Goal: Task Accomplishment & Management: Use online tool/utility

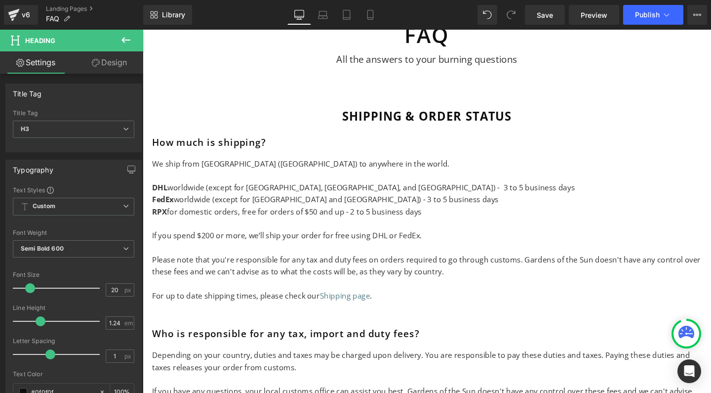
scroll to position [107, 0]
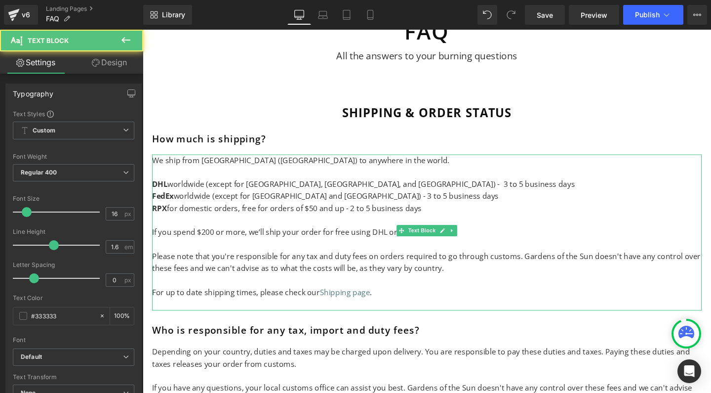
click at [159, 242] on p "If you spend $200 or more, we’ll ship your order for free using DHL or FedEx." at bounding box center [442, 242] width 578 height 13
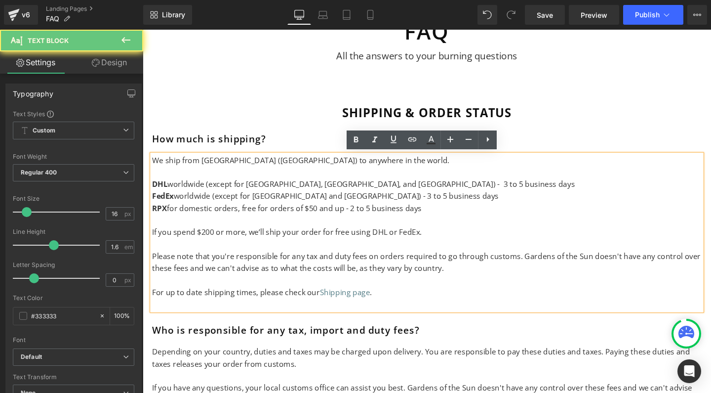
click at [154, 236] on p "If you spend $200 or more, we’ll ship your order for free using DHL or FedEx." at bounding box center [442, 242] width 578 height 13
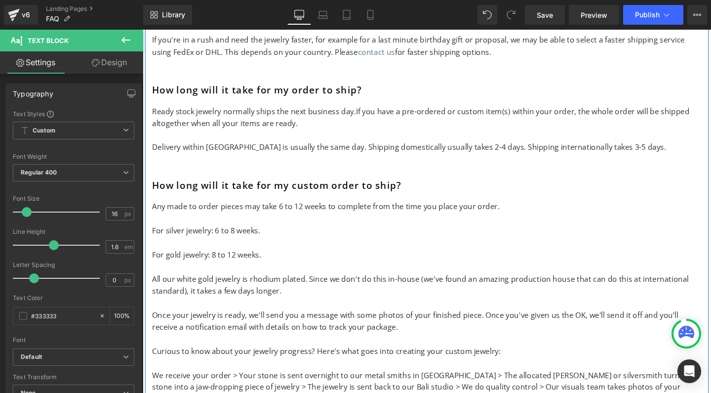
scroll to position [799, 0]
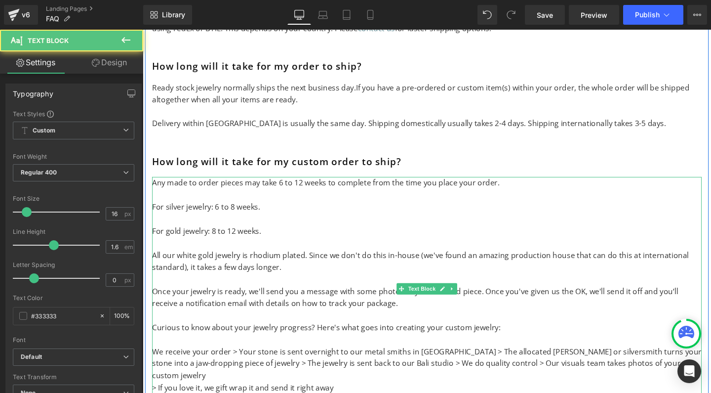
click at [229, 185] on span "Any made to order pieces may take 6 to 12 weeks to complete from the time you p…" at bounding box center [336, 190] width 366 height 11
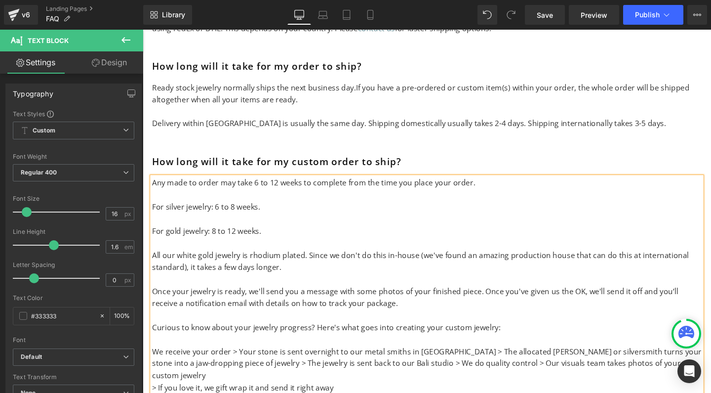
click at [168, 185] on span "Any made to order may take 6 to 12 weeks to complete from the time you place yo…" at bounding box center [323, 190] width 340 height 11
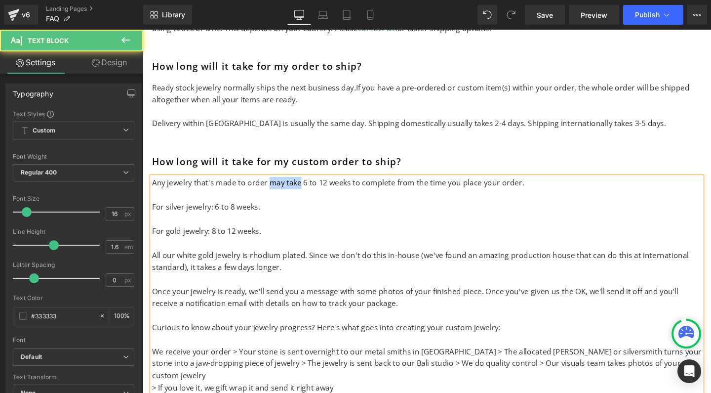
drag, startPoint x: 272, startPoint y: 176, endPoint x: 305, endPoint y: 177, distance: 33.1
click at [305, 185] on span "Any jewelry that's made to order may take 6 to 12 weeks to complete from the ti…" at bounding box center [348, 190] width 391 height 11
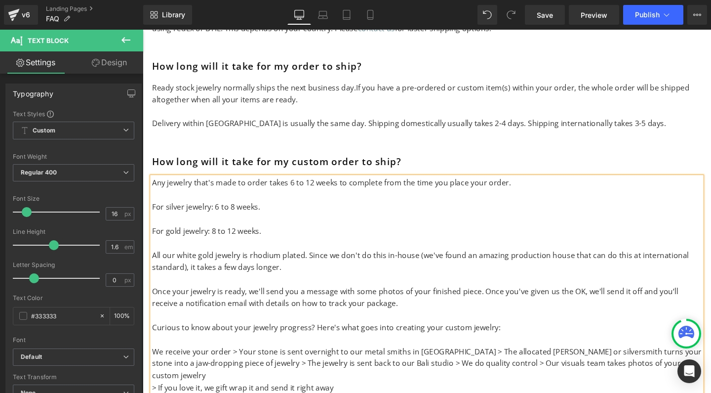
click at [287, 210] on p "For silver jewelry: 6 to 8 weeks." at bounding box center [442, 216] width 578 height 13
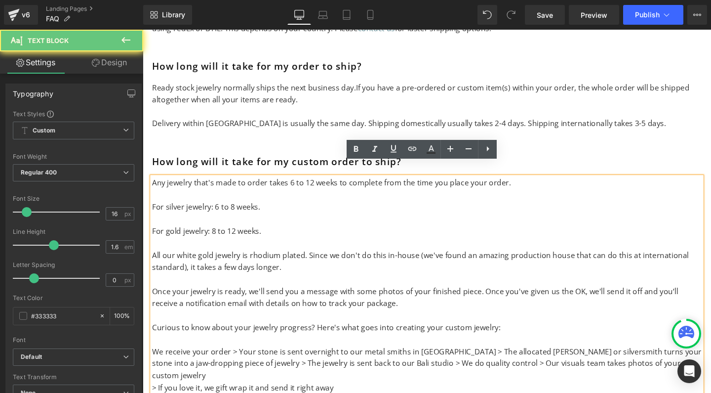
click at [282, 222] on p at bounding box center [442, 228] width 578 height 13
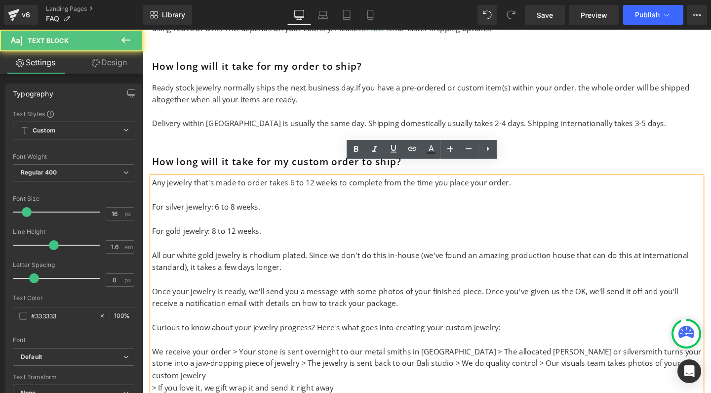
click at [298, 262] on p "All our white gold jewelry is rhodium plated. Since we don't do this in-house (…" at bounding box center [442, 272] width 578 height 25
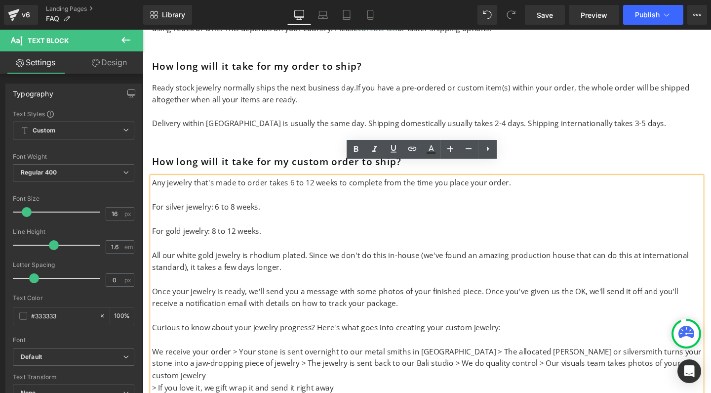
drag, startPoint x: 298, startPoint y: 262, endPoint x: 223, endPoint y: 262, distance: 75.1
click at [223, 262] on p "All our white gold jewelry is rhodium plated. Since we don't do this in-house (…" at bounding box center [442, 272] width 578 height 25
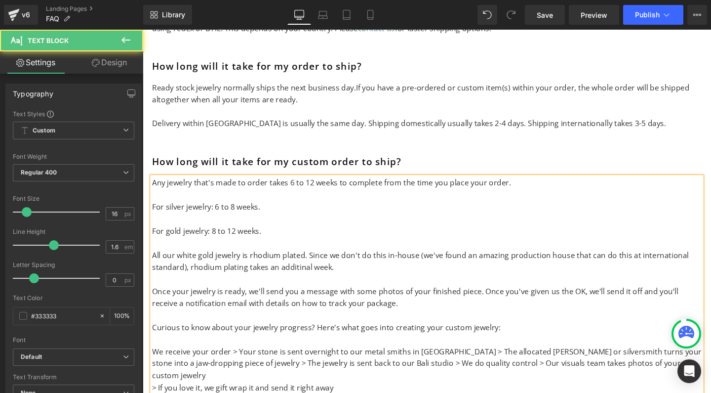
click at [305, 263] on span "All our white gold jewelry is rhodium plated. Since we don't do this in-house (…" at bounding box center [435, 273] width 565 height 24
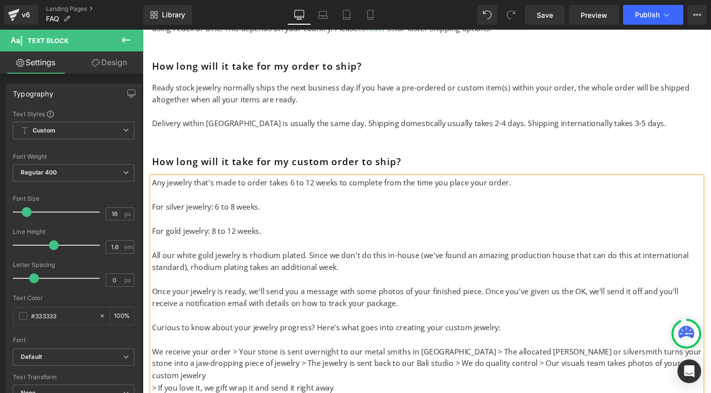
click at [285, 299] on span "Once your jewelry is ready, we'll send you a message with some photos of your f…" at bounding box center [422, 304] width 538 height 11
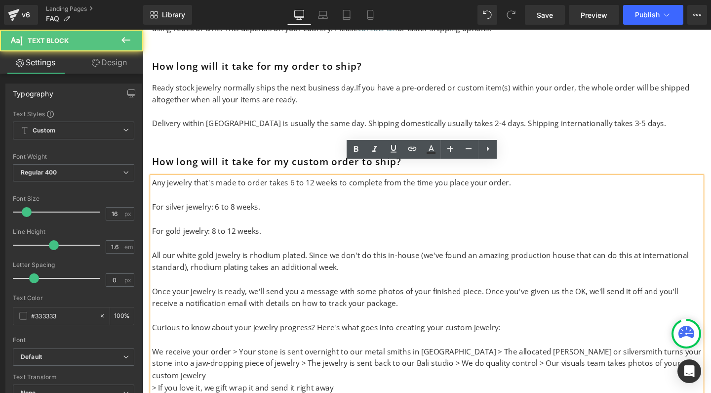
click at [489, 299] on span "Once your jewelry is ready, we'll send you a message with some photos of your f…" at bounding box center [422, 304] width 538 height 11
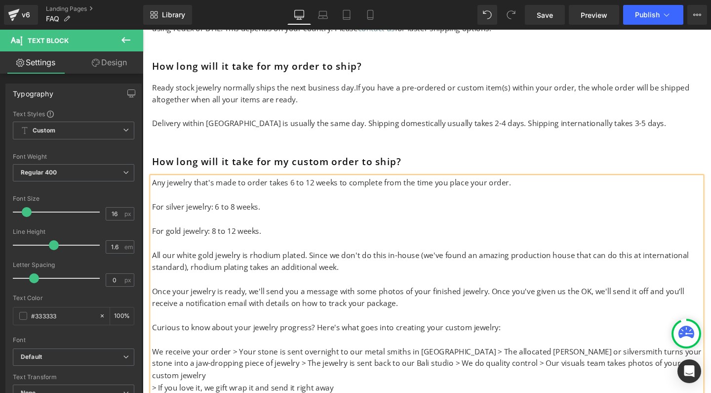
scroll to position [891, 0]
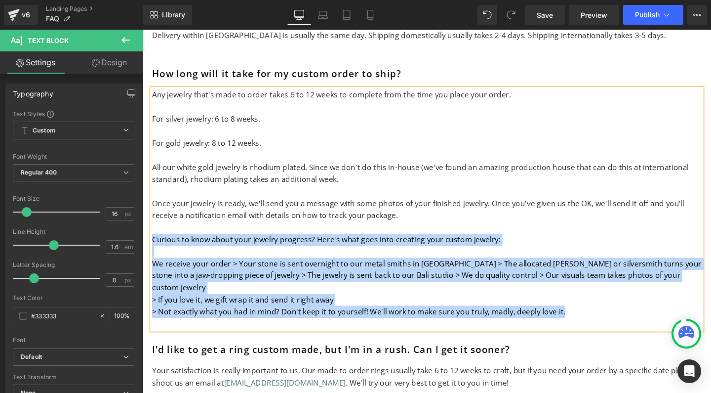
drag, startPoint x: 614, startPoint y: 293, endPoint x: 144, endPoint y: 228, distance: 473.9
click at [145, 228] on div "Shipping & order status Heading How much is shipping? Heading We ship from [GEO…" at bounding box center [441, 299] width 593 height 1976
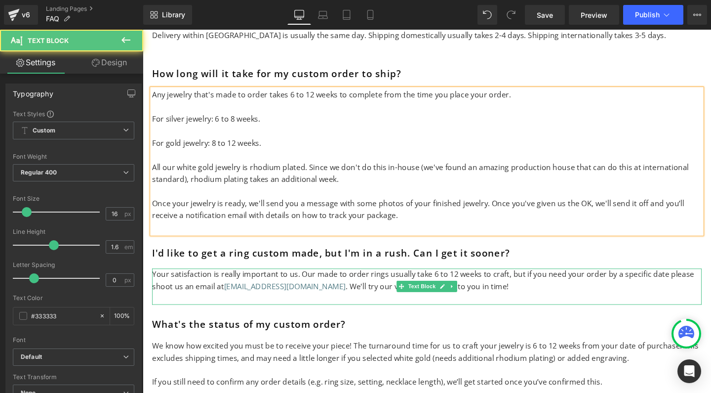
click at [376, 283] on p "Your satisfaction is really important to us. Our made to order rings usually ta…" at bounding box center [442, 293] width 578 height 25
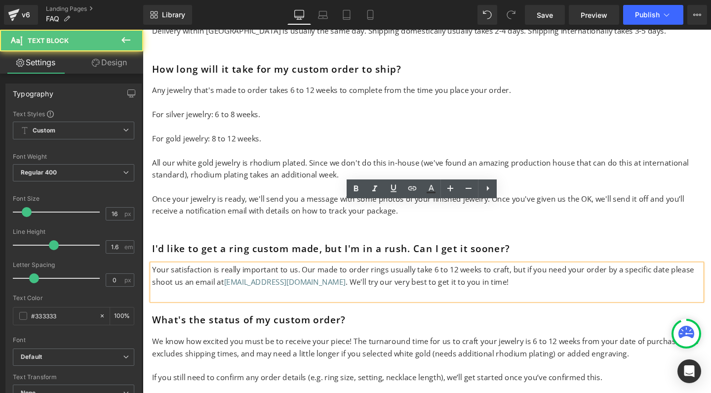
scroll to position [972, 0]
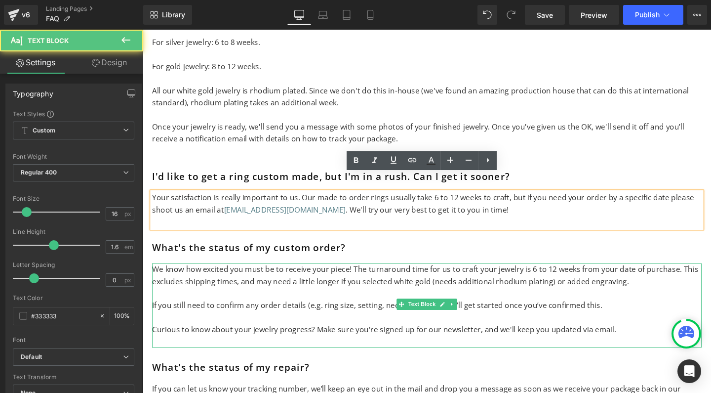
click at [317, 275] on p "We know how excited you must be to receive your piece! The turnaround time for …" at bounding box center [442, 287] width 578 height 25
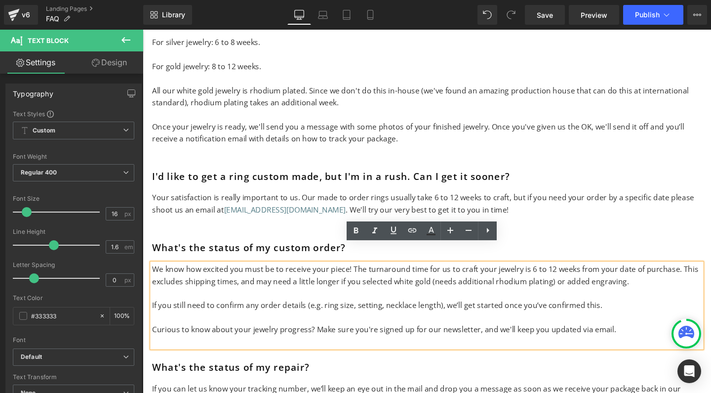
click at [348, 275] on p "We know how excited you must be to receive your piece! The turnaround time for …" at bounding box center [442, 287] width 578 height 25
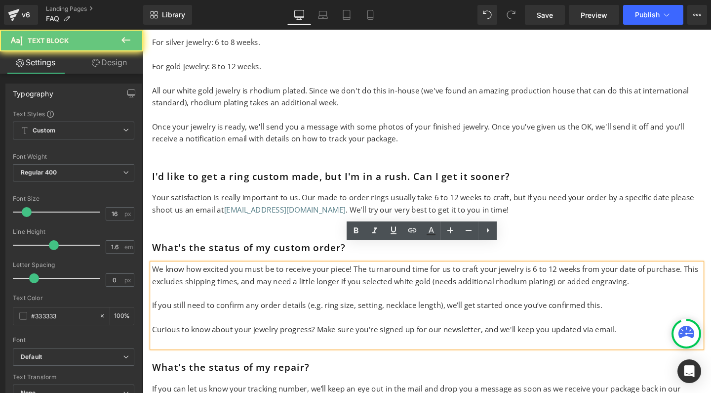
click at [348, 275] on p "We know how excited you must be to receive your piece! The turnaround time for …" at bounding box center [442, 287] width 578 height 25
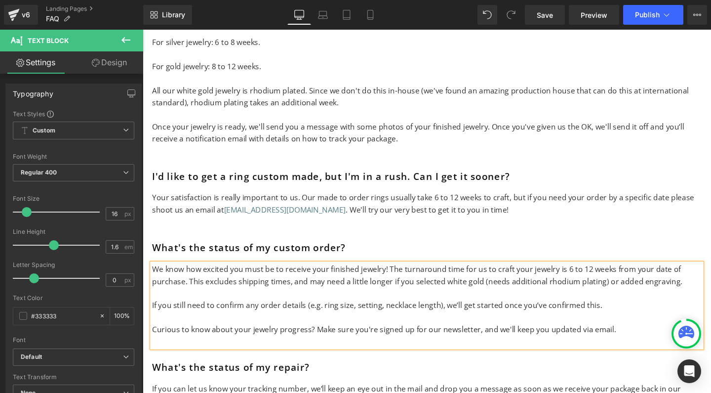
click at [323, 313] on p "If you still need to confirm any order details (e.g. ring size, setting, neckla…" at bounding box center [442, 319] width 578 height 13
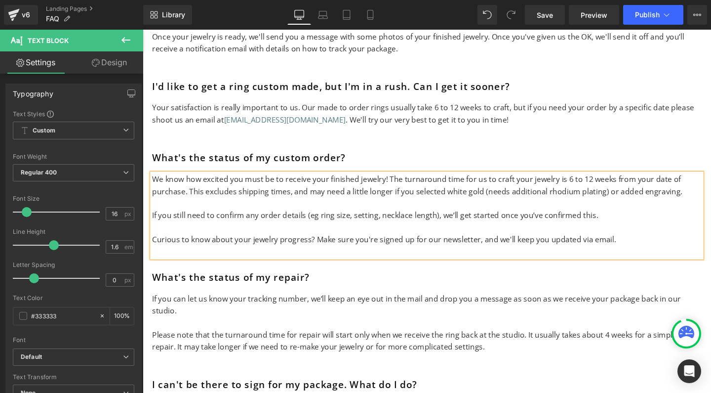
scroll to position [1070, 0]
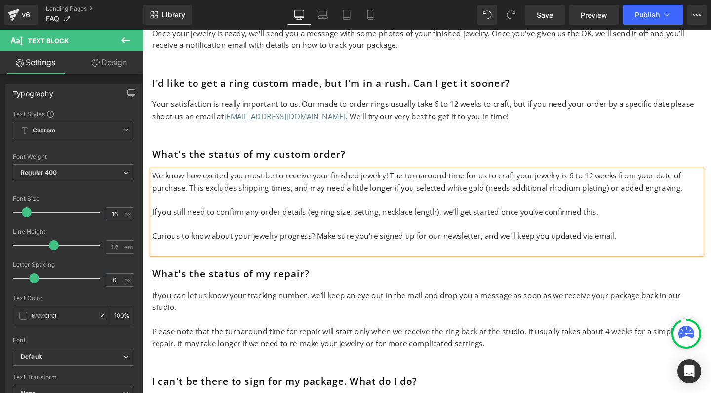
click at [488, 240] on p "Curious to know about your jewelry progress? Make sure you're signed up for our…" at bounding box center [442, 246] width 578 height 13
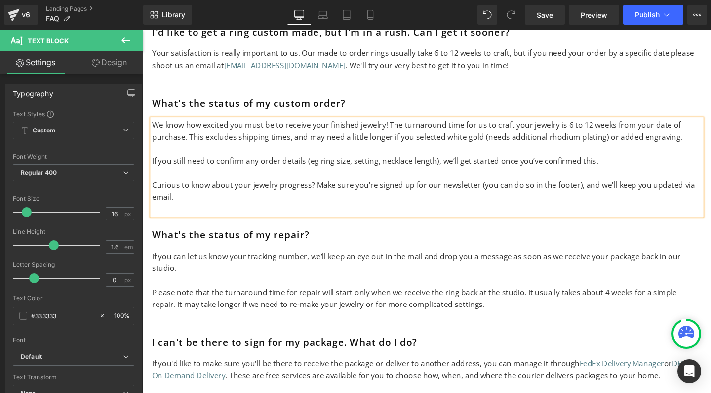
scroll to position [1145, 0]
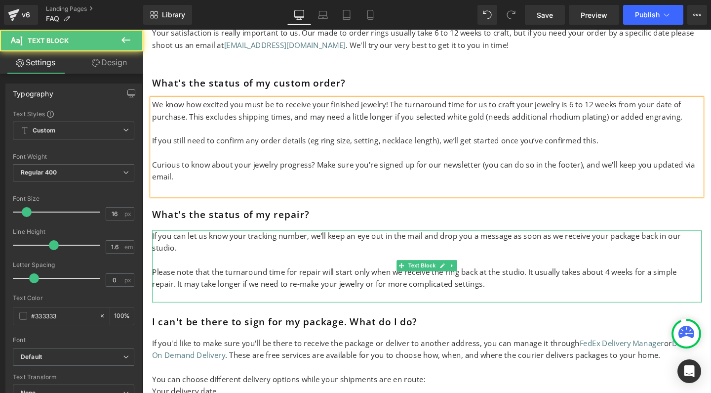
click at [309, 278] on p "Please note that the turnaround time for repair will start only when we receive…" at bounding box center [442, 290] width 578 height 25
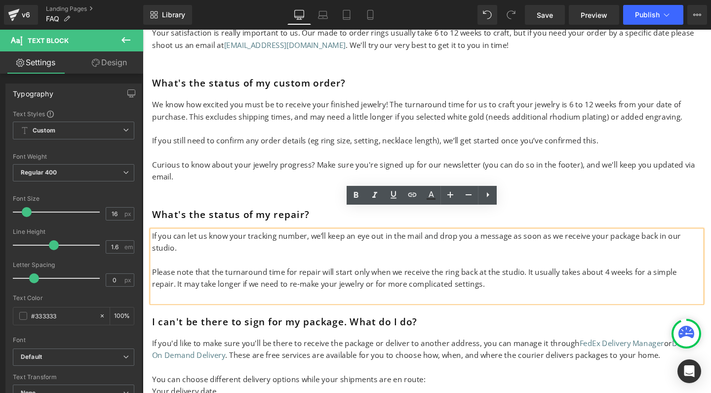
click at [460, 278] on p "Please note that the turnaround time for repair will start only when we receive…" at bounding box center [442, 290] width 578 height 25
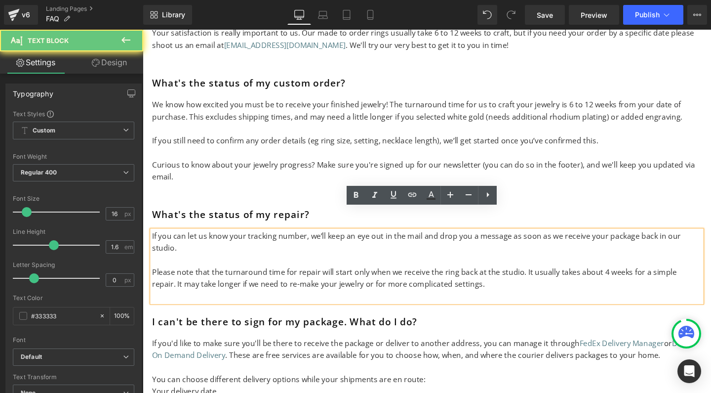
click at [460, 278] on p "Please note that the turnaround time for repair will start only when we receive…" at bounding box center [442, 290] width 578 height 25
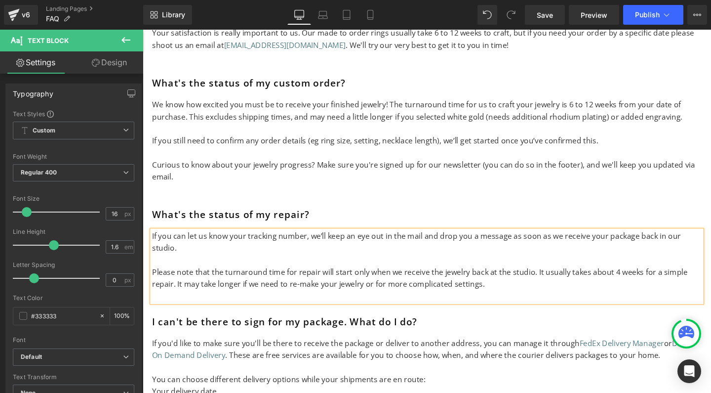
click at [619, 278] on p "Please note that the turnaround time for repair will start only when we receive…" at bounding box center [442, 290] width 578 height 25
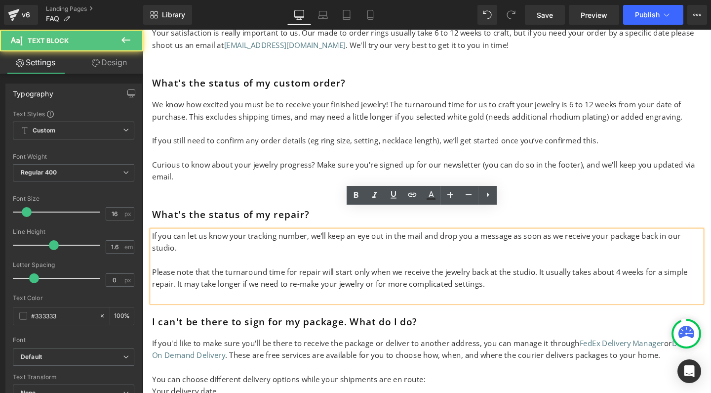
click at [619, 278] on p "Please note that the turnaround time for repair will start only when we receive…" at bounding box center [442, 290] width 578 height 25
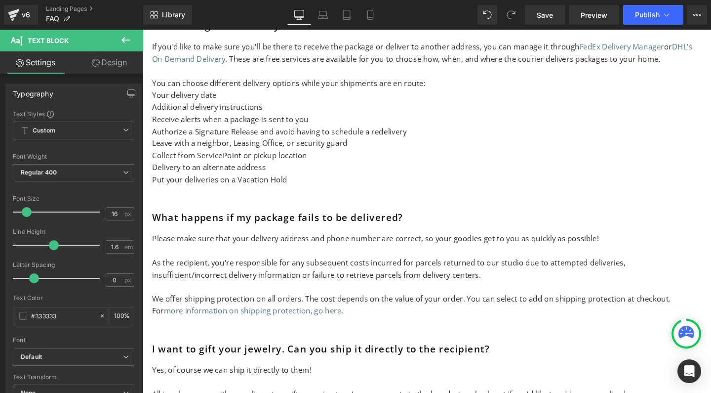
scroll to position [1658, 0]
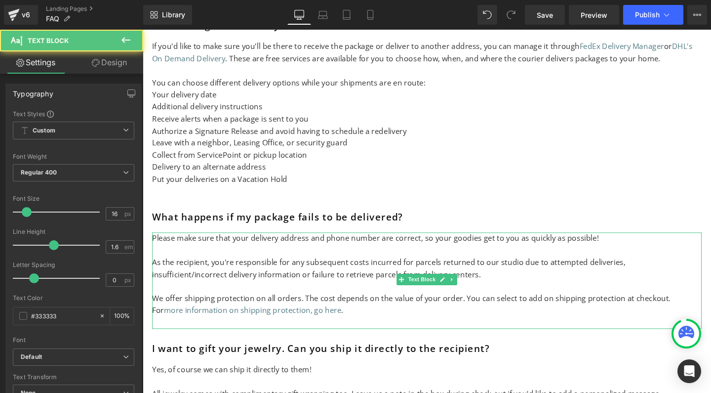
click at [479, 243] on span "Please make sure that your delivery address and phone number are correct, so yo…" at bounding box center [388, 248] width 470 height 11
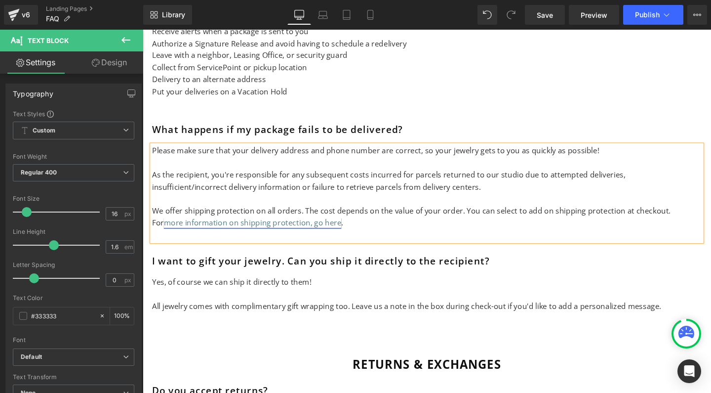
scroll to position [1750, 0]
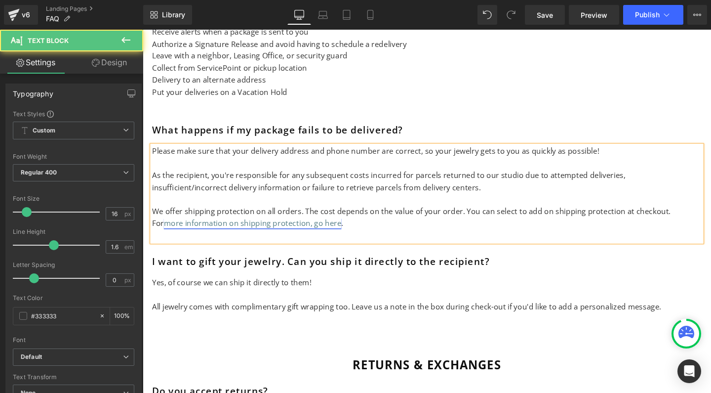
click at [352, 227] on link "more information on shipping protection, go here" at bounding box center [258, 232] width 187 height 11
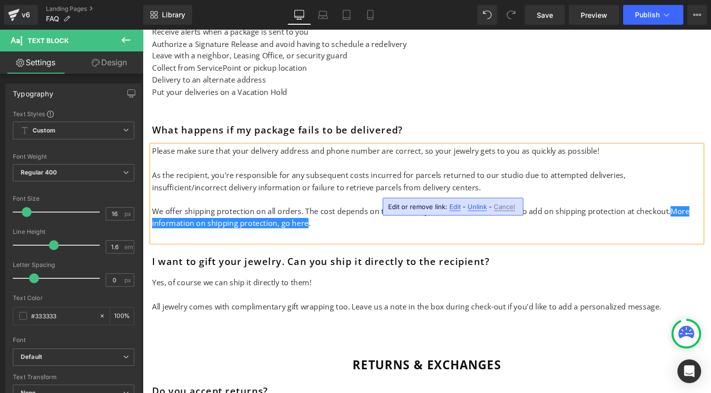
click at [321, 214] on p "We offer shipping protection on all orders. The cost depends on the value of yo…" at bounding box center [442, 226] width 578 height 25
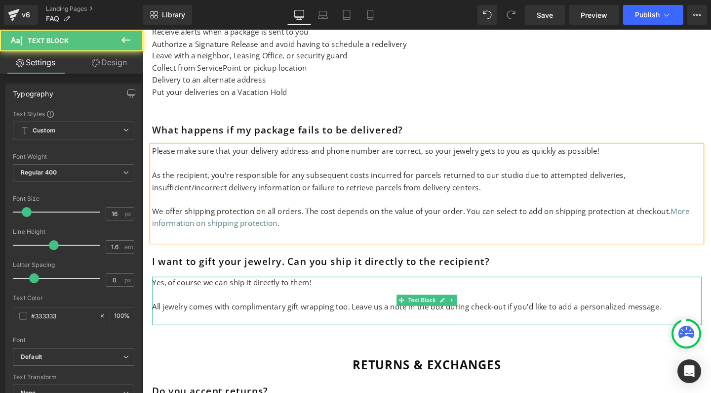
click at [302, 289] on p "Yes, of course we can ship it directly to them!" at bounding box center [442, 295] width 578 height 13
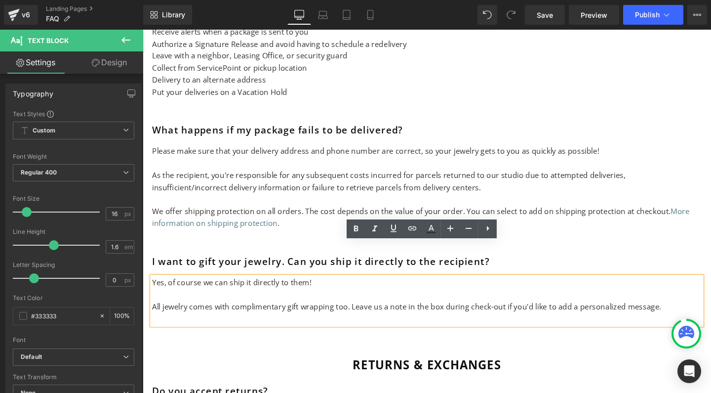
click at [297, 315] on p "All jewelry comes with complimentary gift wrapping too. Leave us a note in the …" at bounding box center [442, 321] width 578 height 13
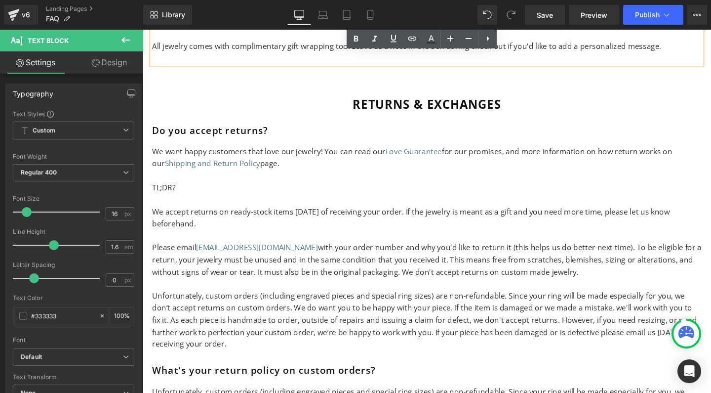
scroll to position [2122, 0]
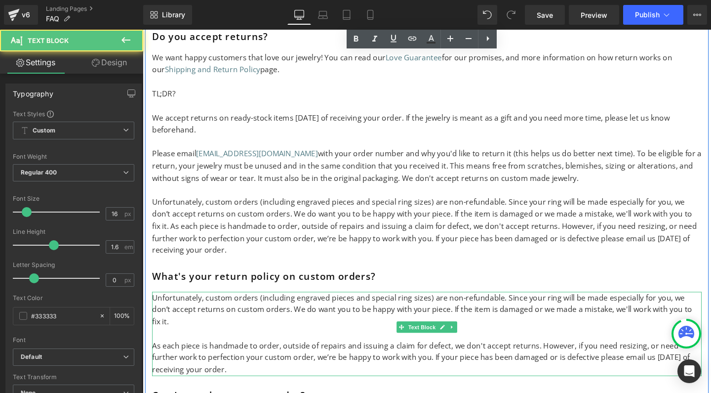
click at [343, 305] on p "Unfortunately, custom orders (including engraved pieces and special ring sizes)…" at bounding box center [442, 324] width 578 height 38
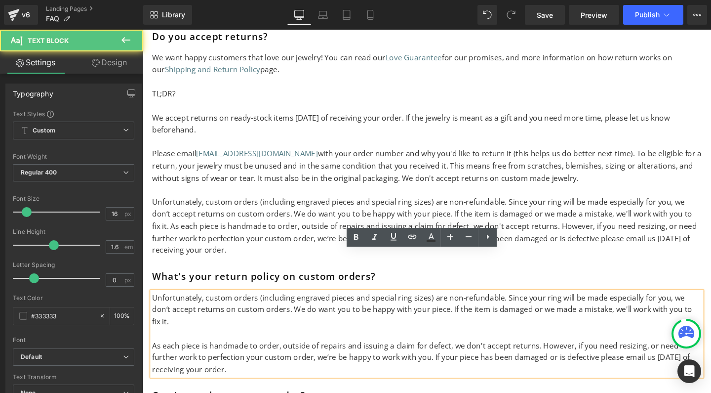
click at [343, 305] on p "Unfortunately, custom orders (including engraved pieces and special ring sizes)…" at bounding box center [442, 324] width 578 height 38
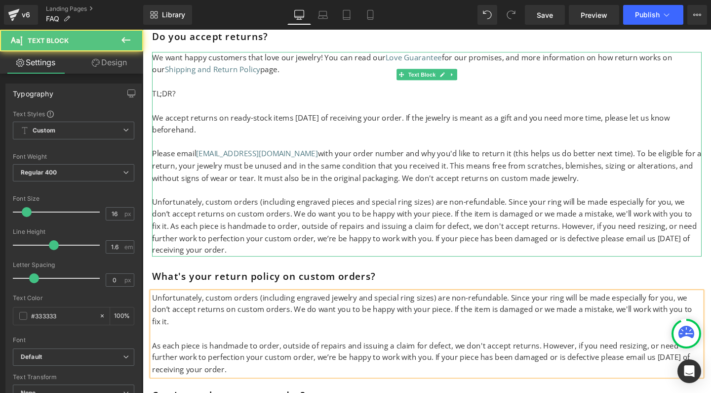
click at [346, 205] on p "Unfortunately, custom orders (including engraved pieces and special ring sizes)…" at bounding box center [442, 236] width 578 height 63
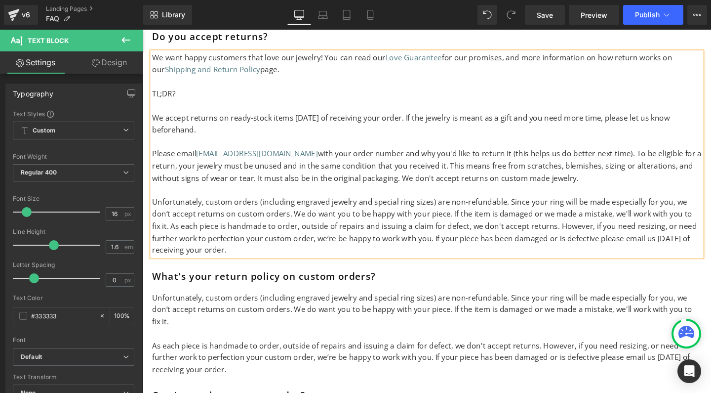
scroll to position [2081, 0]
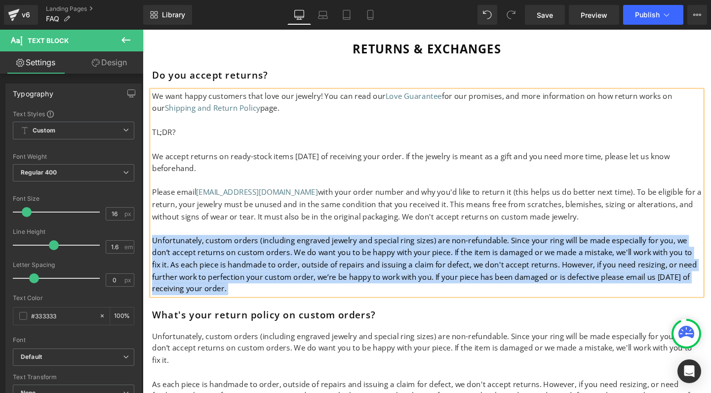
drag, startPoint x: 238, startPoint y: 264, endPoint x: 145, endPoint y: 209, distance: 108.3
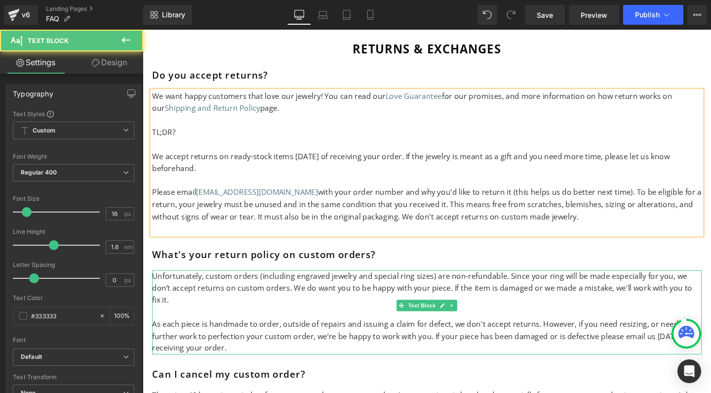
click at [572, 283] on p "Unfortunately, custom orders (including engraved jewelry and special ring sizes…" at bounding box center [442, 302] width 578 height 38
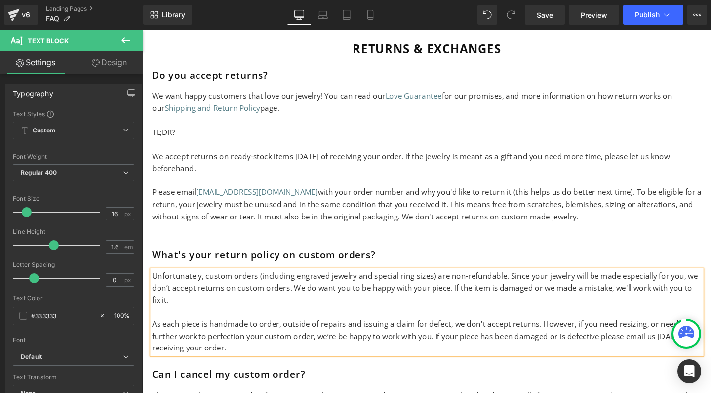
click at [593, 283] on p "Unfortunately, custom orders (including engraved jewelry and special ring sizes…" at bounding box center [442, 302] width 578 height 38
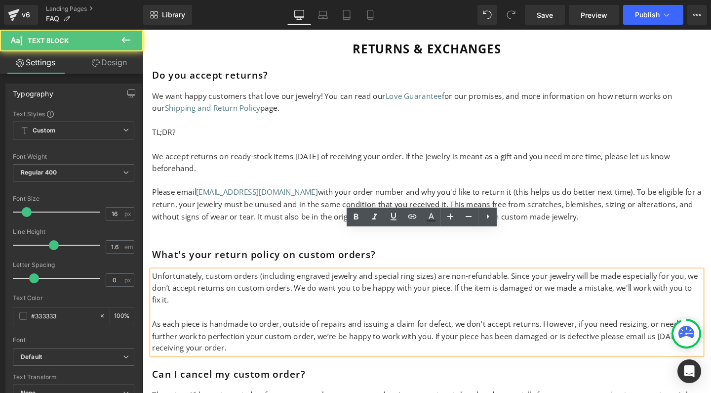
click at [593, 283] on p "Unfortunately, custom orders (including engraved jewelry and special ring sizes…" at bounding box center [442, 302] width 578 height 38
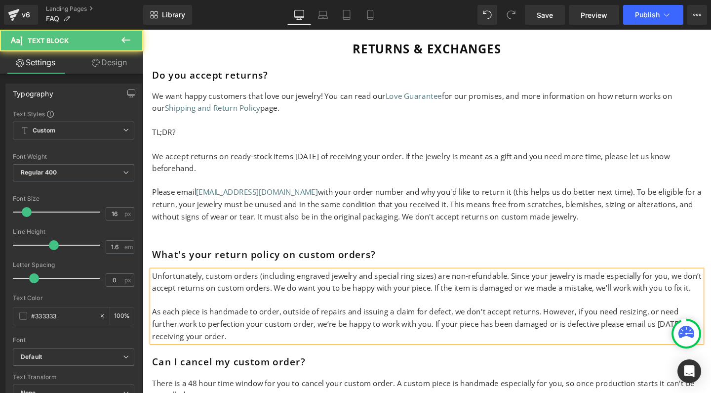
click at [683, 283] on p "Unfortunately, custom orders (including engraved jewelry and special ring sizes…" at bounding box center [442, 295] width 578 height 25
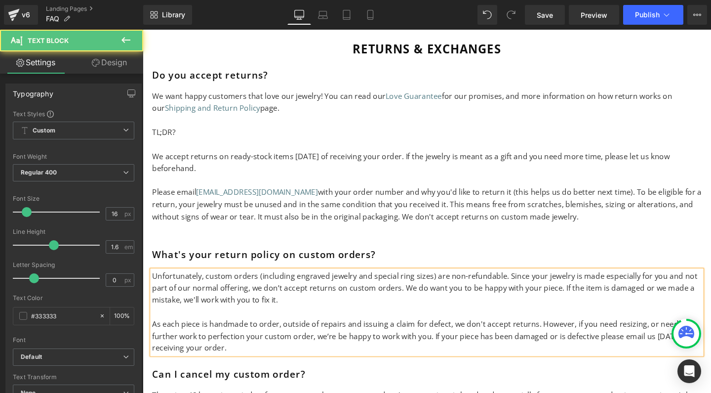
click at [565, 283] on p "Unfortunately, custom orders (including engraved jewelry and special ring sizes…" at bounding box center [442, 302] width 578 height 38
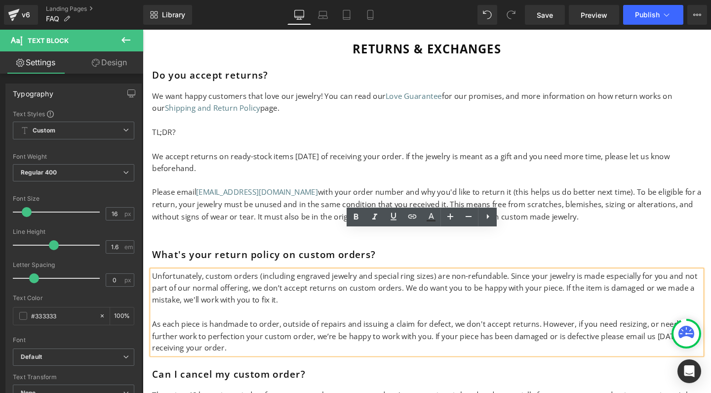
click at [565, 283] on p "Unfortunately, custom orders (including engraved jewelry and special ring sizes…" at bounding box center [442, 302] width 578 height 38
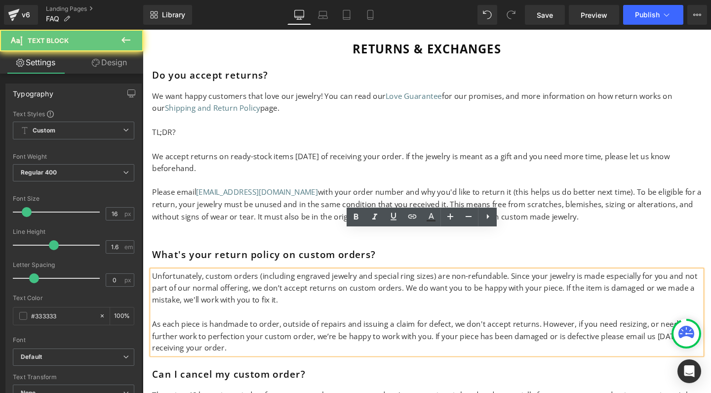
click at [565, 283] on p "Unfortunately, custom orders (including engraved jewelry and special ring sizes…" at bounding box center [442, 302] width 578 height 38
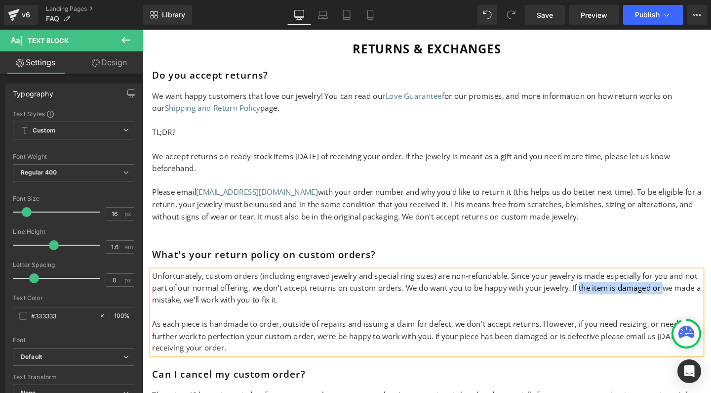
drag, startPoint x: 594, startPoint y: 258, endPoint x: 679, endPoint y: 263, distance: 85.1
click at [679, 283] on p "Unfortunately, custom orders (including engraved jewelry and special ring sizes…" at bounding box center [442, 302] width 578 height 38
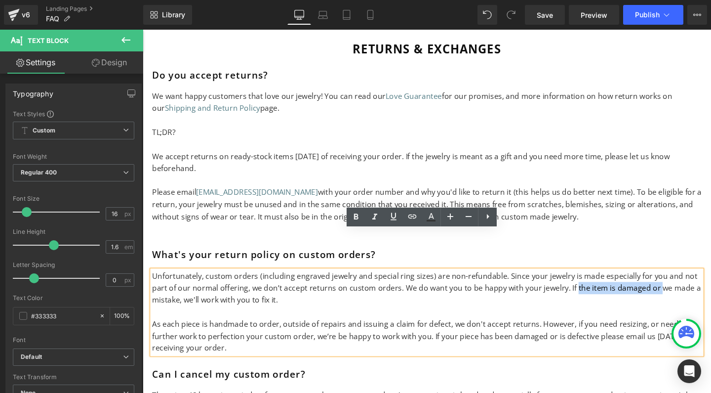
click at [663, 320] on p at bounding box center [442, 326] width 578 height 13
click at [185, 333] on p "As each piece is handmade to order, outside of repairs and issuing a claim for …" at bounding box center [442, 352] width 578 height 38
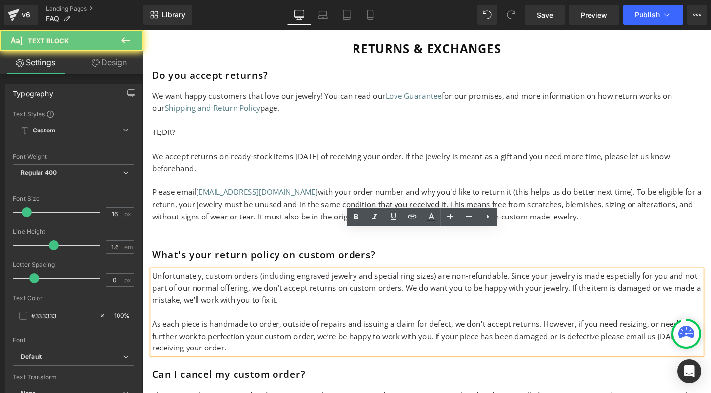
click at [185, 333] on p "As each piece is handmade to order, outside of repairs and issuing a claim for …" at bounding box center [442, 352] width 578 height 38
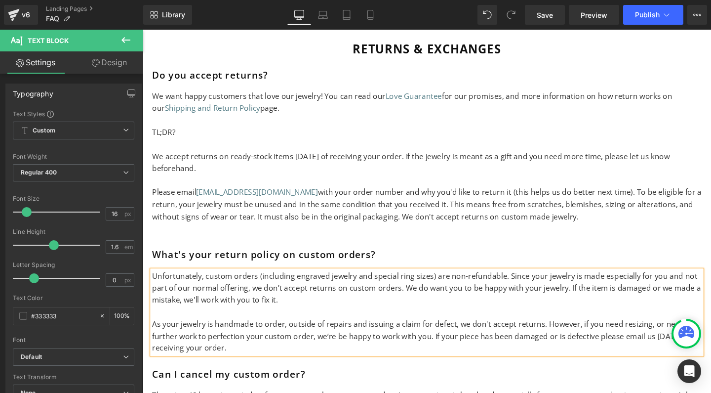
click at [658, 283] on p "Unfortunately, custom orders (including engraved jewelry and special ring sizes…" at bounding box center [442, 302] width 578 height 38
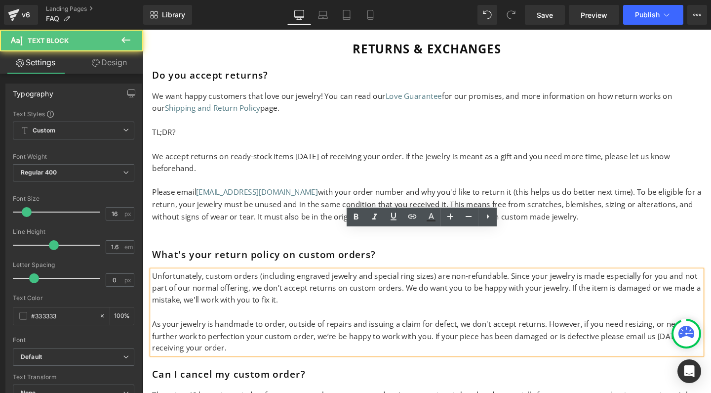
click at [658, 283] on p "Unfortunately, custom orders (including engraved jewelry and special ring sizes…" at bounding box center [442, 302] width 578 height 38
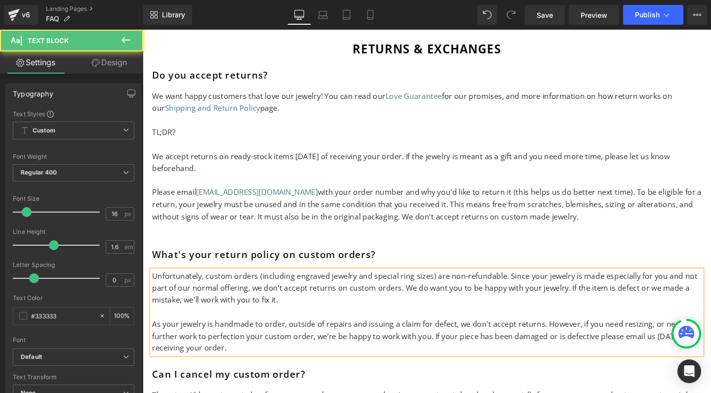
click at [482, 333] on p "As your jewelry is handmade to order, outside of repairs and issuing a claim fo…" at bounding box center [442, 352] width 578 height 38
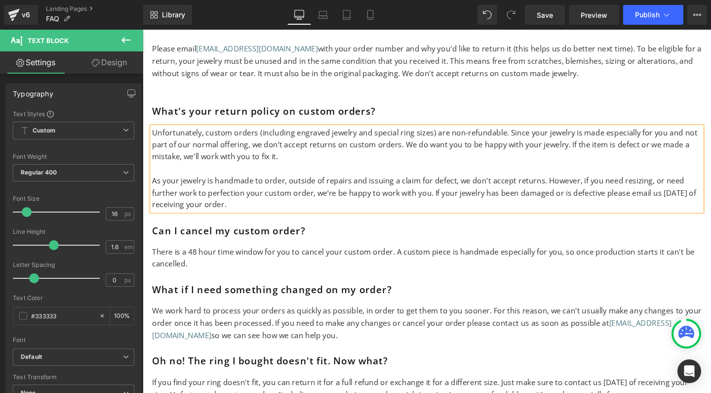
scroll to position [2234, 0]
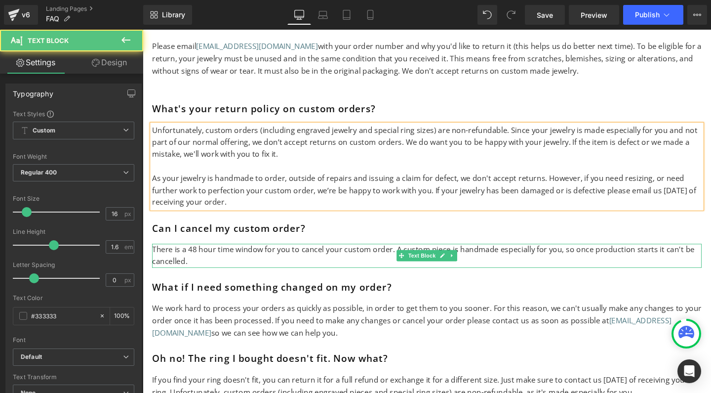
click at [177, 255] on p "There is a 48 hour time window for you to cancel your custom order. A custom pi…" at bounding box center [442, 267] width 578 height 25
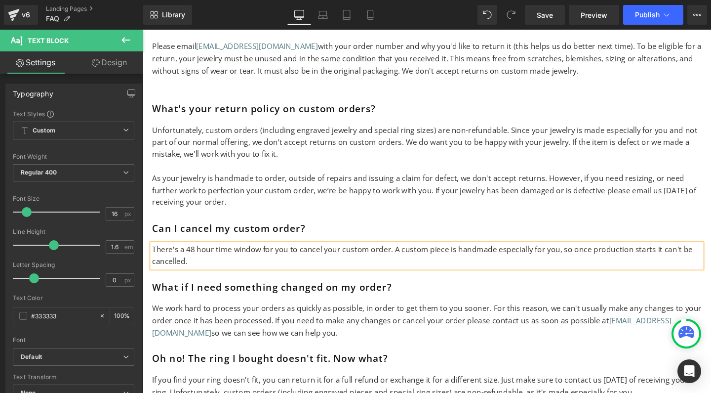
click at [446, 255] on p "There's a 48 hour time window for you to cancel your custom order. A custom pie…" at bounding box center [442, 267] width 578 height 25
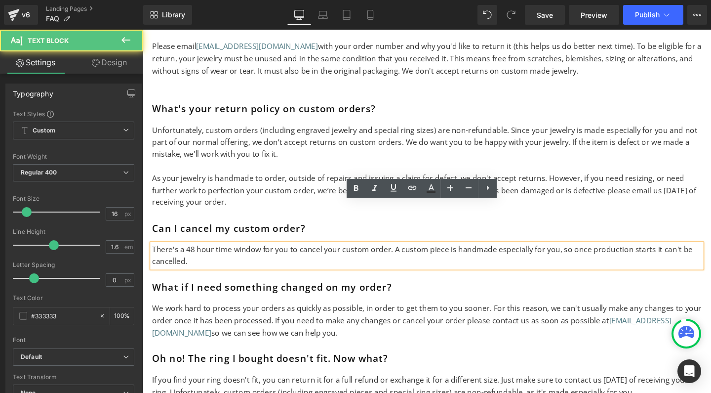
click at [446, 255] on p "There's a 48 hour time window for you to cancel your custom order. A custom pie…" at bounding box center [442, 267] width 578 height 25
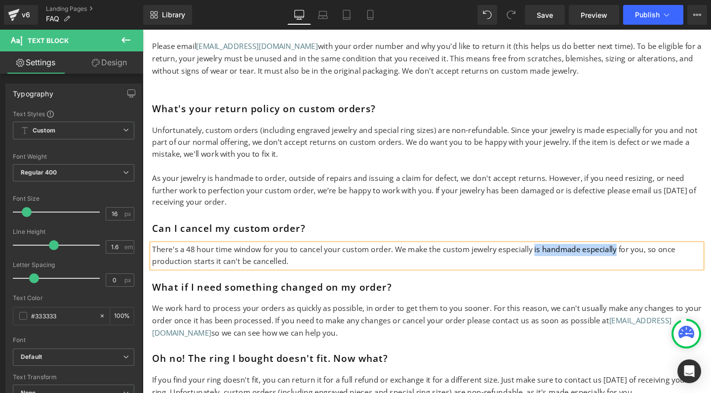
drag, startPoint x: 547, startPoint y: 216, endPoint x: 634, endPoint y: 220, distance: 86.5
click at [634, 255] on p "There's a 48 hour time window for you to cancel your custom order. We make the …" at bounding box center [442, 267] width 578 height 25
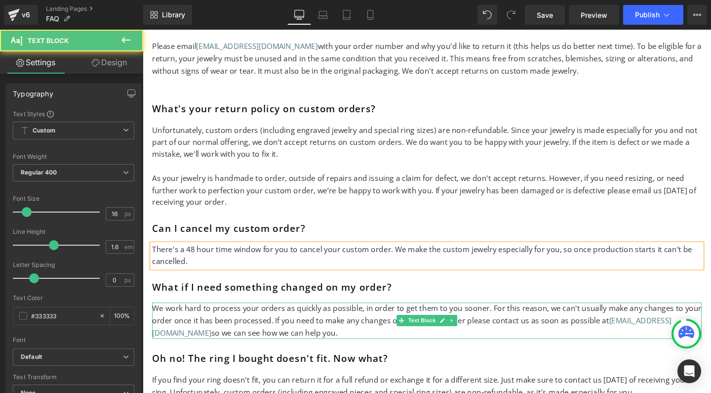
click at [295, 317] on p "We work hard to process your orders as quickly as possible, in order to get the…" at bounding box center [442, 336] width 578 height 38
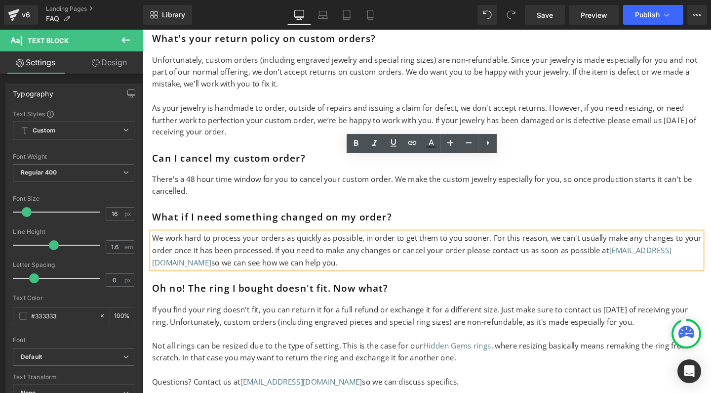
scroll to position [2345, 0]
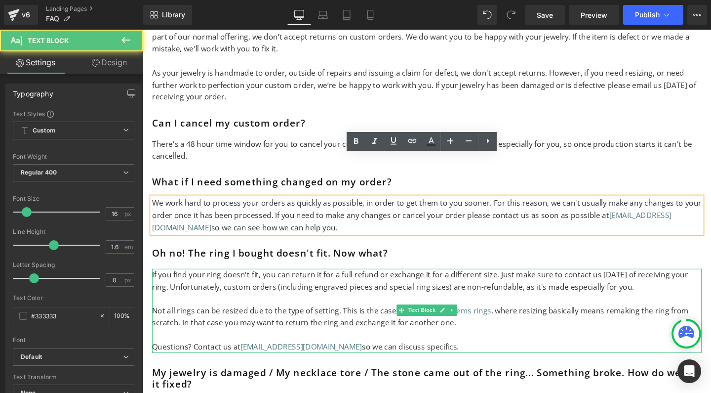
click at [380, 281] on p "If you find your ring doesn't fit, you can return it for a full refund or excha…" at bounding box center [442, 293] width 578 height 25
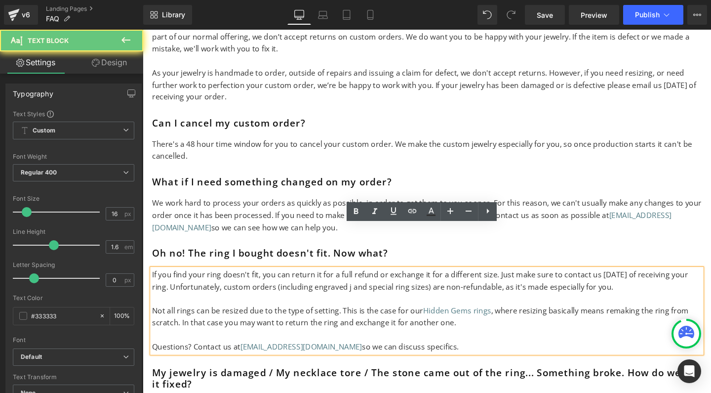
click at [380, 281] on p "If you find your ring doesn't fit, you can return it for a full refund or excha…" at bounding box center [442, 293] width 578 height 25
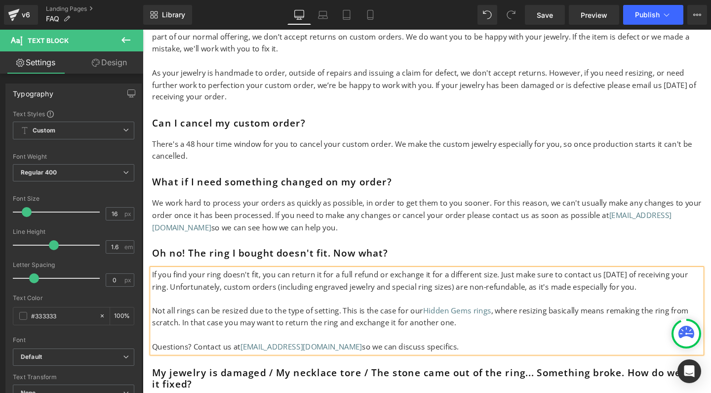
click at [681, 281] on p "If you find your ring doesn't fit, you can return it for a full refund or excha…" at bounding box center [442, 293] width 578 height 25
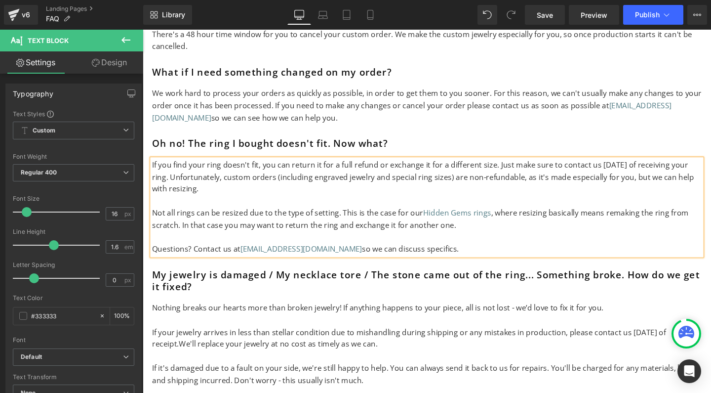
scroll to position [2473, 0]
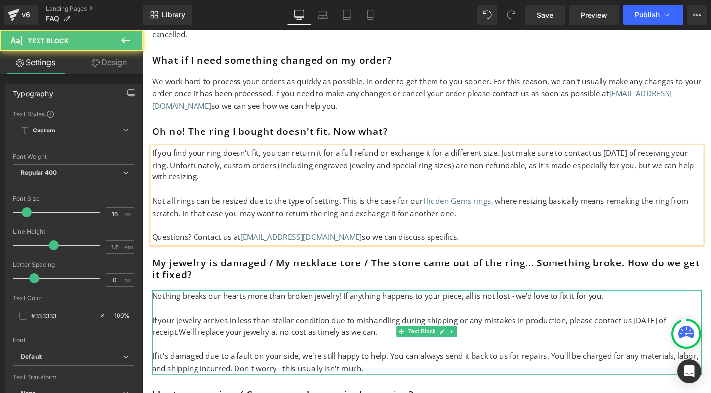
click at [459, 303] on p "Nothing breaks our hearts more than broken jewelry! If anything happens to your…" at bounding box center [442, 309] width 578 height 13
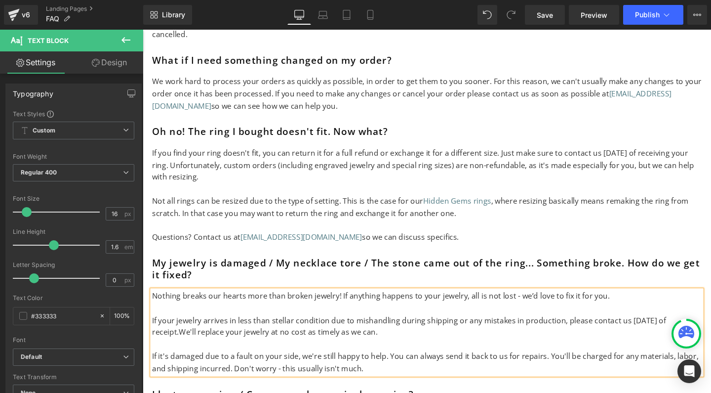
click at [678, 329] on p "If your jewelry arrives in less than stellar condition due to mishandling durin…" at bounding box center [442, 341] width 578 height 25
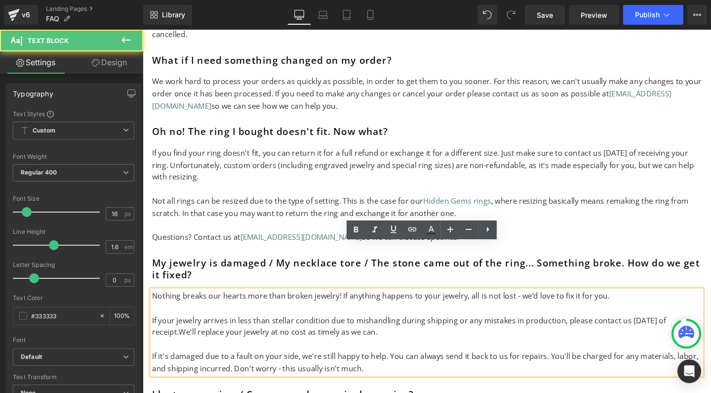
click at [678, 329] on p "If your jewelry arrives in less than stellar condition due to mishandling durin…" at bounding box center [442, 341] width 578 height 25
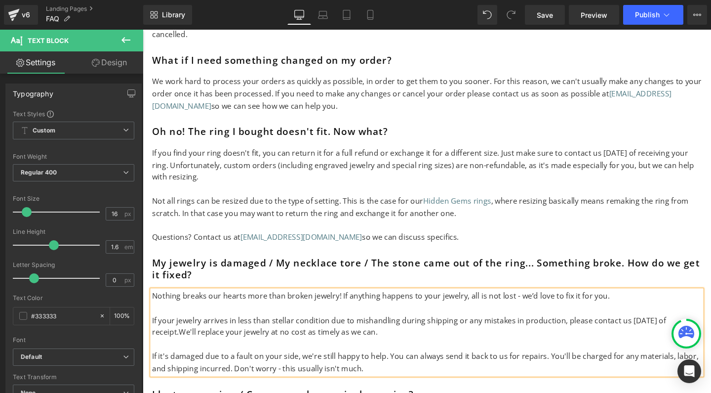
scroll to position [2566, 0]
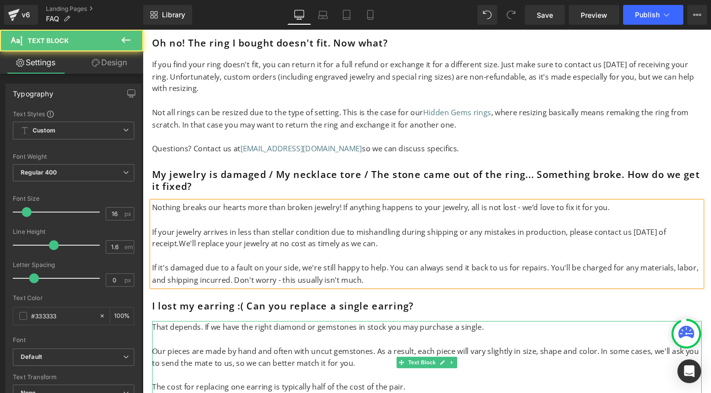
click at [182, 362] on p "Our pieces are made by hand and often with uncut gemstones. As a result, each p…" at bounding box center [442, 374] width 578 height 25
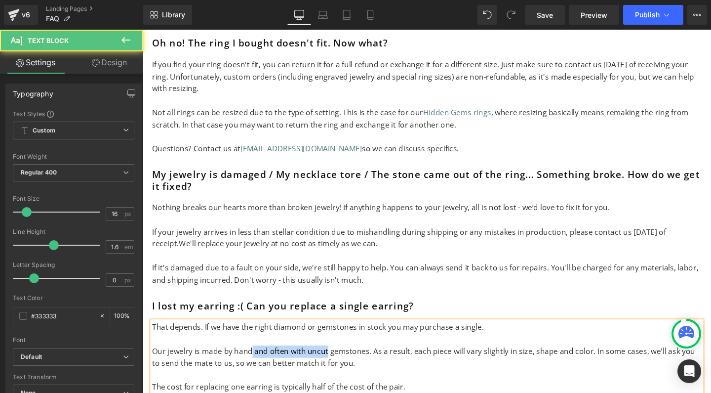
drag, startPoint x: 255, startPoint y: 315, endPoint x: 335, endPoint y: 315, distance: 80.0
click at [335, 362] on p "Our jewelry is made by hand and often with uncut gemstones. As a result, each p…" at bounding box center [442, 374] width 578 height 25
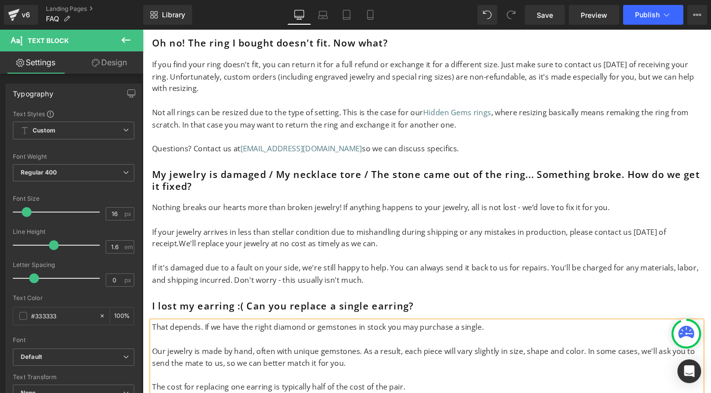
click at [444, 362] on p "Our jewelry is made by hand, often with unique gemstones. As a result, each pie…" at bounding box center [442, 374] width 578 height 25
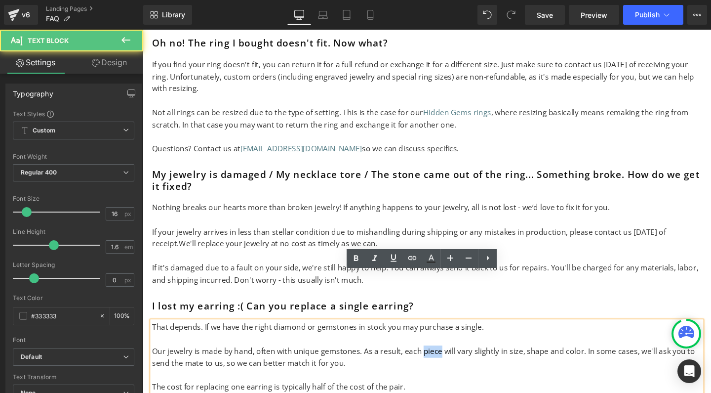
click at [444, 362] on p "Our jewelry is made by hand, often with unique gemstones. As a result, each pie…" at bounding box center [442, 374] width 578 height 25
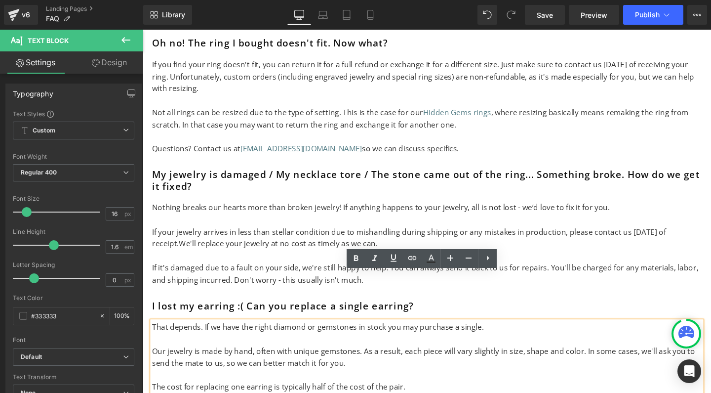
click at [258, 362] on p "Our jewelry is made by hand, often with unique gemstones. As a result, each pie…" at bounding box center [442, 374] width 578 height 25
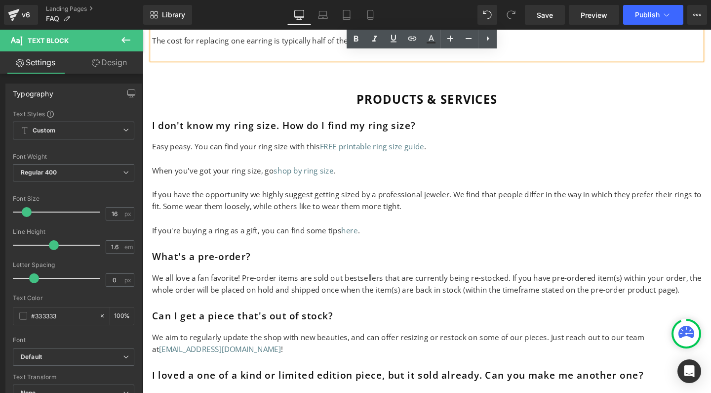
scroll to position [2944, 0]
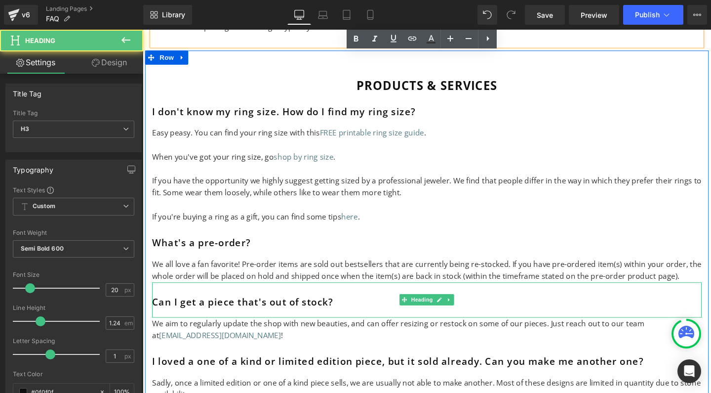
click at [214, 310] on h3 "Can I get a piece that's out of stock?" at bounding box center [442, 316] width 578 height 12
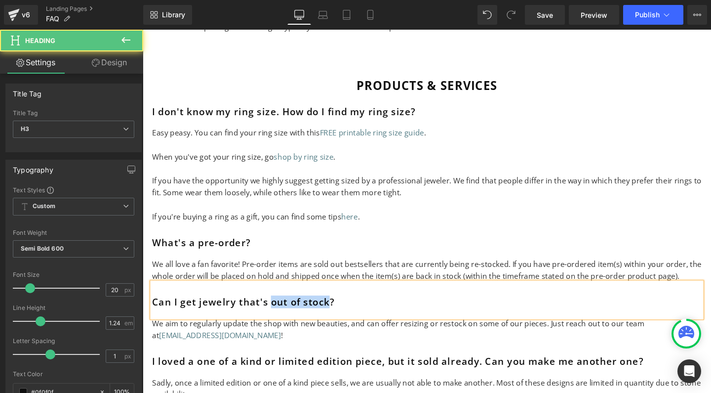
drag, startPoint x: 277, startPoint y: 258, endPoint x: 335, endPoint y: 256, distance: 58.3
click at [335, 310] on h3 "Can I get jewelry that's out of stock?" at bounding box center [442, 316] width 578 height 12
click at [176, 310] on h3 "Can I get jewelry that's sold out?" at bounding box center [442, 316] width 578 height 12
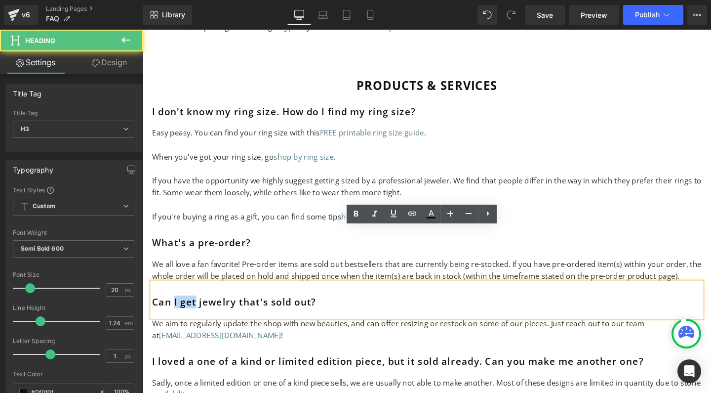
drag, startPoint x: 196, startPoint y: 259, endPoint x: 173, endPoint y: 259, distance: 22.2
click at [173, 310] on h3 "Can I get jewelry that's sold out?" at bounding box center [442, 316] width 578 height 12
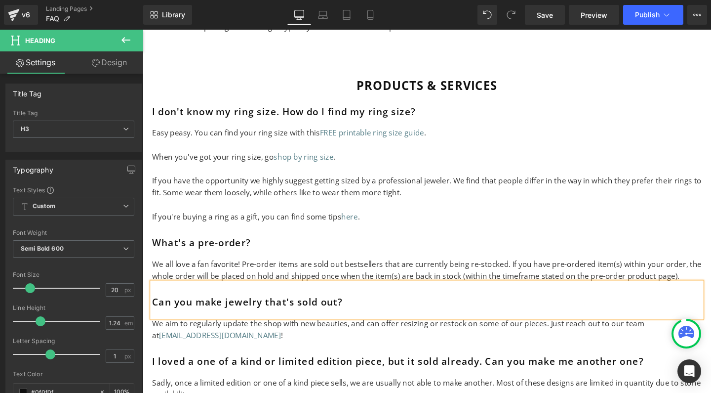
click at [346, 310] on h3 "Can you make jewelry that's sold out?" at bounding box center [442, 316] width 578 height 12
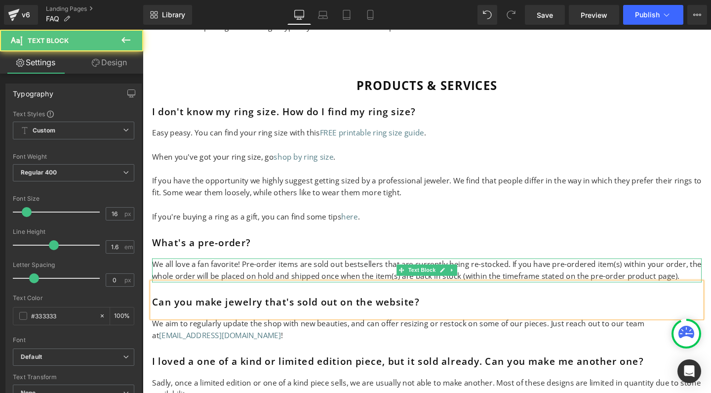
drag, startPoint x: 341, startPoint y: 240, endPoint x: 292, endPoint y: 219, distance: 53.1
click at [292, 270] on p "We all love a fan favorite! Pre-order items are sold out bestsellers that are c…" at bounding box center [442, 282] width 578 height 25
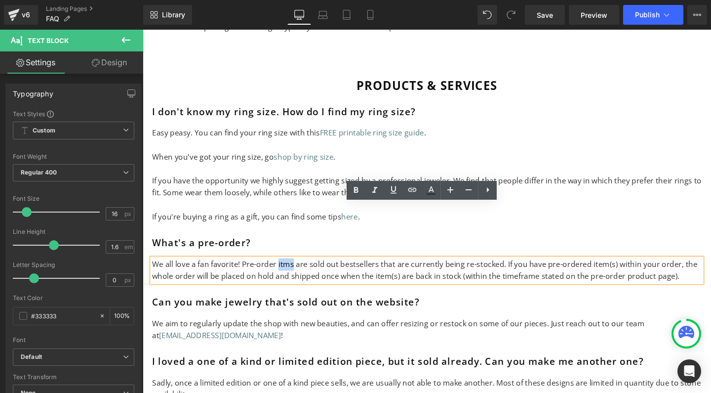
click at [292, 270] on p "We all love a fan favorite! Pre-order itms are sold out bestsellers that are cu…" at bounding box center [442, 282] width 578 height 25
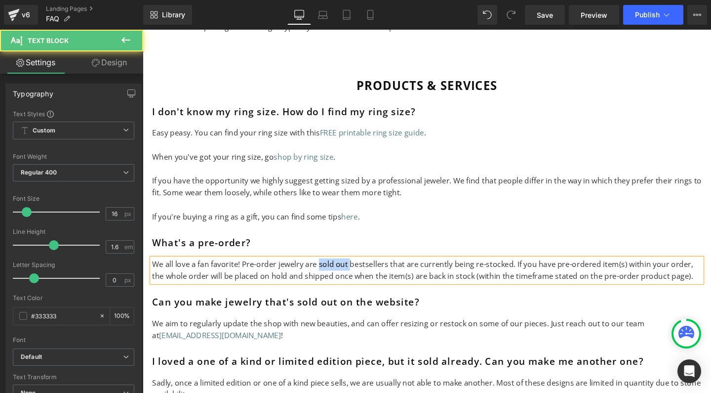
drag, startPoint x: 326, startPoint y: 220, endPoint x: 356, endPoint y: 220, distance: 30.1
click at [356, 270] on p "We all love a fan favorite! Pre-order jewelry are sold out bestsellers that are…" at bounding box center [442, 282] width 578 height 25
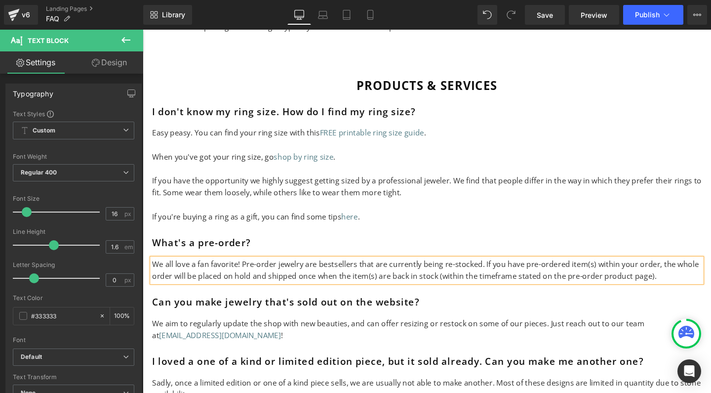
click at [398, 270] on p "We all love a fan favorite! Pre-order jewelry are bestsellers that are currentl…" at bounding box center [442, 282] width 578 height 25
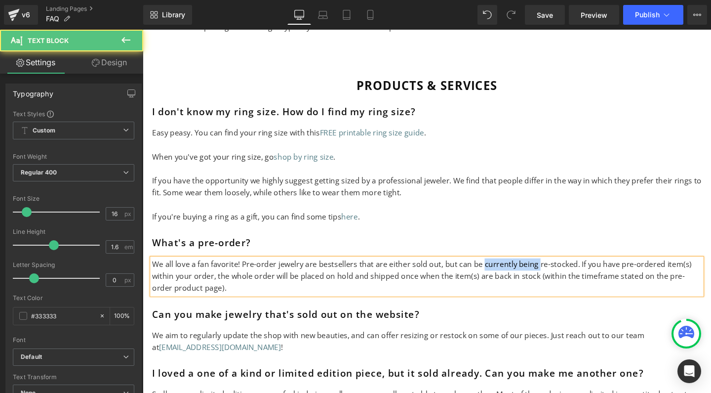
drag, startPoint x: 497, startPoint y: 220, endPoint x: 553, endPoint y: 221, distance: 56.3
click at [553, 270] on p "We all love a fan favorite! Pre-order jewelry are bestsellers that are either s…" at bounding box center [442, 289] width 578 height 38
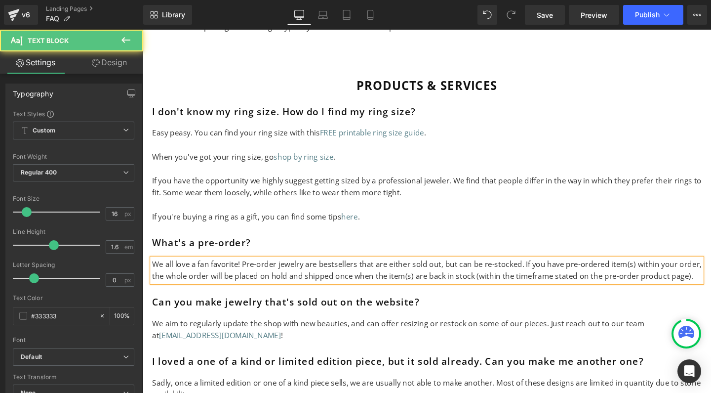
click at [537, 270] on p "We all love a fan favorite! Pre-order jewelry are bestsellers that are either s…" at bounding box center [442, 282] width 578 height 25
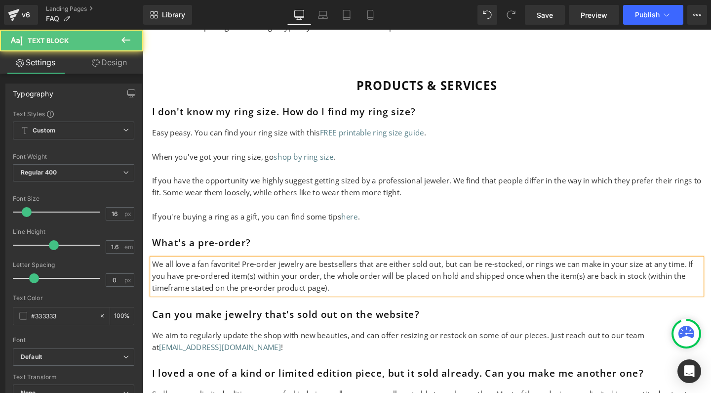
click at [584, 270] on p "We all love a fan favorite! Pre-order jewelry are bestsellers that are either s…" at bounding box center [442, 289] width 578 height 38
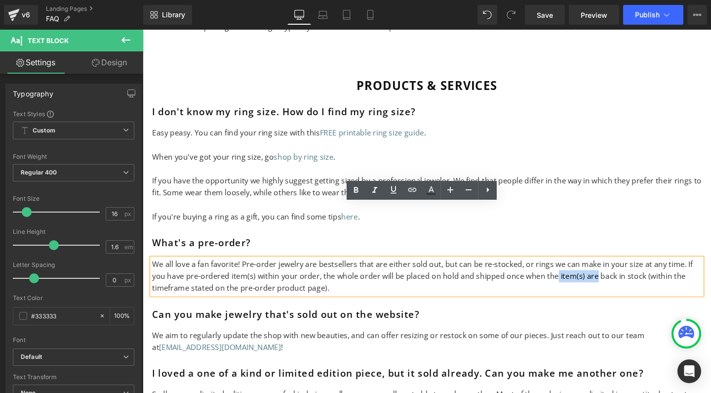
drag, startPoint x: 598, startPoint y: 233, endPoint x: 558, endPoint y: 233, distance: 40.0
click at [558, 270] on p "We all love a fan favorite! Pre-order jewelry are bestsellers that are either s…" at bounding box center [442, 289] width 578 height 38
click at [585, 270] on p "We all love a fan favorite! Pre-order jewelry are bestsellers that are either s…" at bounding box center [442, 289] width 578 height 38
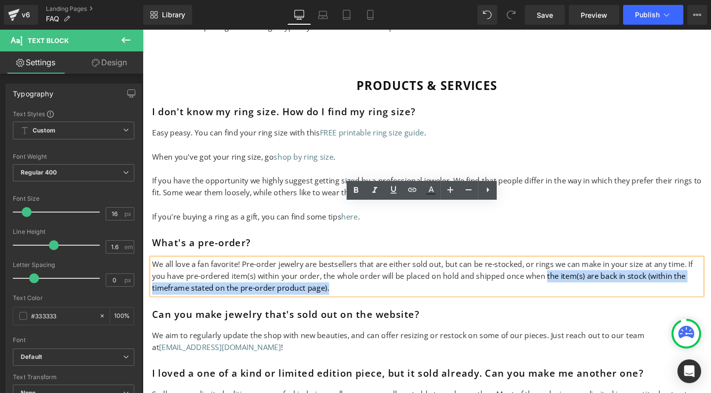
drag, startPoint x: 369, startPoint y: 243, endPoint x: 546, endPoint y: 228, distance: 178.0
click at [546, 270] on p "We all love a fan favorite! Pre-order jewelry are bestsellers that are either s…" at bounding box center [442, 289] width 578 height 38
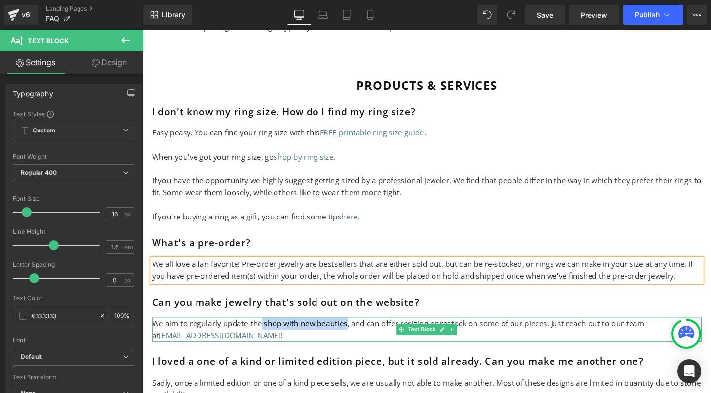
drag, startPoint x: 265, startPoint y: 282, endPoint x: 355, endPoint y: 280, distance: 89.4
click at [355, 332] on p "We aim to regularly update the shop with new beauties, and can offer resizing o…" at bounding box center [442, 344] width 578 height 25
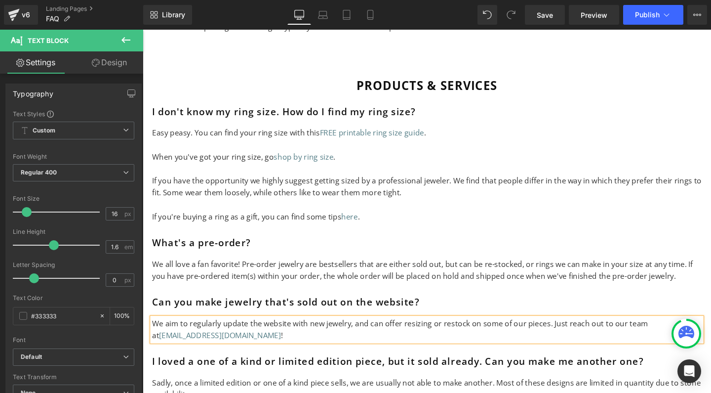
click at [555, 332] on p "We aim to regularly update the website with new jewelry, and can offer resizing…" at bounding box center [442, 344] width 578 height 25
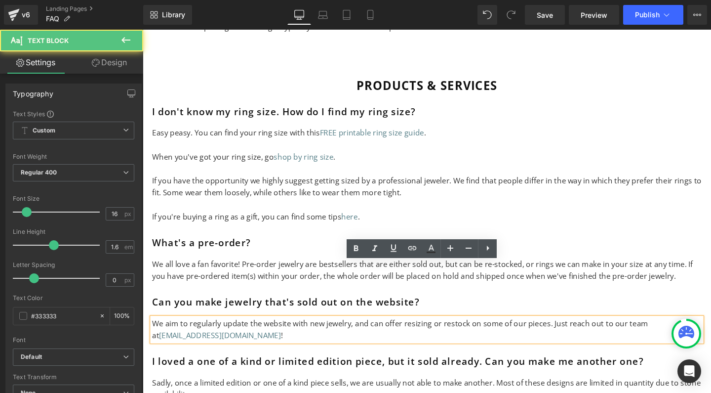
click at [555, 332] on p "We aim to regularly update the website with new jewelry, and can offer resizing…" at bounding box center [442, 344] width 578 height 25
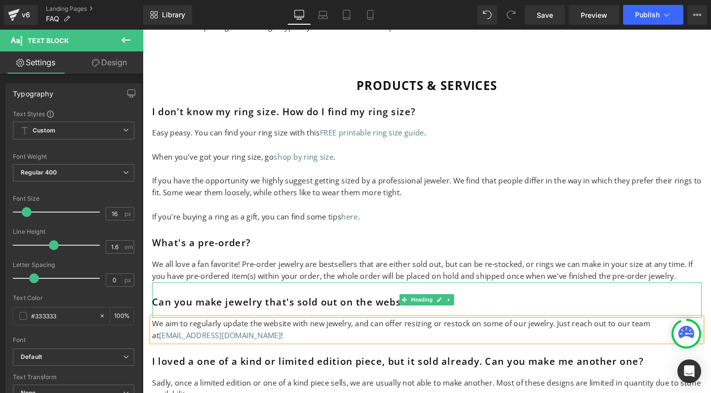
scroll to position [3025, 0]
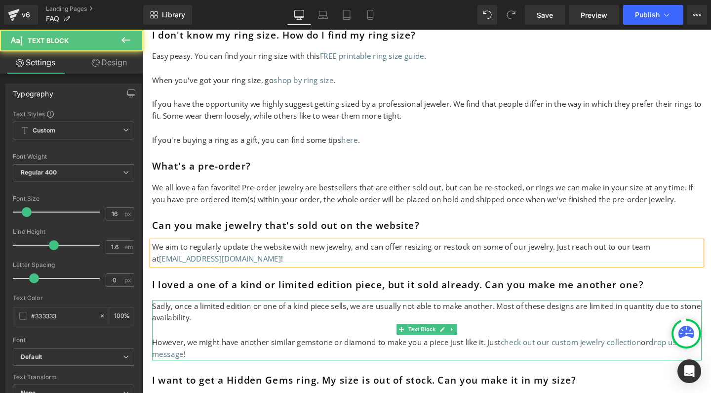
click at [330, 314] on p "Sadly, once a limited edition or one of a kind piece sells, we are usually not …" at bounding box center [442, 326] width 578 height 25
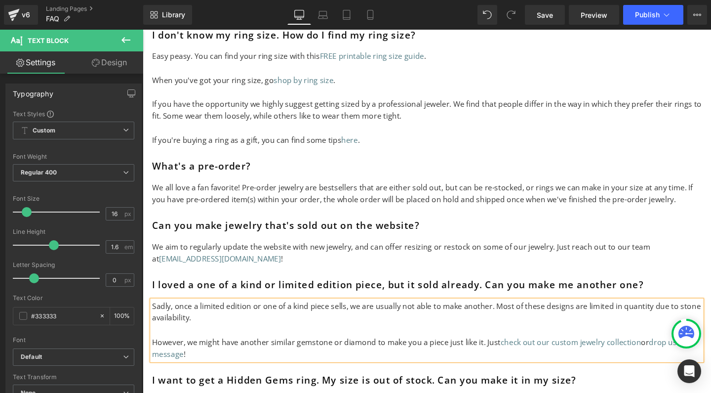
click at [328, 314] on p "Sadly, once a limited edition or one of a kind piece sells, we are usually not …" at bounding box center [442, 326] width 578 height 25
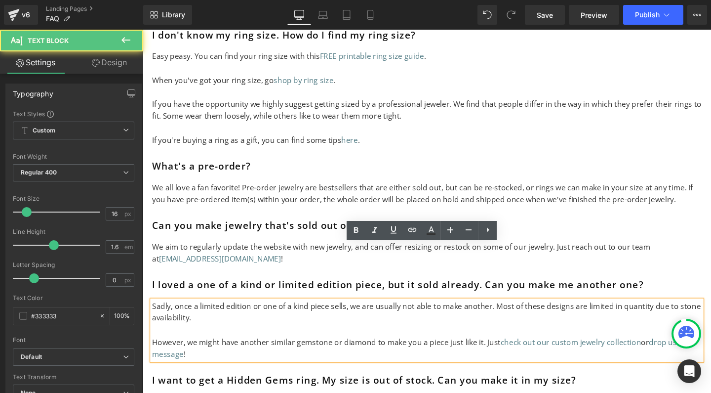
click at [328, 314] on p "Sadly, once a limited edition or one of a kind piece sells, we are usually not …" at bounding box center [442, 326] width 578 height 25
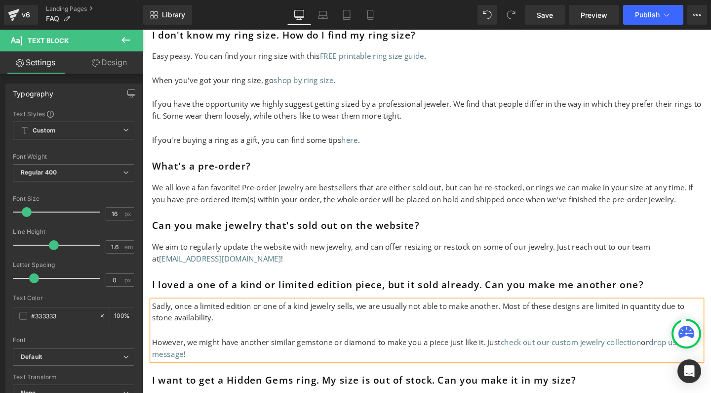
click at [443, 352] on p "However, we might have another similar gemstone or diamond to make you a piece …" at bounding box center [442, 364] width 578 height 25
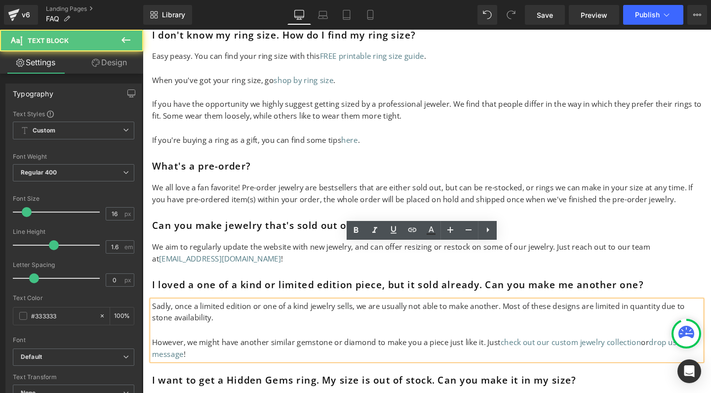
click at [443, 352] on p "However, we might have another similar gemstone or diamond to make you a piece …" at bounding box center [442, 364] width 578 height 25
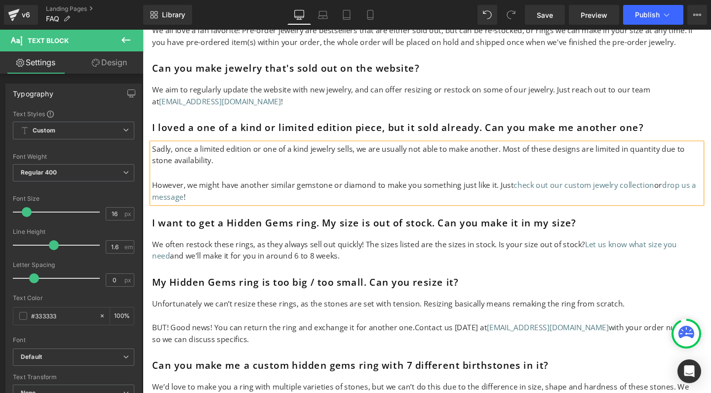
scroll to position [3228, 0]
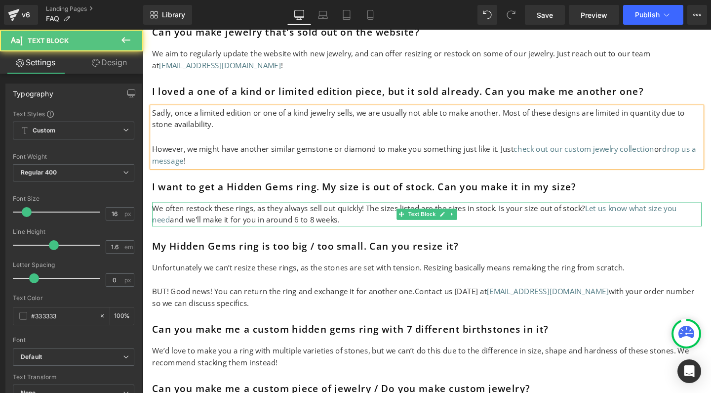
click at [347, 211] on p "We often restock these rings, as they always sell out quickly! The sizes listed…" at bounding box center [442, 223] width 578 height 25
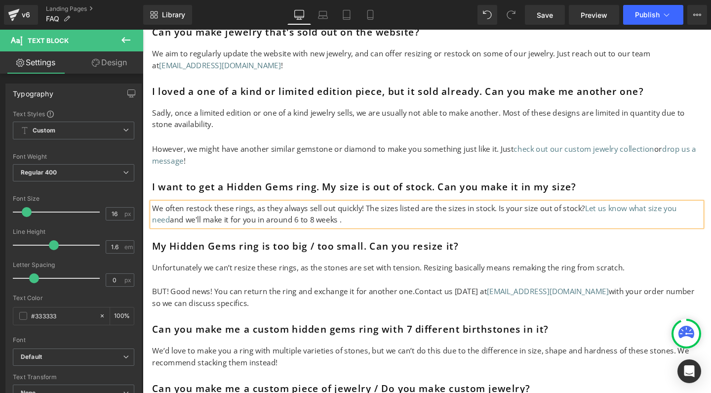
click at [252, 211] on p "We often restock these rings, as they always sell out quickly! The sizes listed…" at bounding box center [442, 223] width 578 height 25
click at [356, 211] on p "We often restock these rings, as they always sell out quickly! The sizes listed…" at bounding box center [442, 223] width 578 height 25
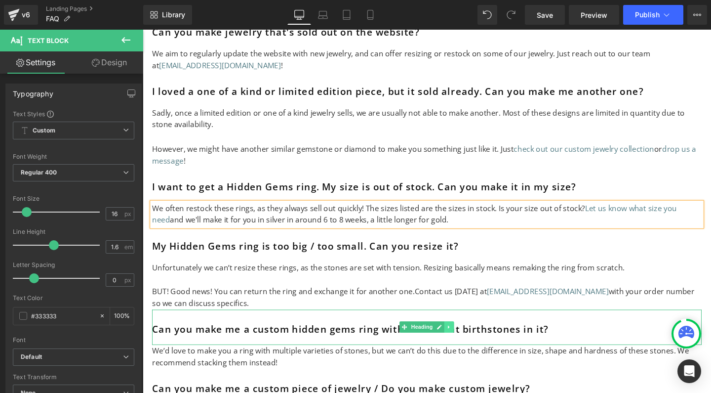
click at [465, 339] on icon at bounding box center [464, 342] width 5 height 6
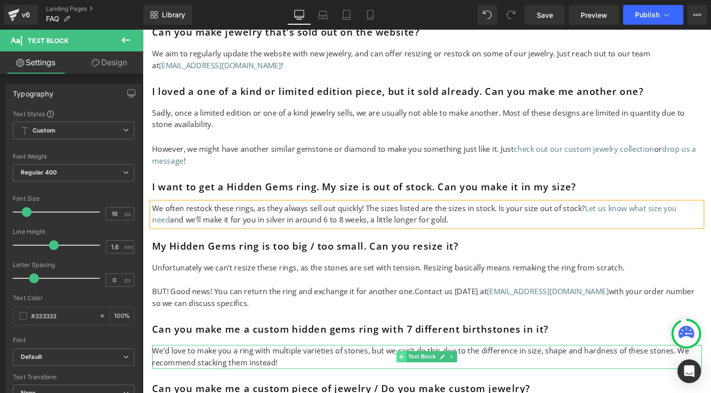
click at [416, 367] on span at bounding box center [415, 373] width 10 height 12
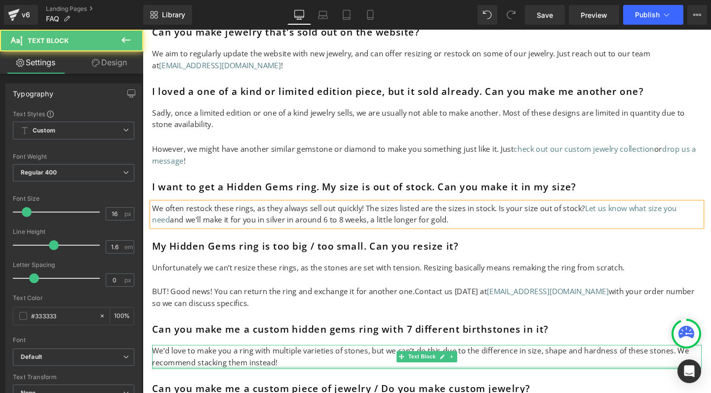
click at [314, 361] on p "We’d love to make you a ring with multiple varieties of stones, but we can’t do…" at bounding box center [442, 373] width 578 height 25
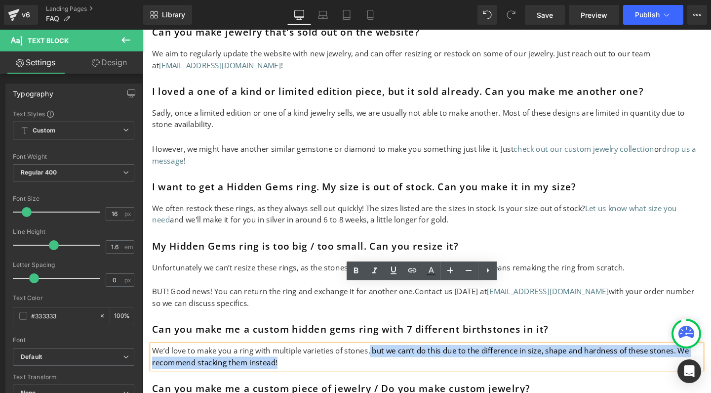
drag, startPoint x: 378, startPoint y: 302, endPoint x: 390, endPoint y: 315, distance: 17.1
click at [390, 361] on p "We’d love to make you a ring with multiple varieties of stones, but we can’t do…" at bounding box center [442, 373] width 578 height 25
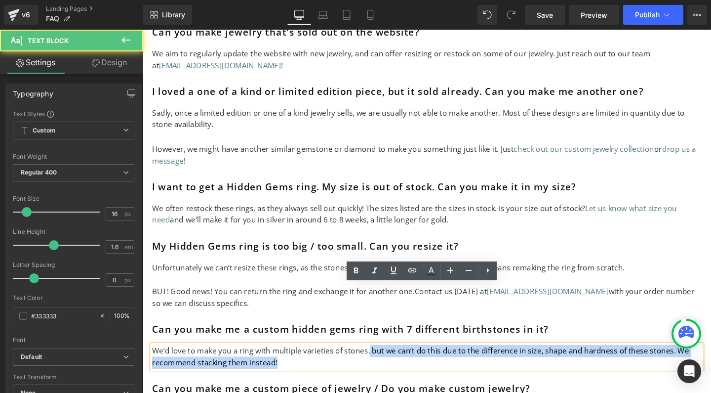
click at [390, 361] on p "We’d love to make you a ring with multiple varieties of stones, but we can’t do…" at bounding box center [442, 373] width 578 height 25
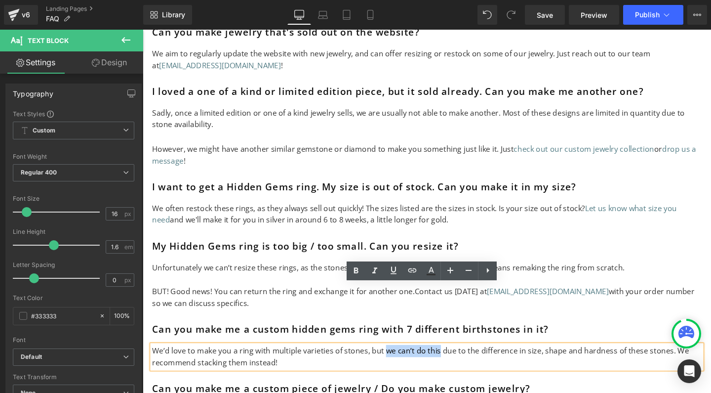
drag, startPoint x: 394, startPoint y: 303, endPoint x: 450, endPoint y: 305, distance: 56.4
click at [450, 361] on p "We’d love to make you a ring with multiple varieties of stones, but we can’t do…" at bounding box center [442, 373] width 578 height 25
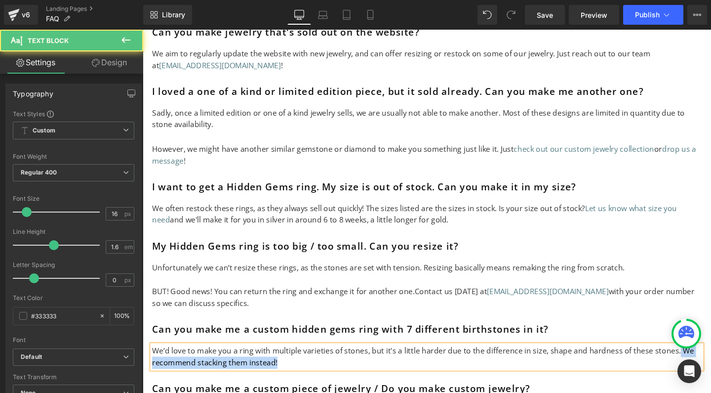
drag, startPoint x: 700, startPoint y: 302, endPoint x: 709, endPoint y: 316, distance: 16.6
click at [709, 361] on p "We’d love to make you a ring with multiple varieties of stones, but it's a litt…" at bounding box center [442, 373] width 578 height 25
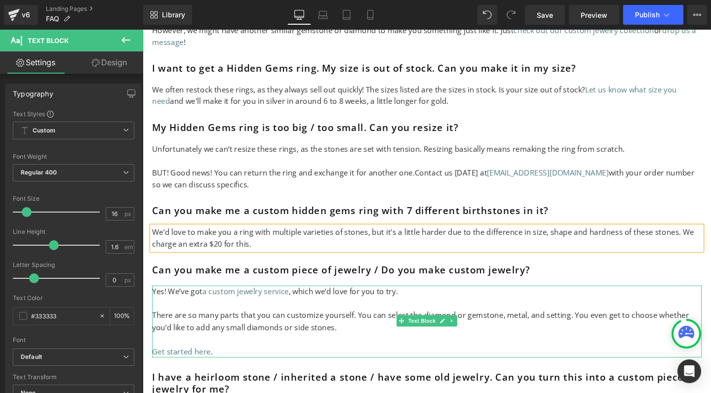
scroll to position [3435, 0]
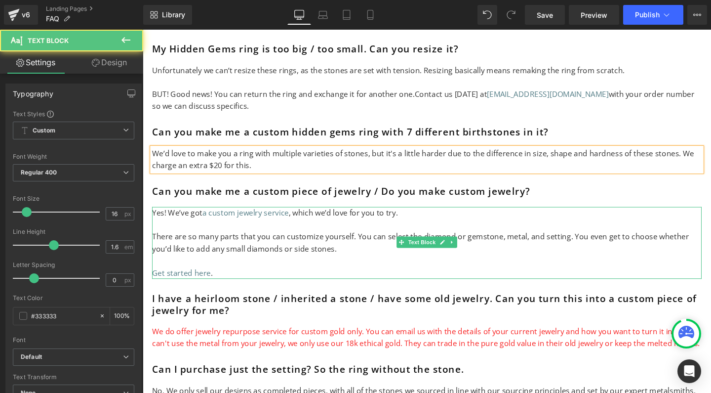
click at [347, 241] on p "There are so many parts that you can customize yourself. You can select the dia…" at bounding box center [442, 253] width 578 height 25
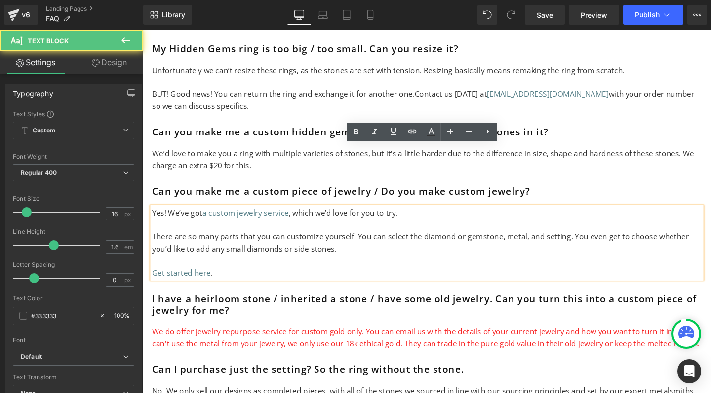
click at [335, 241] on p "There are so many parts that you can customize yourself. You can select the dia…" at bounding box center [442, 253] width 578 height 25
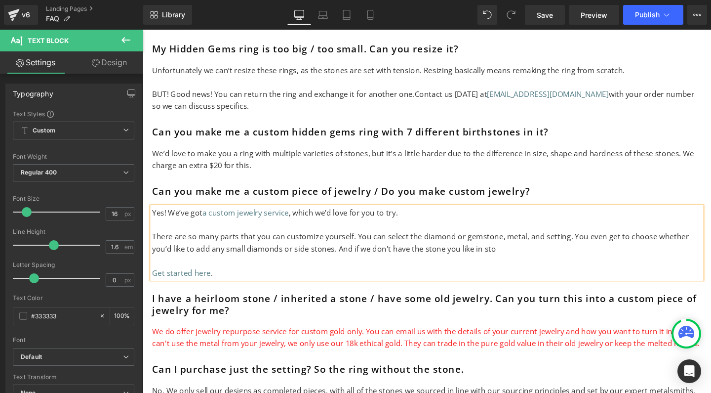
drag, startPoint x: 295, startPoint y: 165, endPoint x: 383, endPoint y: 194, distance: 92.7
click at [383, 241] on p "There are so many parts that you can customize yourself. You can select the dia…" at bounding box center [442, 253] width 578 height 25
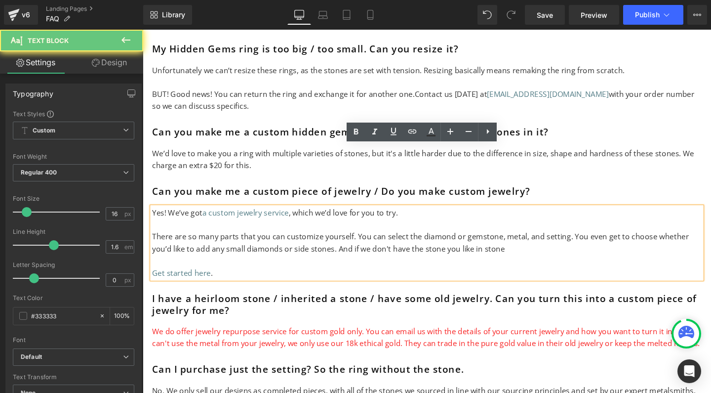
click at [383, 241] on p "There are so many parts that you can customize yourself. You can select the dia…" at bounding box center [442, 253] width 578 height 25
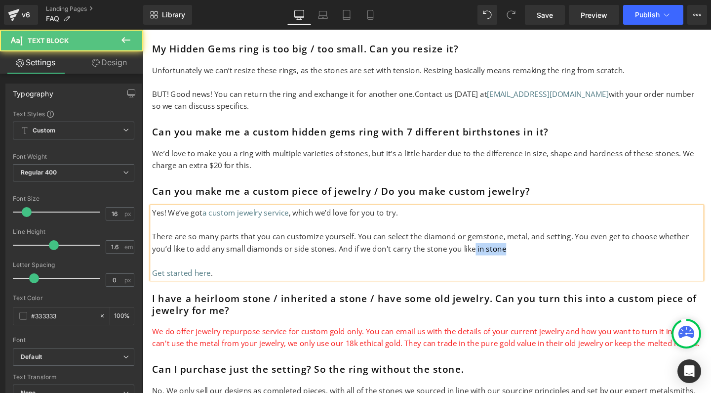
drag, startPoint x: 463, startPoint y: 196, endPoint x: 530, endPoint y: 196, distance: 66.7
click at [530, 241] on p "There are so many parts that you can customize yourself. You can select the dia…" at bounding box center [442, 253] width 578 height 25
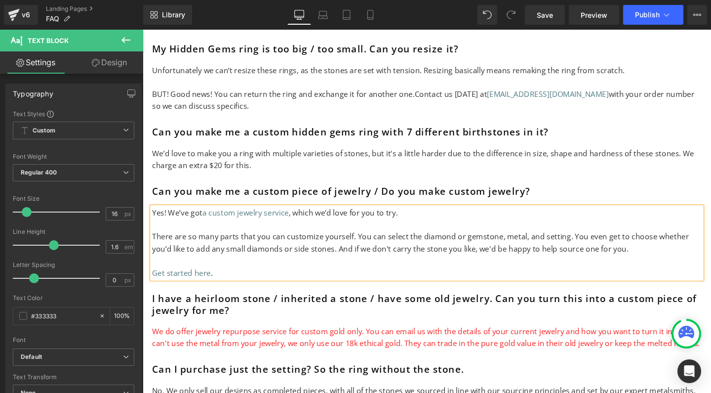
click at [337, 241] on p "There are so many parts that you can customize yourself. You can select the dia…" at bounding box center [442, 253] width 578 height 25
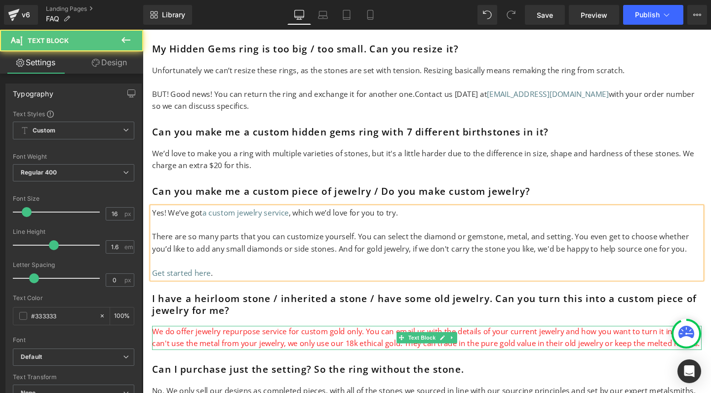
click at [195, 341] on span "We do offer jewelry repurpose service for custom gold only. You can email us wi…" at bounding box center [441, 353] width 576 height 24
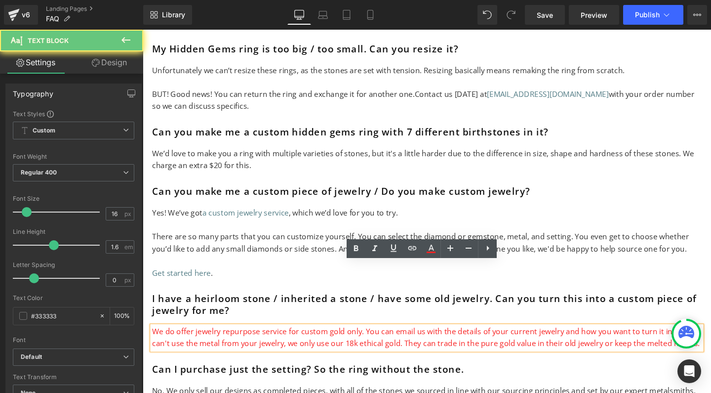
click at [195, 341] on span "We do offer jewelry repurpose service for custom gold only. You can email us wi…" at bounding box center [441, 353] width 576 height 24
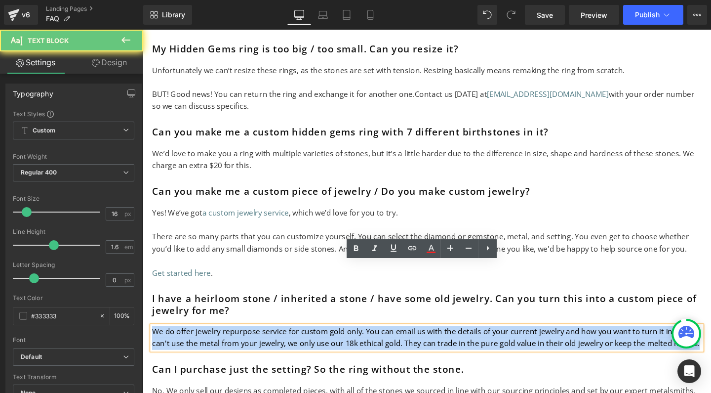
click at [195, 341] on span "We do offer jewelry repurpose service for custom gold only. You can email us wi…" at bounding box center [441, 353] width 576 height 24
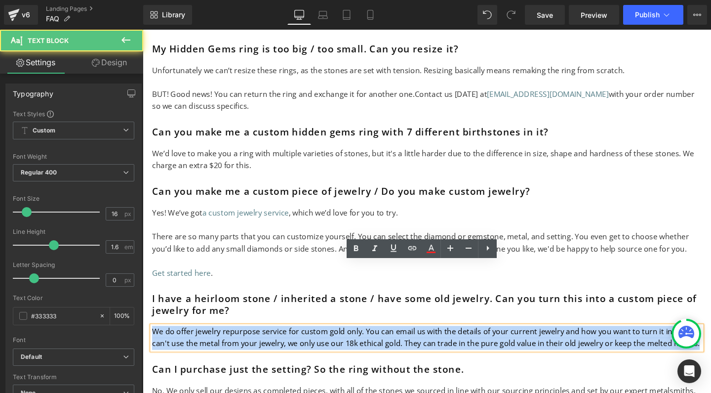
click at [233, 341] on span "We do offer jewelry repurpose service for custom gold only. You can email us wi…" at bounding box center [441, 353] width 576 height 24
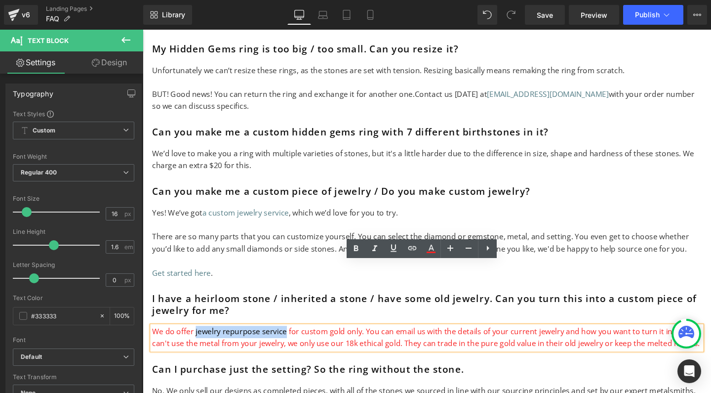
drag, startPoint x: 291, startPoint y: 280, endPoint x: 196, endPoint y: 282, distance: 94.9
click at [196, 341] on span "We do offer jewelry repurpose service for custom gold only. You can email us wi…" at bounding box center [441, 353] width 576 height 24
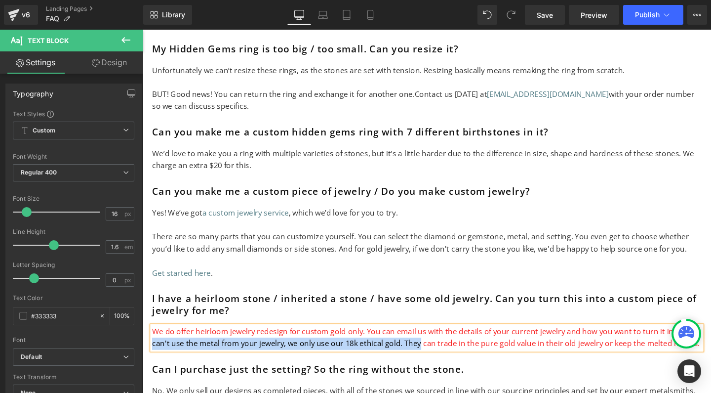
drag, startPoint x: 706, startPoint y: 281, endPoint x: 431, endPoint y: 293, distance: 275.5
click at [431, 341] on span "We do offer heirloom jewelry redesign for custom gold only. You can email us wi…" at bounding box center [441, 353] width 576 height 24
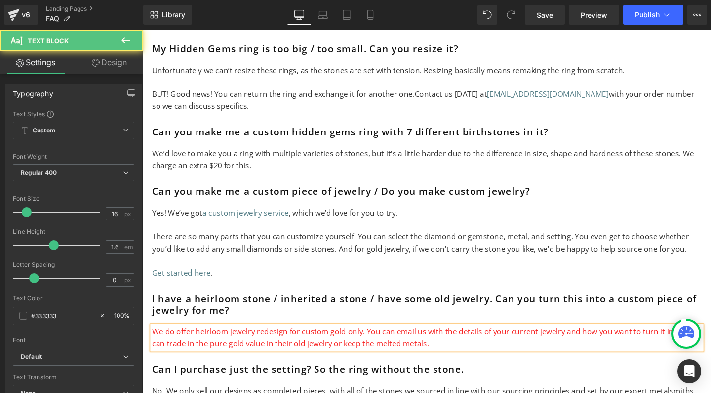
click at [285, 341] on span "We do offer heirloom jewelry redesign for custom gold only. You can email us wi…" at bounding box center [440, 353] width 575 height 24
click at [455, 341] on p "We do offer heirloom jewelry redesign for custom gold only. You can email us wi…" at bounding box center [442, 353] width 578 height 25
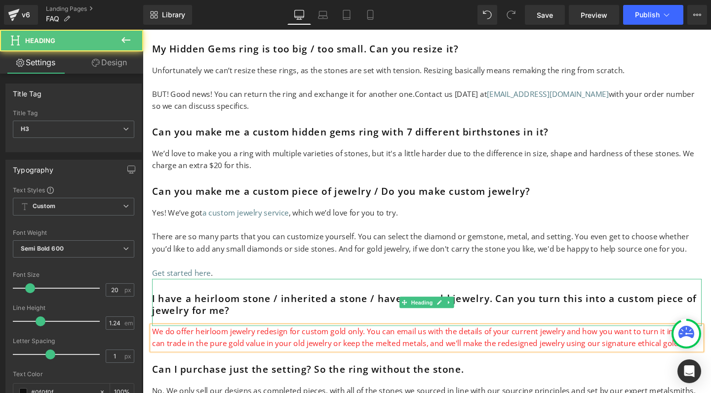
click at [440, 306] on h3 "I have a heirloom stone / inherited a stone / have some old jewelry. Can you tu…" at bounding box center [442, 318] width 578 height 25
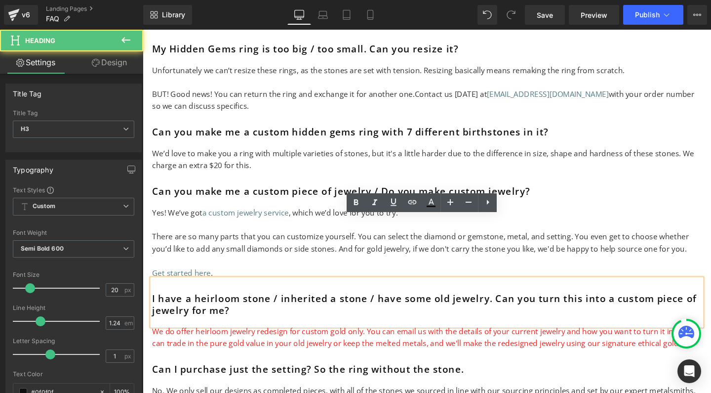
click at [432, 347] on span "Text Block" at bounding box center [436, 353] width 33 height 12
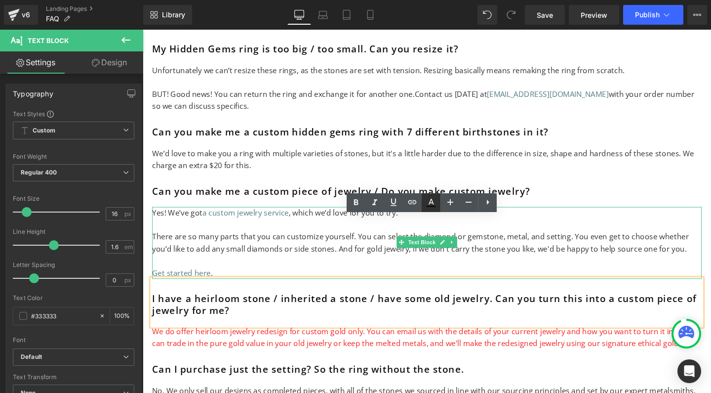
click at [432, 202] on icon at bounding box center [431, 203] width 12 height 12
type input "#0f0f0f"
type input "100"
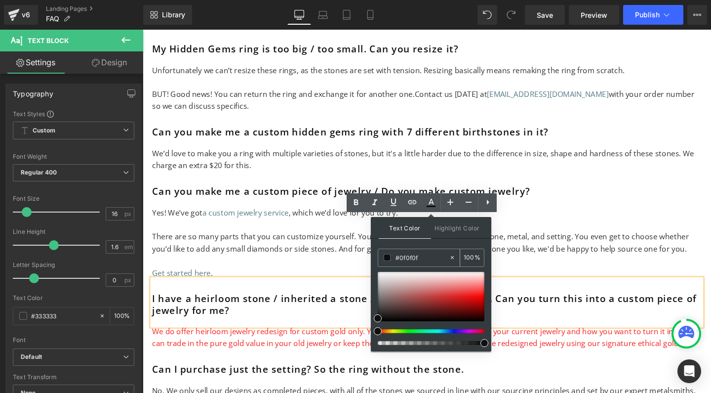
click at [387, 258] on span at bounding box center [387, 257] width 7 height 7
click at [413, 260] on input "#0f0f0f" at bounding box center [422, 257] width 53 height 11
type input "0"
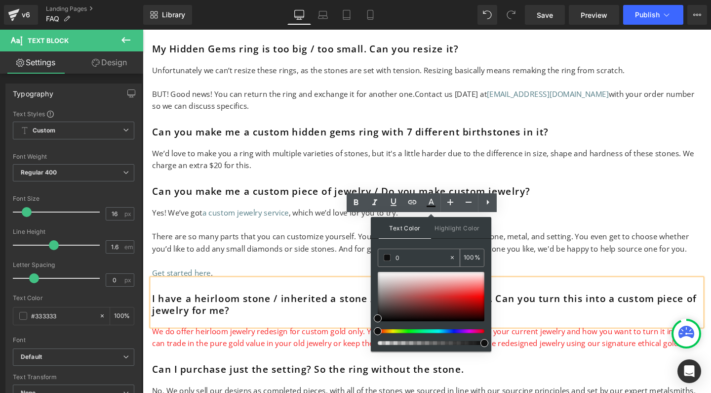
type input "0"
type input "000"
type input "100"
type input "0000"
type input "0"
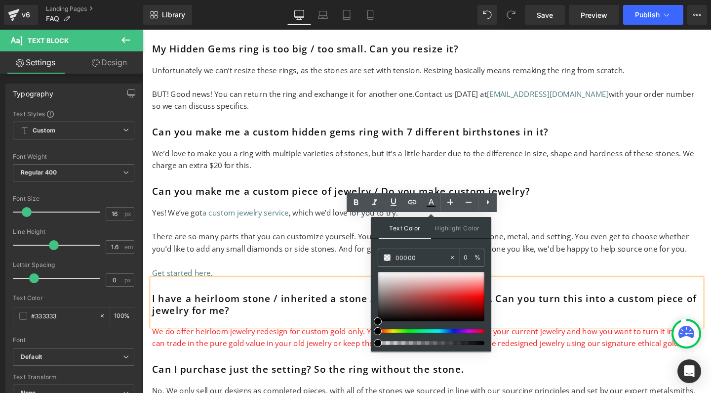
type input "000000"
type input "100"
click at [315, 341] on span "We do offer heirloom jewelry redesign for custom gold only. You can email us wi…" at bounding box center [440, 353] width 575 height 24
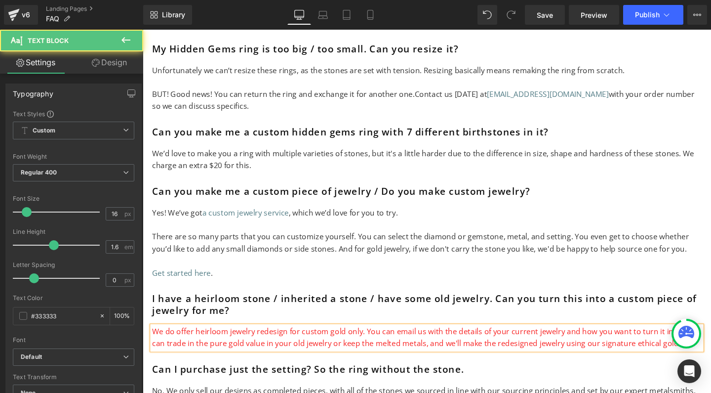
click at [328, 341] on span "We do offer heirloom jewelry redesign for custom gold only. You can email us wi…" at bounding box center [440, 353] width 575 height 24
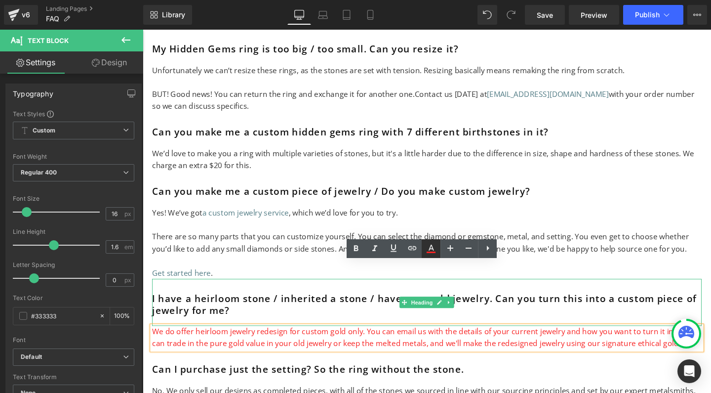
click at [433, 249] on icon at bounding box center [431, 248] width 5 height 6
type input "#f82525"
type input "100"
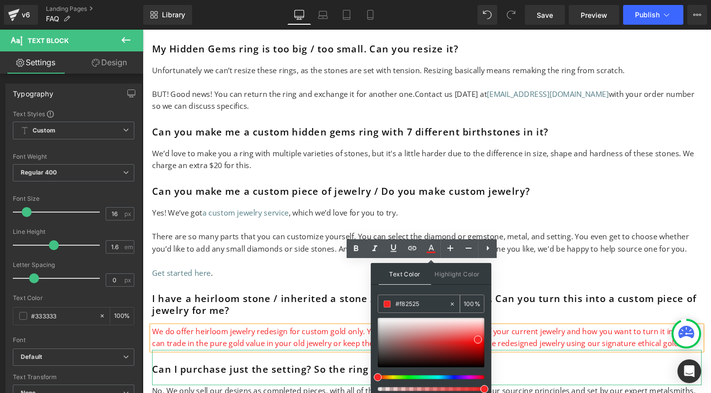
drag, startPoint x: 400, startPoint y: 303, endPoint x: 460, endPoint y: 303, distance: 60.3
click at [460, 303] on div "#f82525 100 %" at bounding box center [431, 303] width 107 height 18
type input "#0"
type input "0"
type input "#000"
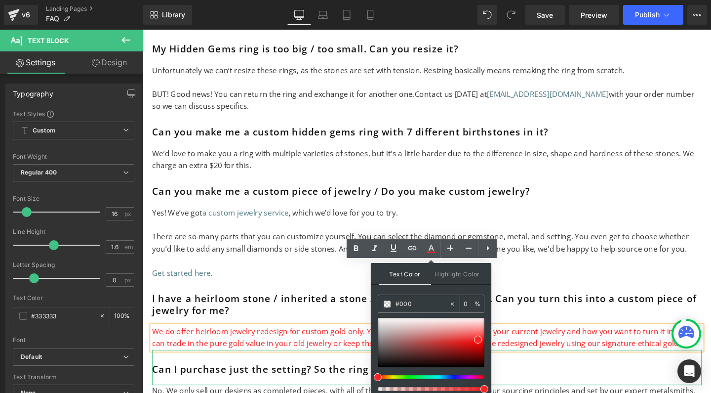
type input "100"
type input "#0000"
type input "0"
type input "#000000"
type input "100"
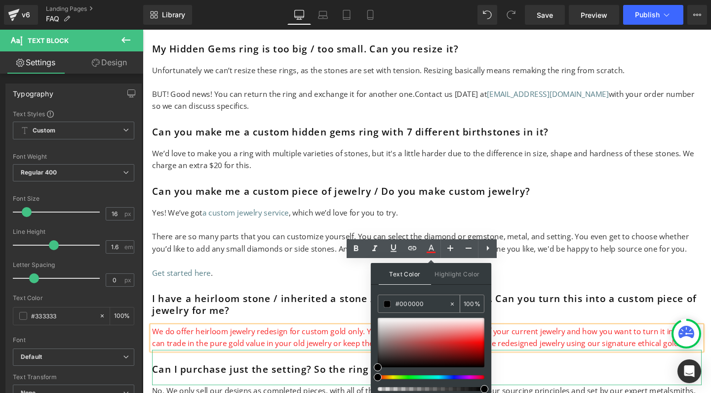
type input "#000000"
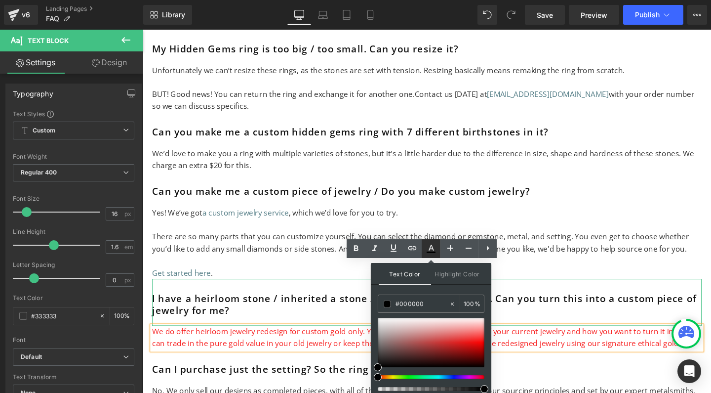
click at [431, 253] on icon at bounding box center [431, 251] width 9 height 1
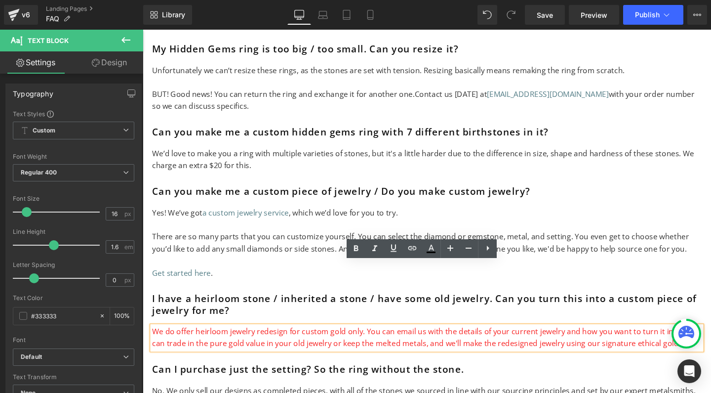
click at [427, 341] on span "We do offer heirloom jewelry redesign for custom gold only. You can email us wi…" at bounding box center [440, 353] width 575 height 24
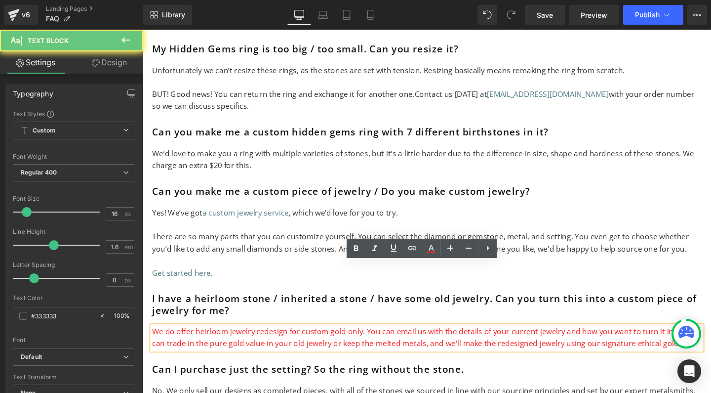
click at [427, 341] on span "We do offer heirloom jewelry redesign for custom gold only. You can email us wi…" at bounding box center [440, 353] width 575 height 24
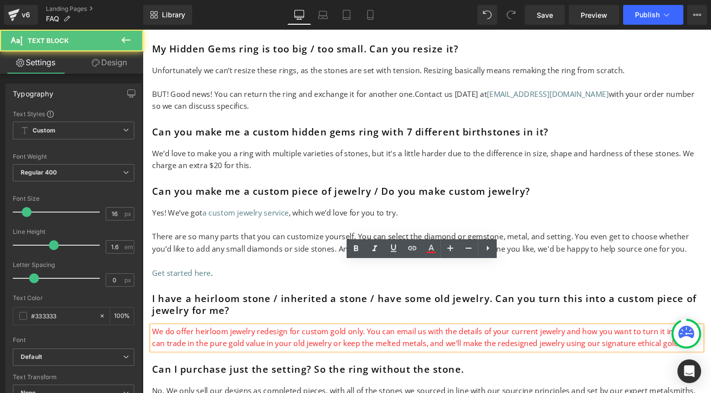
click at [427, 341] on span "We do offer heirloom jewelry redesign for custom gold only. You can email us wi…" at bounding box center [440, 353] width 575 height 24
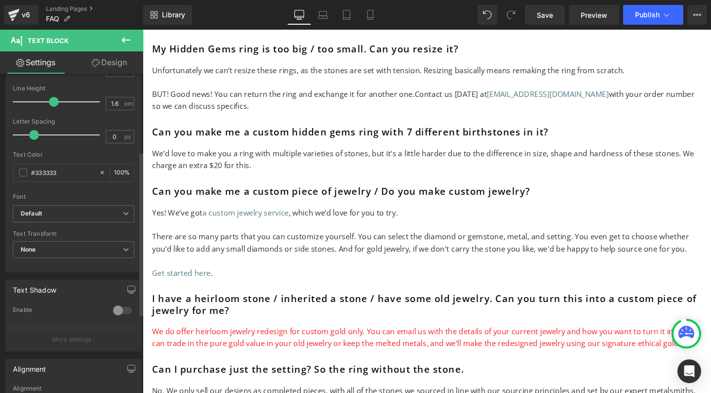
scroll to position [142, 0]
click at [39, 172] on input "#333333" at bounding box center [62, 173] width 63 height 11
drag, startPoint x: 37, startPoint y: 172, endPoint x: 96, endPoint y: 173, distance: 59.3
click at [96, 173] on div "#333333 100 %" at bounding box center [74, 174] width 122 height 18
type input "#0"
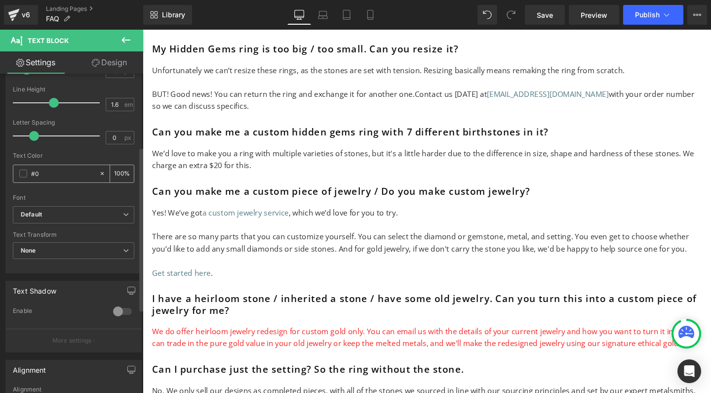
type input "0"
type input "#0000"
type input "100"
type input "#000000"
type input "100"
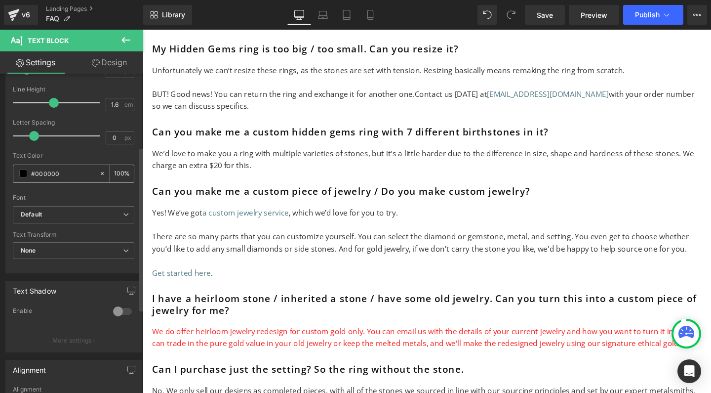
type input "#000000"
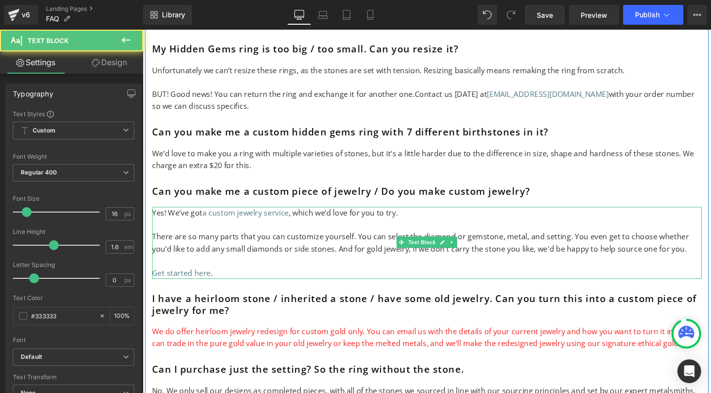
click at [263, 241] on p "There are so many parts that you can customize yourself. You can select the dia…" at bounding box center [442, 253] width 578 height 25
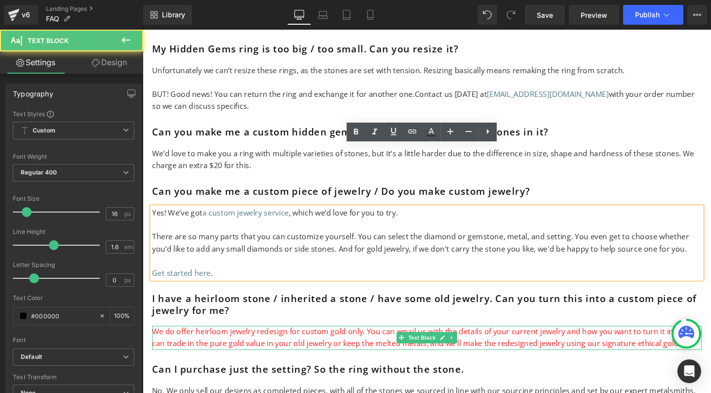
click at [283, 341] on span "We do offer heirloom jewelry redesign for custom gold only. You can email us wi…" at bounding box center [440, 353] width 575 height 24
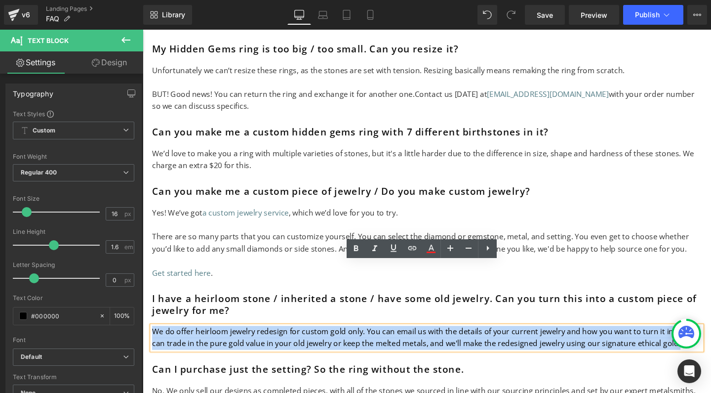
drag, startPoint x: 700, startPoint y: 292, endPoint x: 152, endPoint y: 276, distance: 548.2
click at [153, 341] on span "We do offer heirloom jewelry redesign for custom gold only. You can email us wi…" at bounding box center [440, 353] width 575 height 24
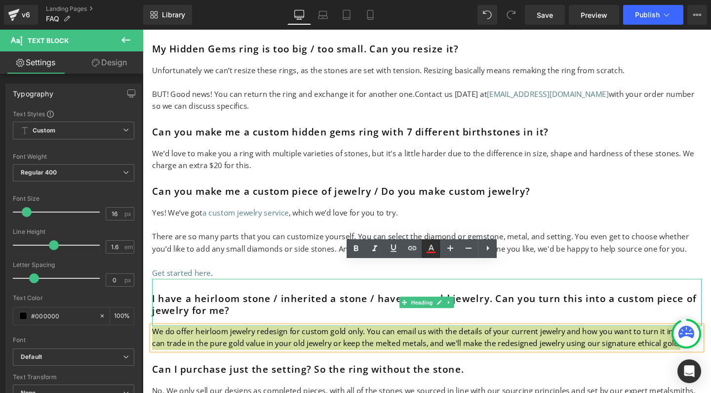
click at [432, 249] on icon at bounding box center [431, 248] width 5 height 6
type input "#f82525"
type input "100"
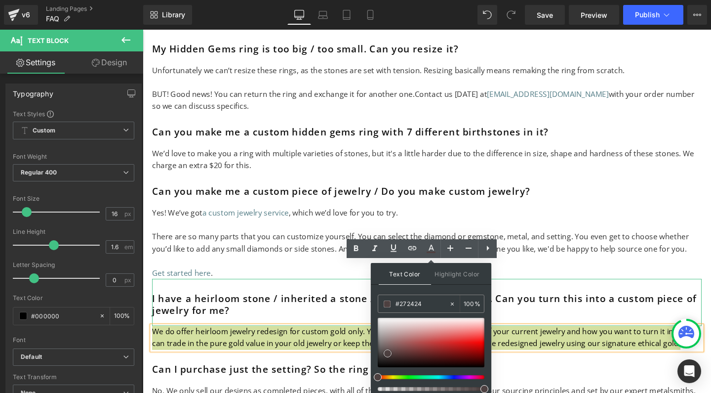
type input "#000000"
drag, startPoint x: 388, startPoint y: 353, endPoint x: 373, endPoint y: 376, distance: 28.2
click at [373, 376] on div "Text Color Highlight Color rgba(0, 0, 0, 1) #000000 100 % transparent transpare…" at bounding box center [431, 330] width 121 height 134
click at [378, 367] on link at bounding box center [378, 367] width 0 height 0
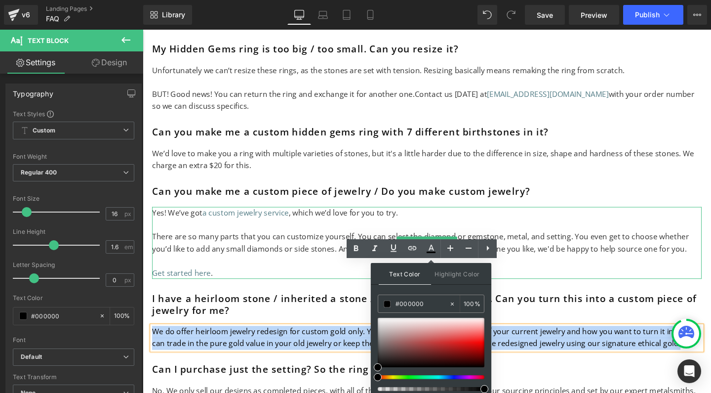
click at [445, 241] on p "There are so many parts that you can customize yourself. You can select the dia…" at bounding box center [442, 253] width 578 height 25
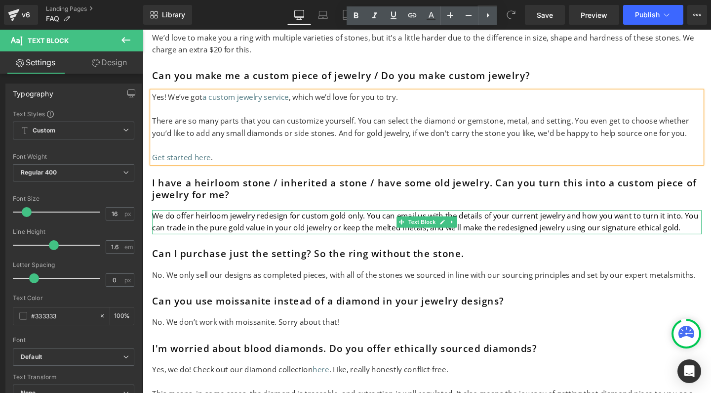
scroll to position [3557, 0]
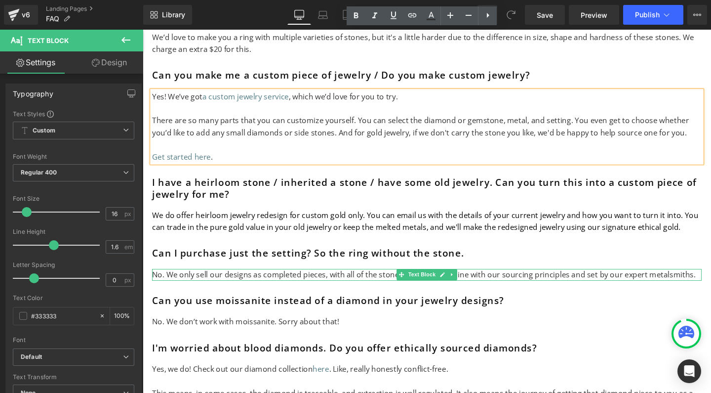
click at [317, 281] on p "No. We only sell our designs as completed pieces, with all of the stones we sou…" at bounding box center [442, 287] width 578 height 13
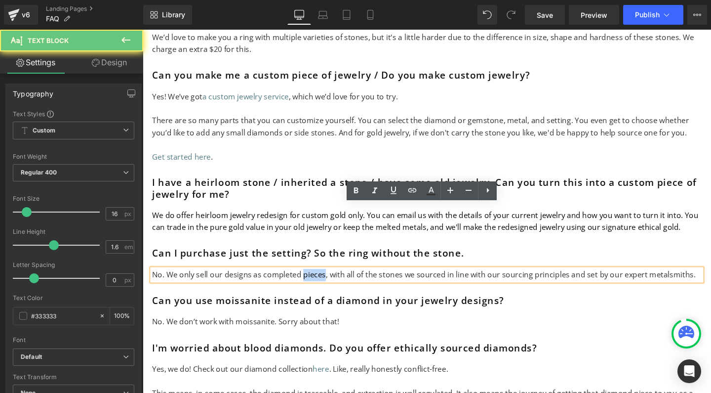
click at [317, 281] on p "No. We only sell our designs as completed pieces, with all of the stones we sou…" at bounding box center [442, 287] width 578 height 13
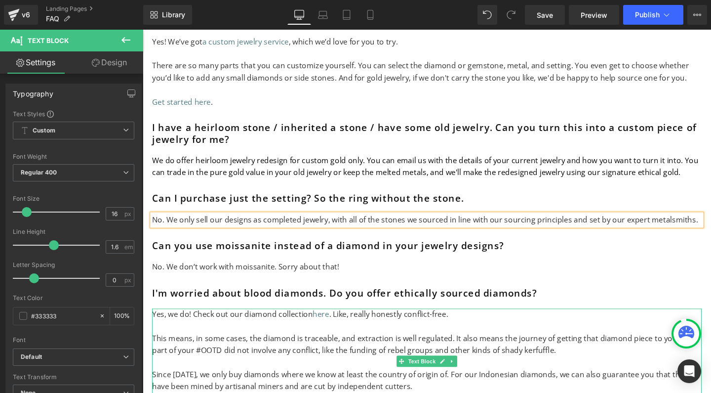
scroll to position [3617, 0]
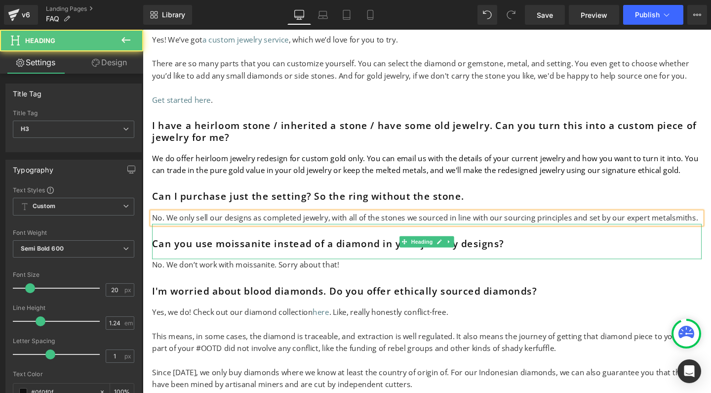
click at [258, 249] on h3 "Can you use moissanite instead of a diamond in your jewelry designs?" at bounding box center [442, 255] width 578 height 12
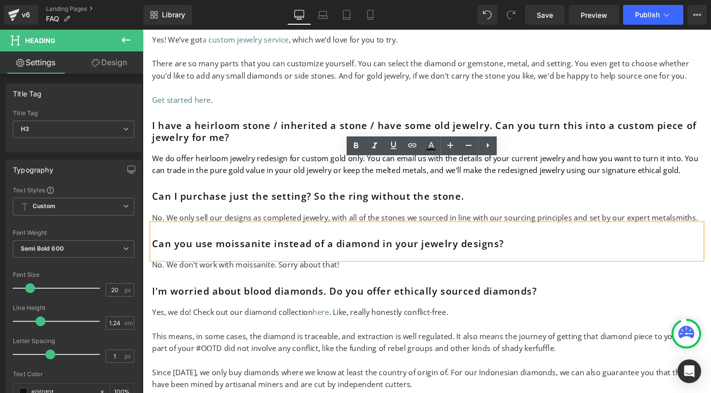
click at [342, 249] on h3 "Can you use moissanite instead of a diamond in your jewelry designs?" at bounding box center [442, 255] width 578 height 12
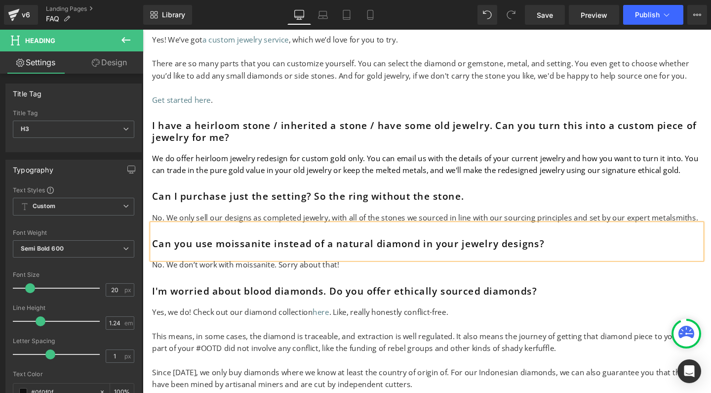
click at [277, 249] on h3 "Can you use moissanite instead of a natural diamond in your jewelry designs?" at bounding box center [442, 255] width 578 height 12
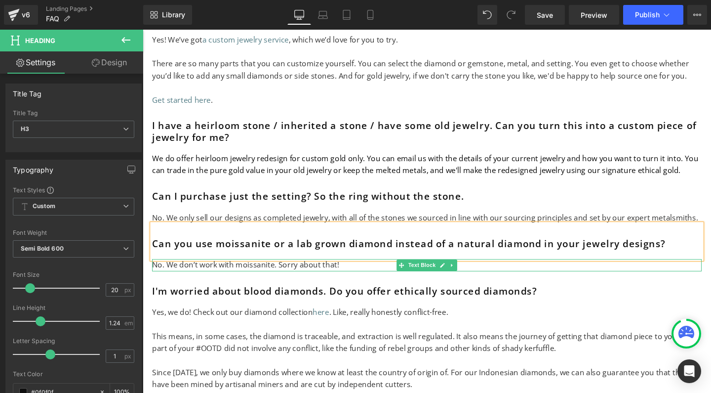
click at [245, 271] on p "No. We don’t work with moissanite. Sorry about that!" at bounding box center [442, 277] width 578 height 13
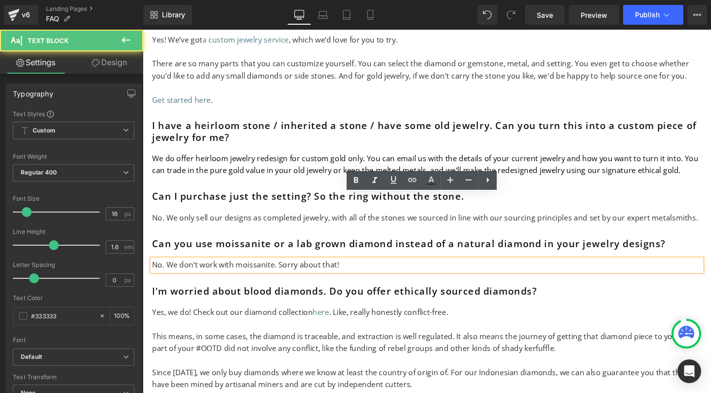
click at [245, 271] on p "No. We don’t work with moissanite. Sorry about that!" at bounding box center [442, 277] width 578 height 13
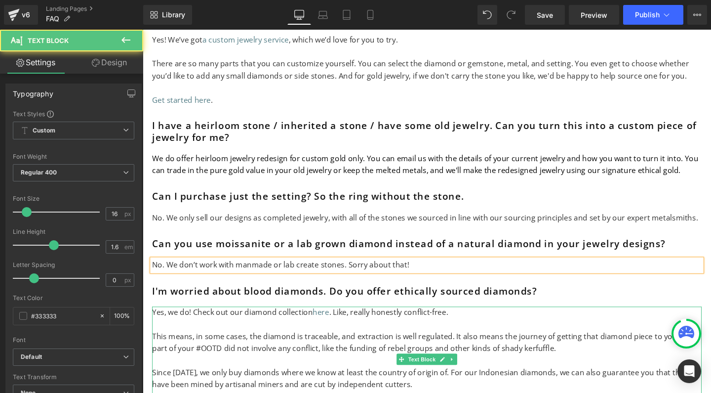
click at [216, 346] on p "This means, in some cases, the diamond is traceable, and extraction is well reg…" at bounding box center [442, 358] width 578 height 25
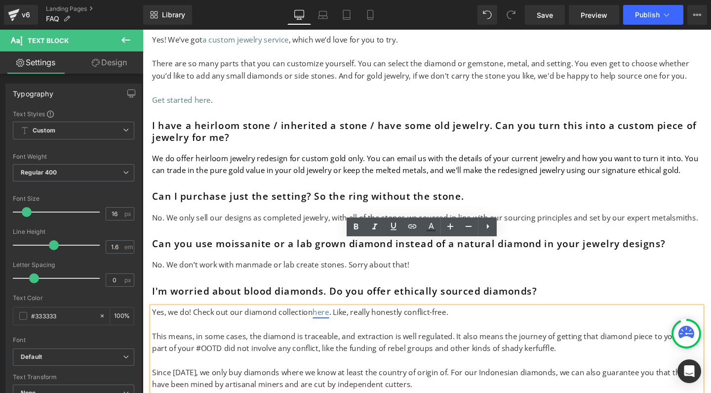
click at [326, 321] on link "here" at bounding box center [330, 326] width 17 height 11
click at [274, 384] on p "Since November 2018, we only buy diamonds where we know at least the country of…" at bounding box center [442, 396] width 578 height 25
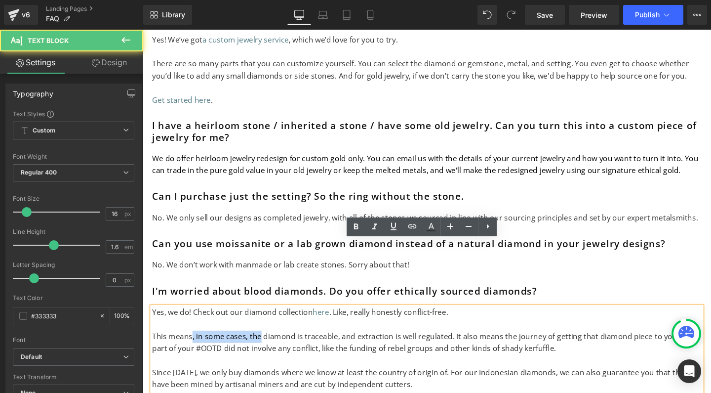
drag, startPoint x: 192, startPoint y: 285, endPoint x: 263, endPoint y: 287, distance: 71.7
click at [263, 346] on p "This means, in some cases, the diamond is traceable, and extraction is well reg…" at bounding box center [442, 358] width 578 height 25
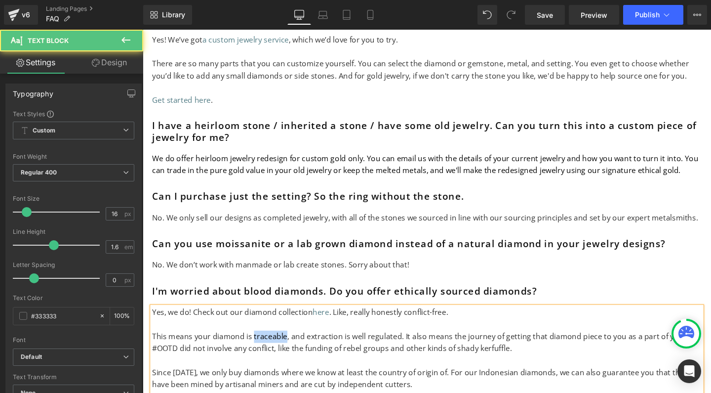
drag, startPoint x: 256, startPoint y: 282, endPoint x: 292, endPoint y: 282, distance: 35.1
click at [292, 346] on p "This means your diamond is traceable, and extraction is well regulated. It also…" at bounding box center [442, 358] width 578 height 25
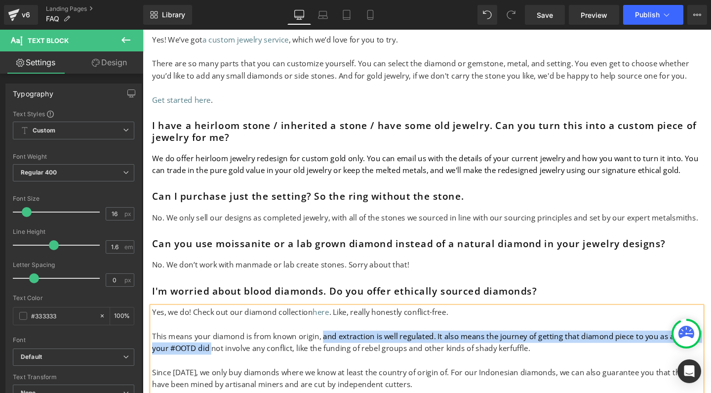
drag, startPoint x: 330, startPoint y: 284, endPoint x: 215, endPoint y: 294, distance: 115.1
click at [215, 346] on p "This means your diamond is from known origin, and extraction is well regulated.…" at bounding box center [442, 358] width 578 height 25
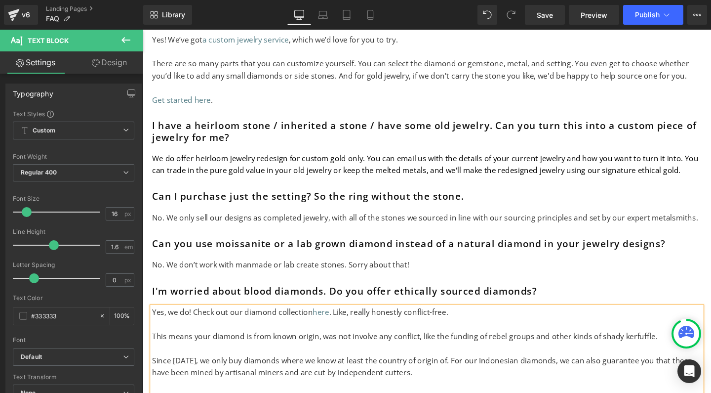
click at [384, 346] on p "This means your diamond is from known origin, was not involve any conflict, lik…" at bounding box center [442, 352] width 578 height 13
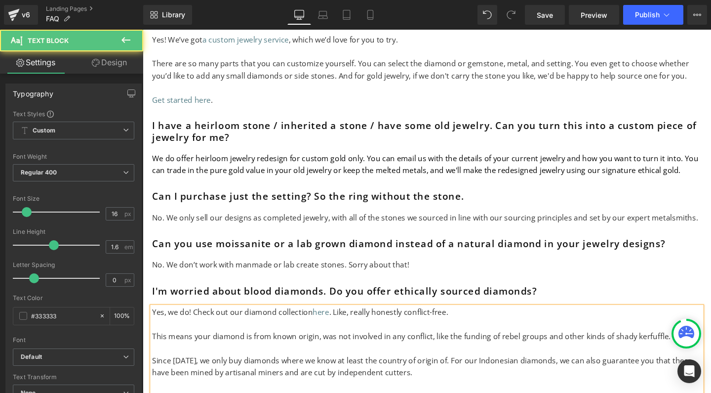
click at [478, 371] on p "Since November 2018, we only buy diamonds where we know at least the country of…" at bounding box center [442, 383] width 578 height 25
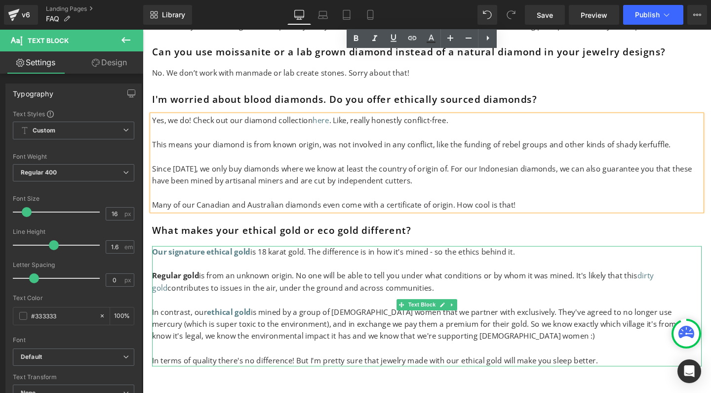
scroll to position [3819, 0]
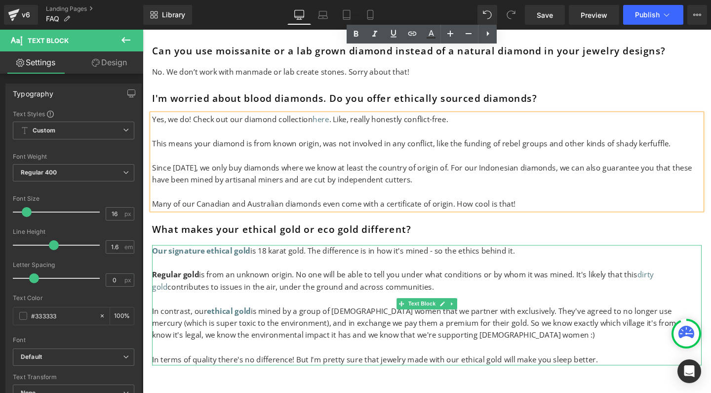
click at [298, 319] on p "In contrast, our ethical gold is mined by a group of indigenous women that we p…" at bounding box center [442, 338] width 578 height 38
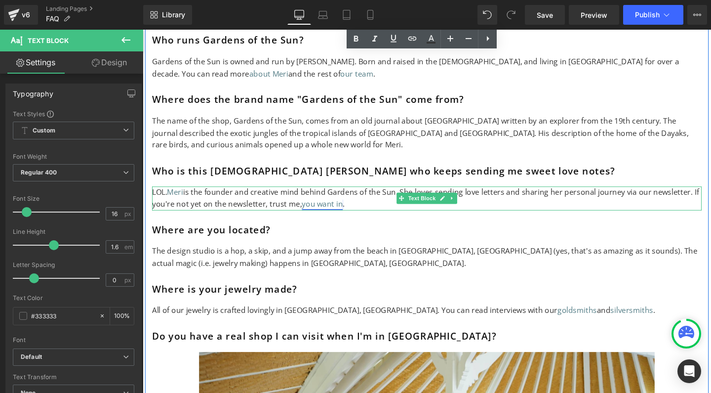
scroll to position [4235, 0]
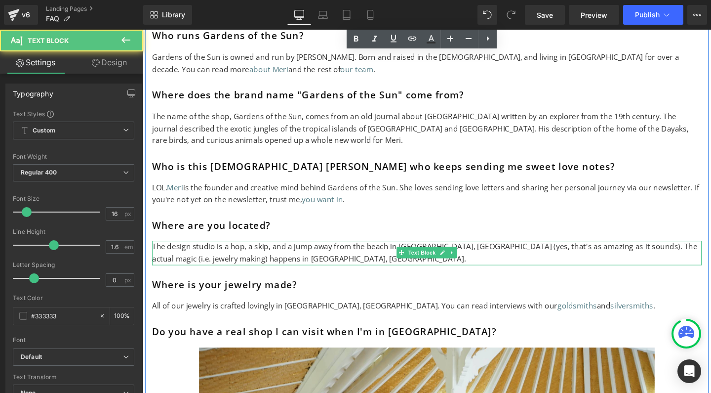
click at [183, 251] on p "The design studio is a hop, a skip, and a jump away from the beach in Bali, Ind…" at bounding box center [442, 263] width 578 height 25
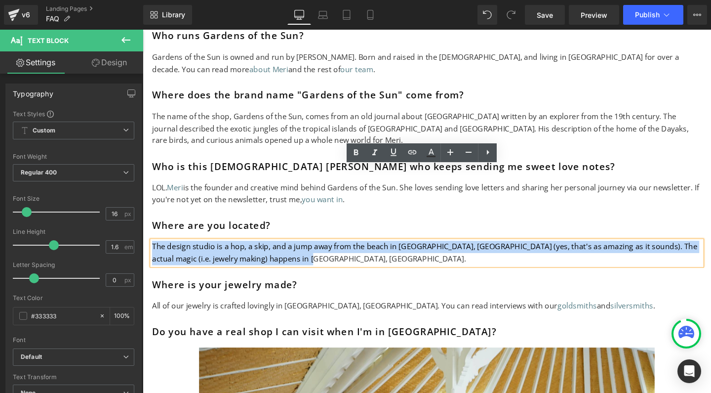
drag, startPoint x: 362, startPoint y: 192, endPoint x: 148, endPoint y: 179, distance: 214.4
click at [153, 251] on div "The design studio is a hop, a skip, and a jump away from the beach in Bali, Ind…" at bounding box center [442, 263] width 578 height 25
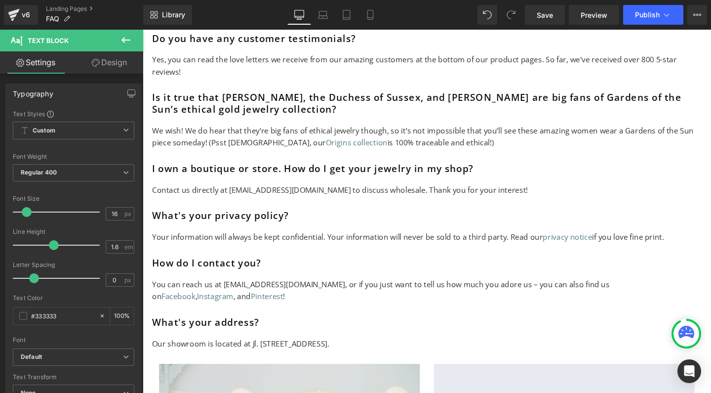
scroll to position [5172, 0]
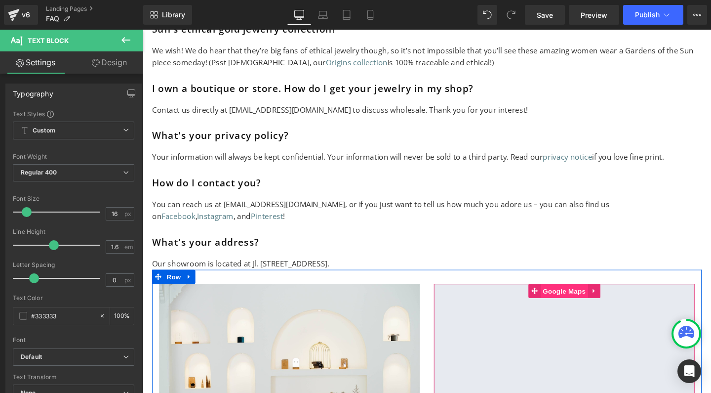
click at [586, 297] on span "Google Maps" at bounding box center [586, 304] width 50 height 15
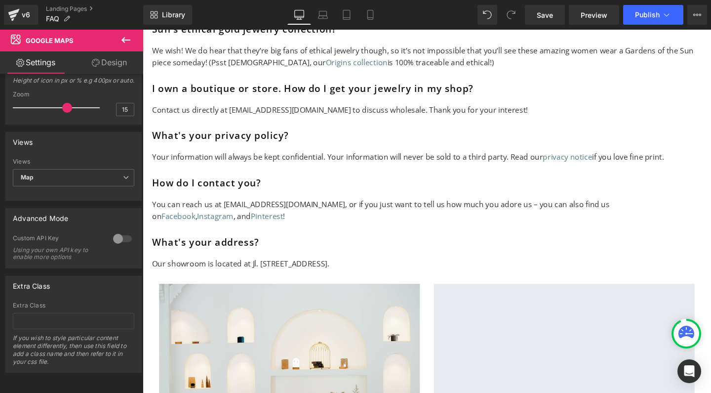
scroll to position [230, 0]
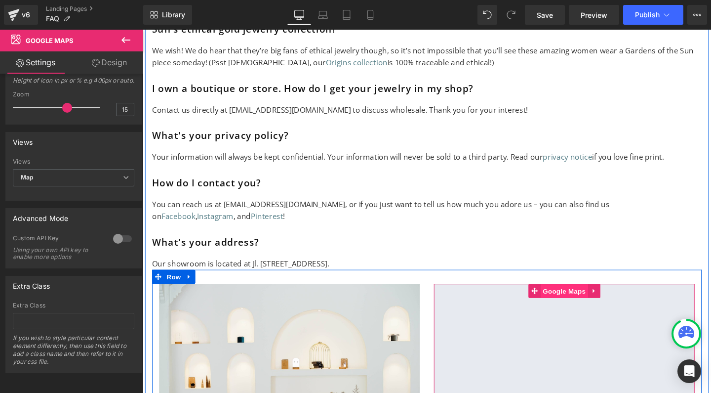
click at [581, 297] on span "Google Maps" at bounding box center [586, 304] width 50 height 15
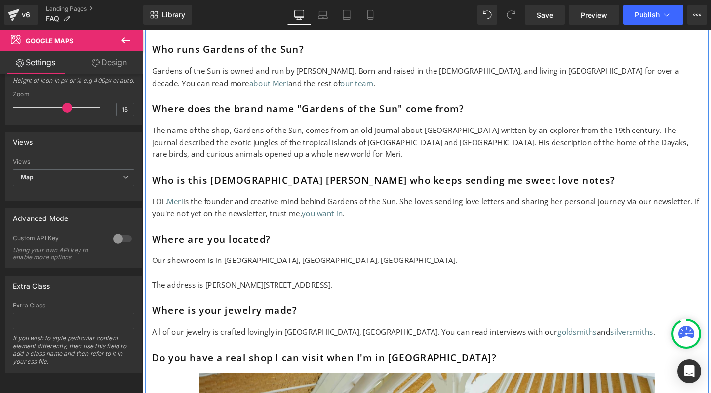
scroll to position [4216, 0]
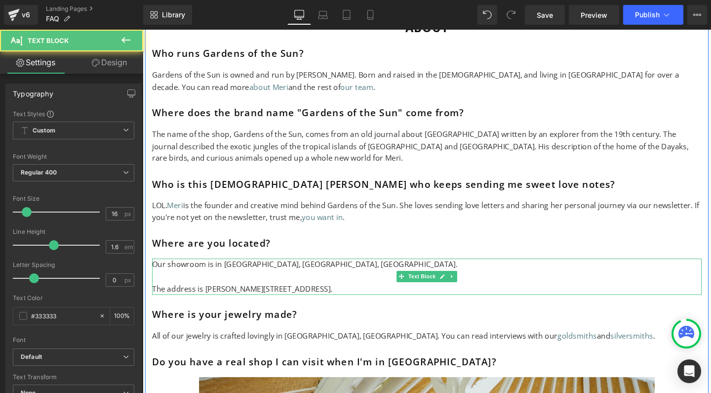
click at [255, 296] on p "The address is Jl Kanda 15." at bounding box center [442, 302] width 578 height 13
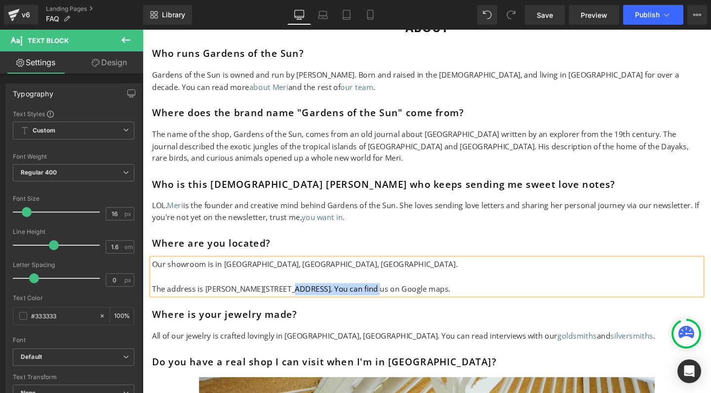
drag, startPoint x: 282, startPoint y: 223, endPoint x: 370, endPoint y: 224, distance: 88.0
click at [370, 296] on p "The address is Jl Kanda 15. You can find us on Google maps." at bounding box center [442, 302] width 578 height 13
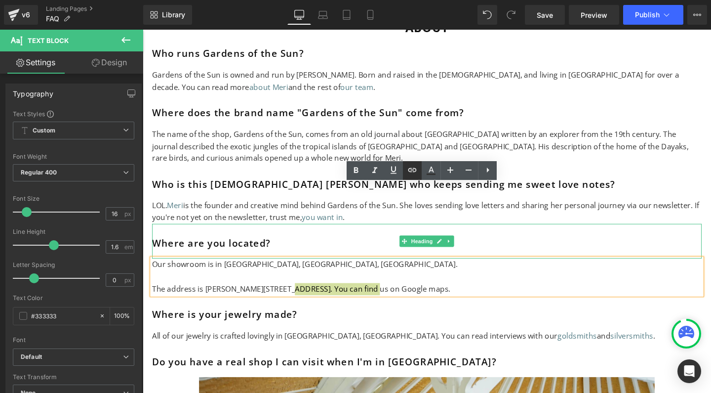
click at [410, 167] on icon at bounding box center [413, 170] width 12 height 12
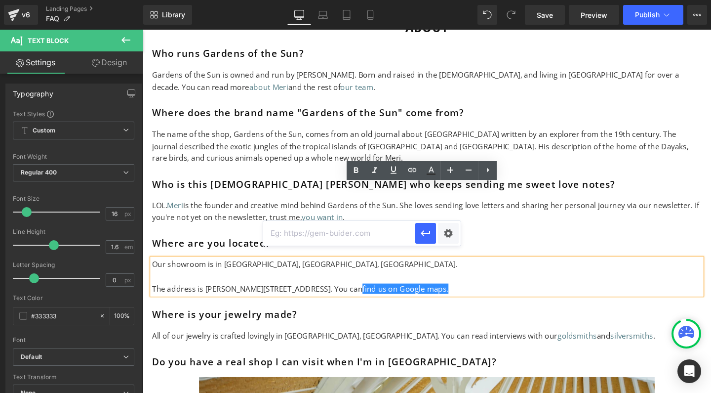
click at [383, 296] on p "The address is Jl Kanda 15. You can find us on Google maps." at bounding box center [442, 302] width 578 height 13
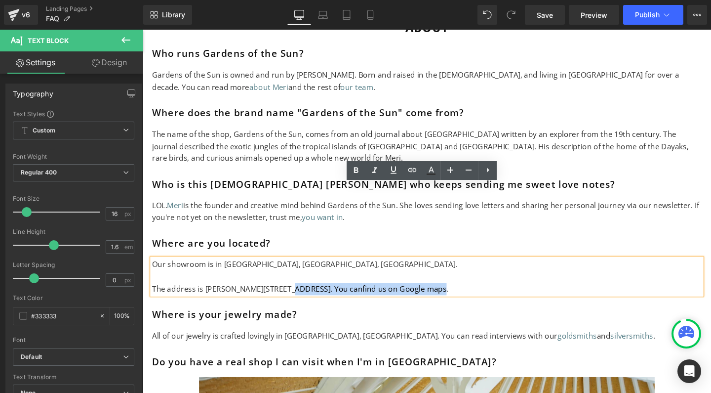
drag, startPoint x: 367, startPoint y: 224, endPoint x: 502, endPoint y: 209, distance: 135.7
click at [282, 296] on p "The address is Jl Kanda 15. You can find us on Google maps." at bounding box center [442, 302] width 578 height 13
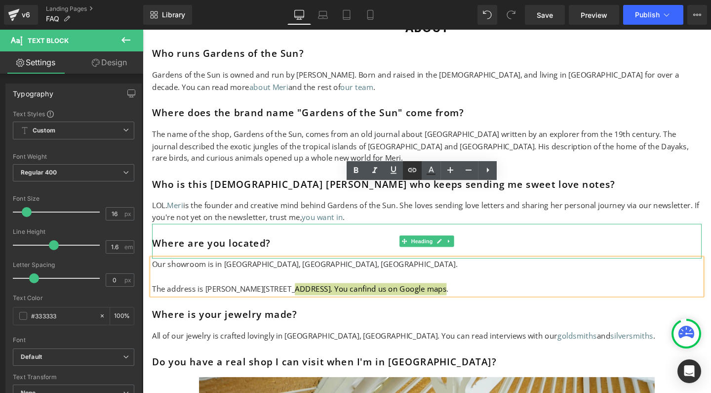
click at [409, 172] on icon at bounding box center [413, 170] width 12 height 12
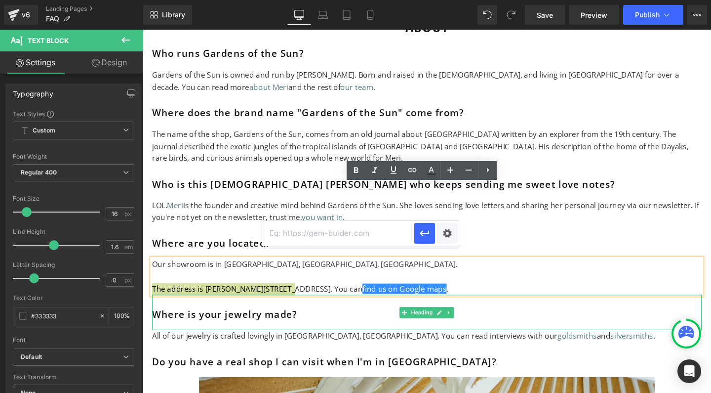
click at [354, 234] on input "text" at bounding box center [338, 233] width 152 height 25
paste input "https://maps.app.goo.gl/o5dyAa7wV38pcGaz5"
type input "https://maps.app.goo.gl/o5dyAa7wV38pcGaz5"
click at [432, 235] on button "button" at bounding box center [425, 233] width 21 height 21
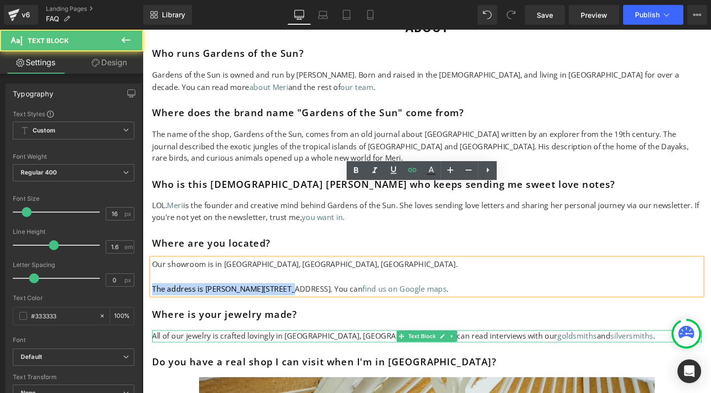
drag, startPoint x: 269, startPoint y: 273, endPoint x: 551, endPoint y: 266, distance: 282.2
click at [269, 345] on p "All of our jewelry is crafted lovingly in Yogyakarta, Indonesia. You can read i…" at bounding box center [442, 351] width 578 height 13
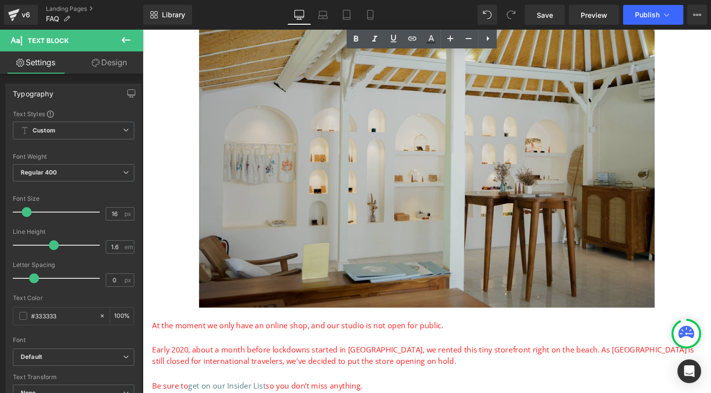
scroll to position [4644, 0]
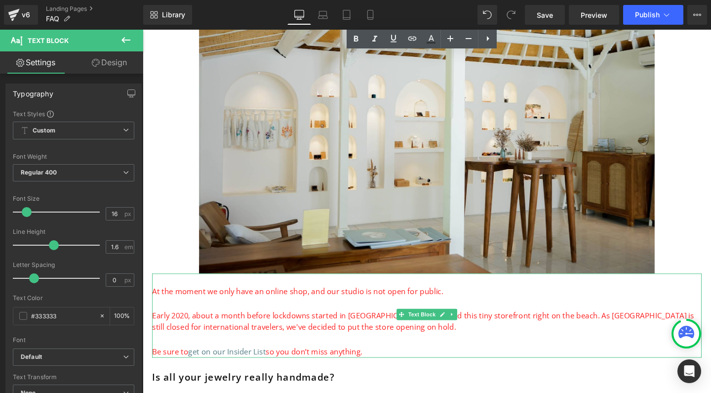
click at [258, 299] on span "At the moment we only have an online shop, and our studio is not open for publi…" at bounding box center [306, 304] width 306 height 11
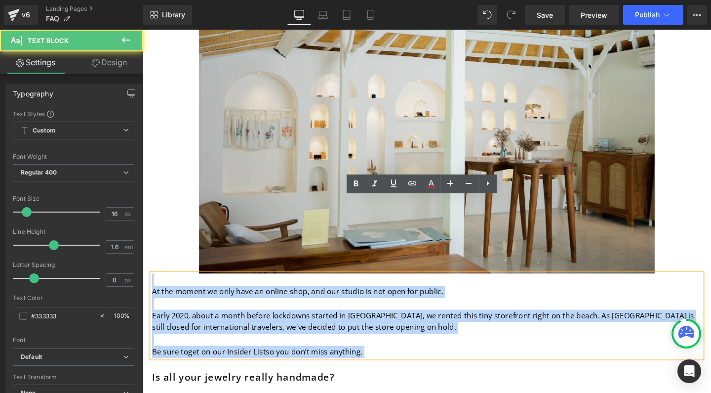
drag, startPoint x: 387, startPoint y: 289, endPoint x: 125, endPoint y: 209, distance: 273.1
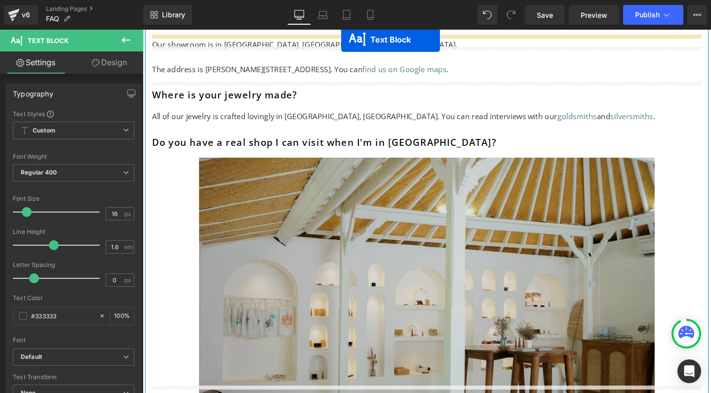
scroll to position [4427, 0]
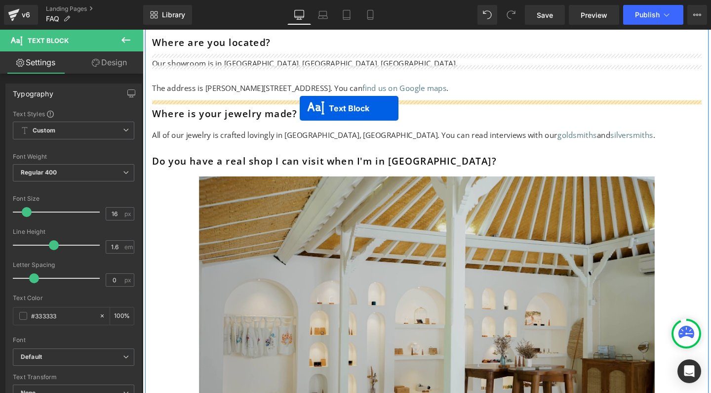
drag, startPoint x: 414, startPoint y: 211, endPoint x: 308, endPoint y: 113, distance: 144.4
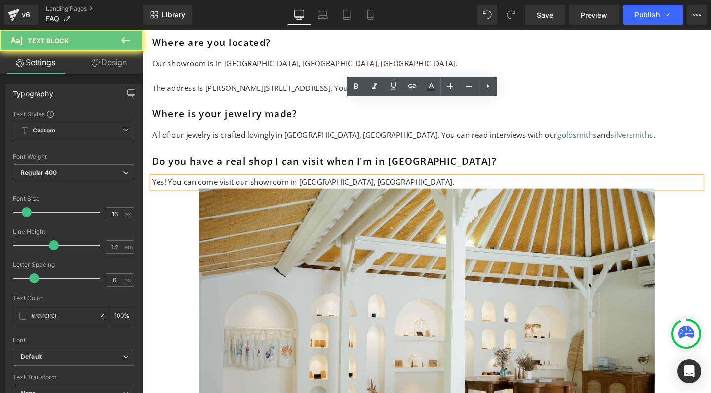
click at [356, 184] on p "Yes! You can come visit our showroom in Sanur, Bali." at bounding box center [442, 190] width 578 height 13
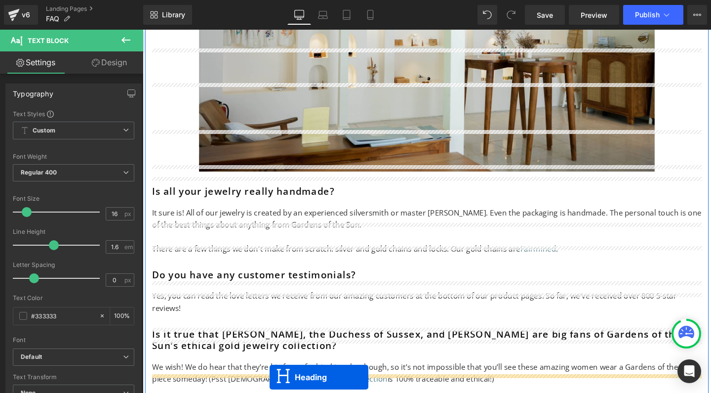
scroll to position [4873, 0]
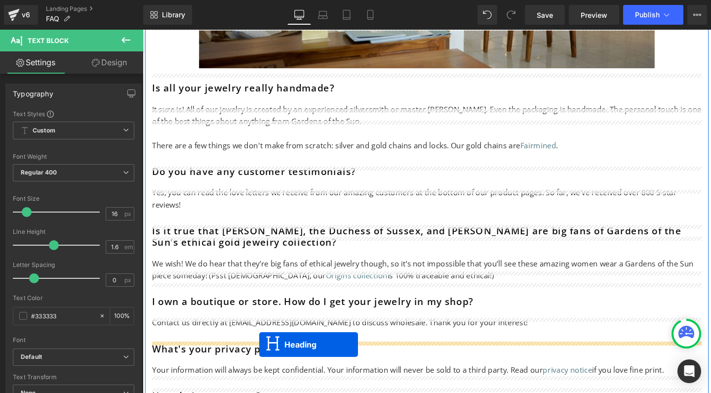
drag, startPoint x: 417, startPoint y: 133, endPoint x: 265, endPoint y: 361, distance: 273.9
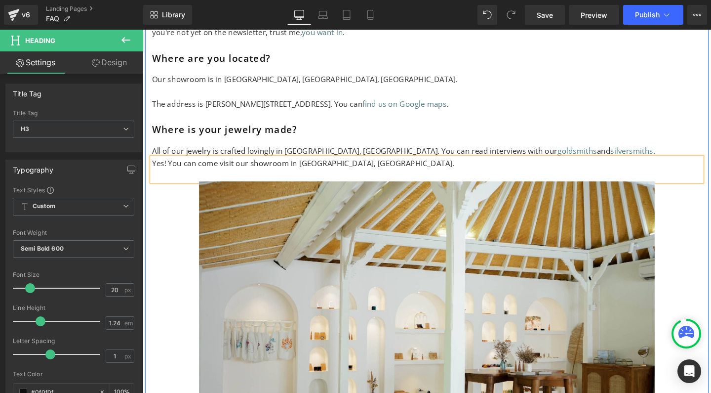
scroll to position [4329, 0]
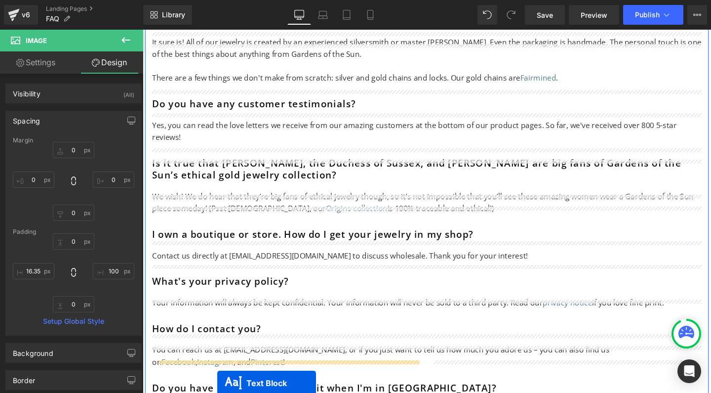
scroll to position [5021, 0]
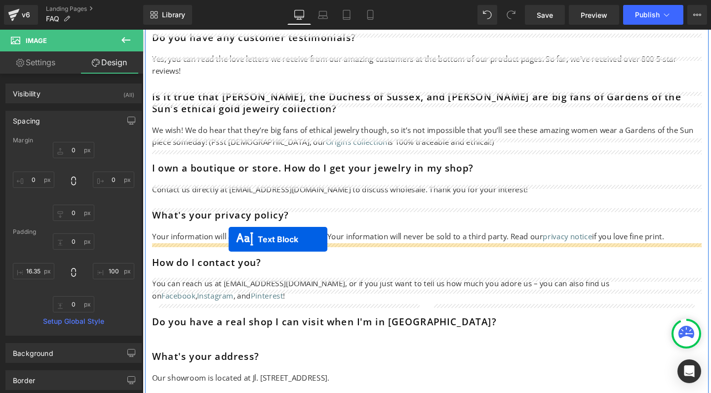
drag, startPoint x: 417, startPoint y: 174, endPoint x: 233, endPoint y: 250, distance: 198.9
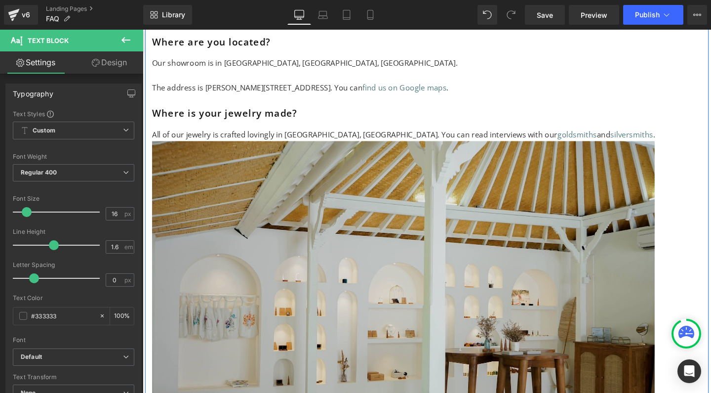
scroll to position [4309, 0]
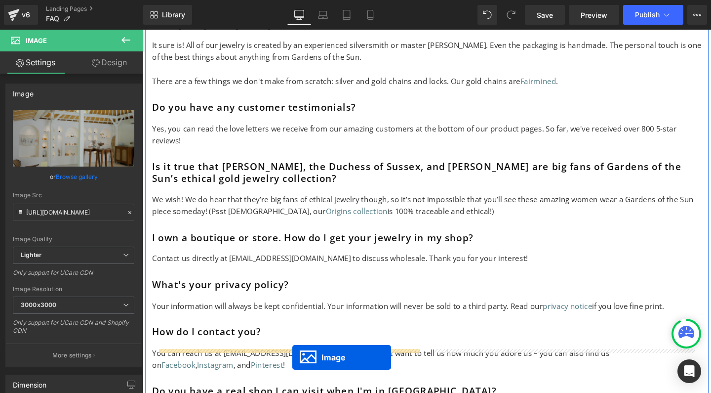
scroll to position [4645, 0]
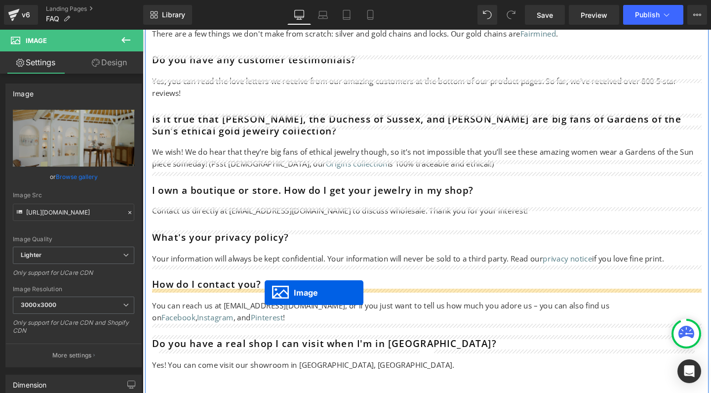
drag, startPoint x: 423, startPoint y: 358, endPoint x: 271, endPoint y: 306, distance: 160.8
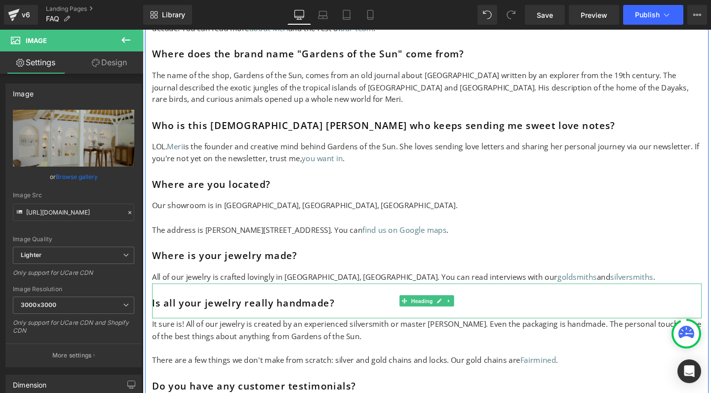
scroll to position [4344, 0]
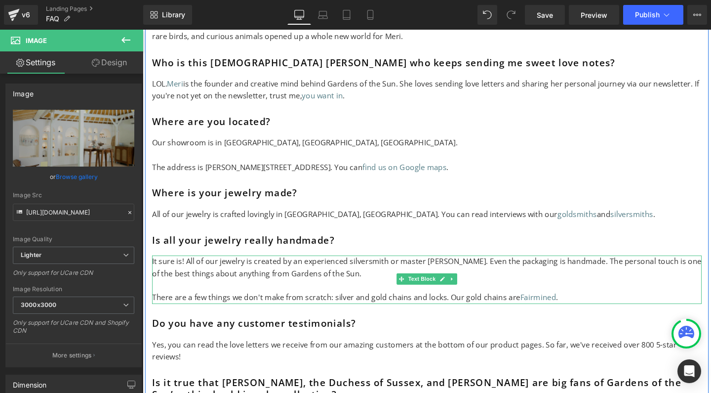
click at [267, 267] on p "It sure is! All of our jewelry is created by an experienced silversmith or mast…" at bounding box center [442, 279] width 578 height 25
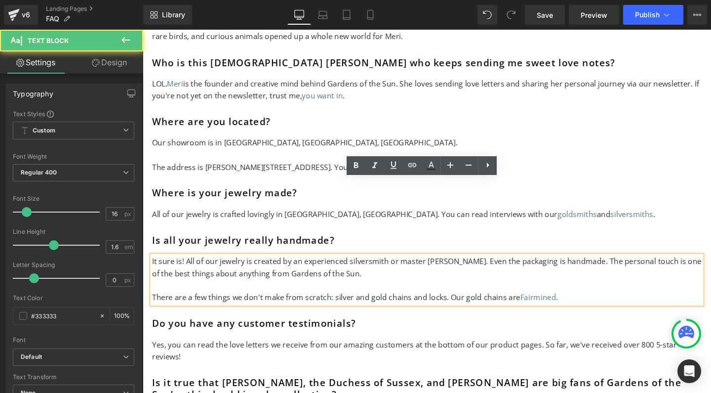
click at [257, 292] on p at bounding box center [442, 298] width 578 height 13
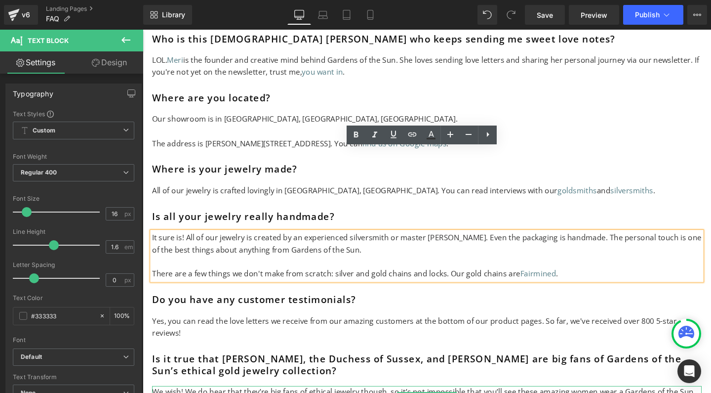
scroll to position [4377, 0]
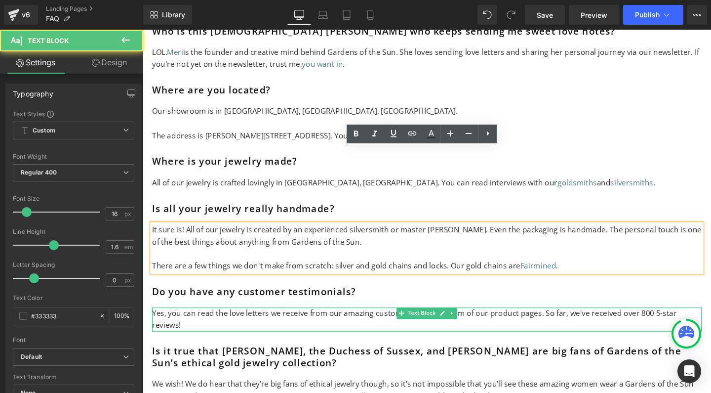
click at [663, 322] on p "Yes, you can read the love letters we receive from our amazing customers at the…" at bounding box center [442, 334] width 578 height 25
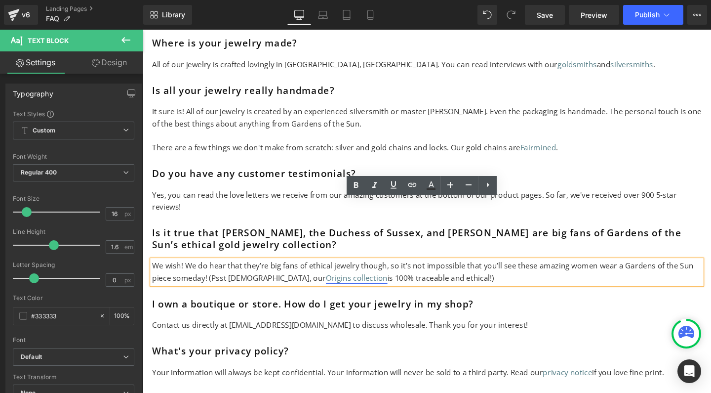
scroll to position [4504, 0]
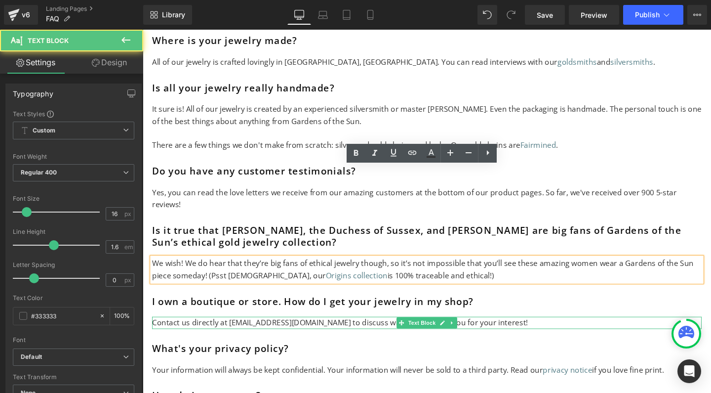
click at [405, 332] on p "Contact us directly at info@gardensofthesun.com to discuss wholesale. Thank you…" at bounding box center [442, 338] width 578 height 13
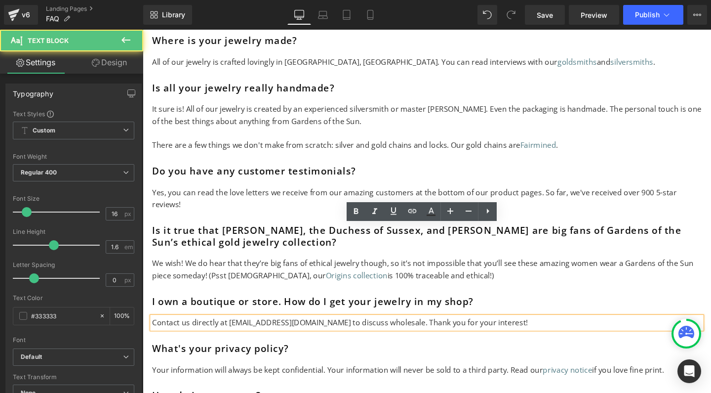
click at [405, 332] on p "Contact us directly at info@gardensofthesun.com to discuss wholesale. Thank you…" at bounding box center [442, 338] width 578 height 13
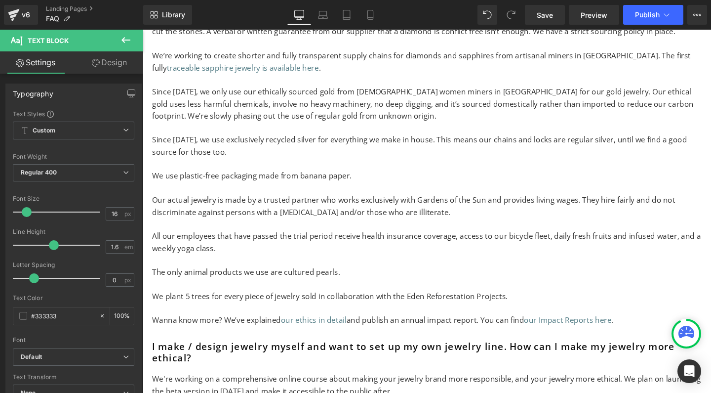
scroll to position [5736, 0]
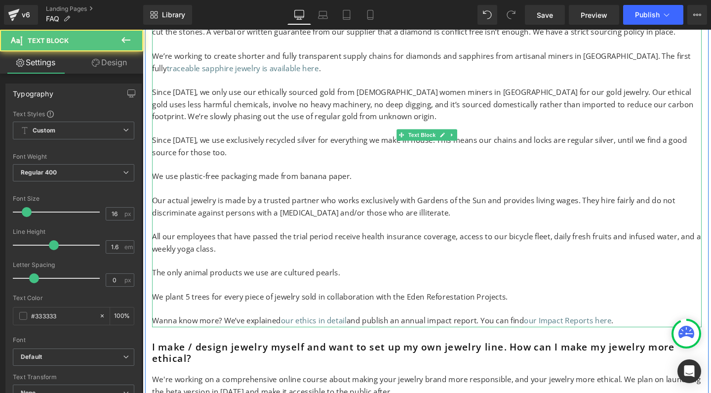
click at [321, 279] on p "The only animal products we use are cultured pearls." at bounding box center [442, 285] width 578 height 13
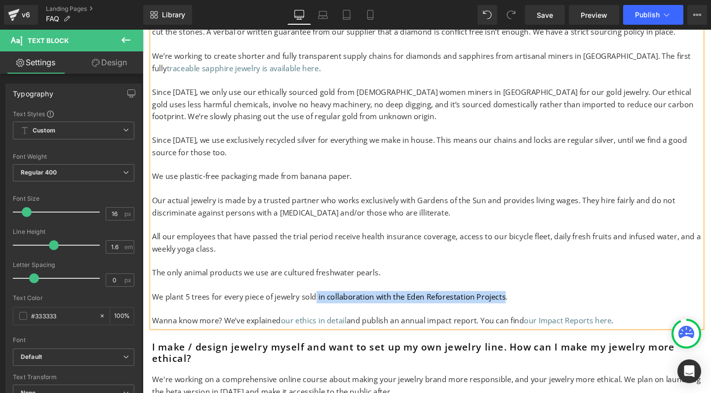
drag, startPoint x: 322, startPoint y: 203, endPoint x: 517, endPoint y: 201, distance: 195.2
click at [517, 304] on p "We plant 5 trees for every piece of jewelry sold in collaboration with the Eden…" at bounding box center [442, 310] width 578 height 13
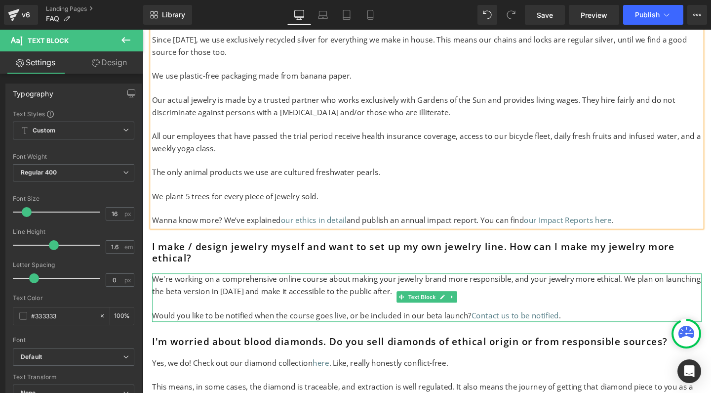
scroll to position [5842, 0]
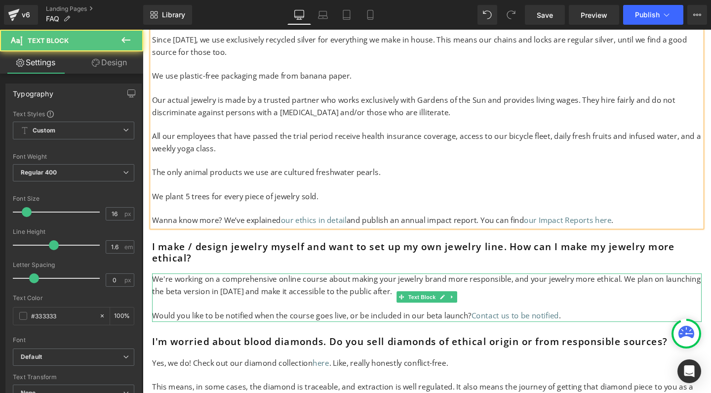
click at [232, 286] on p "We're working on a comprehensive online course about making your jewelry brand …" at bounding box center [442, 298] width 578 height 25
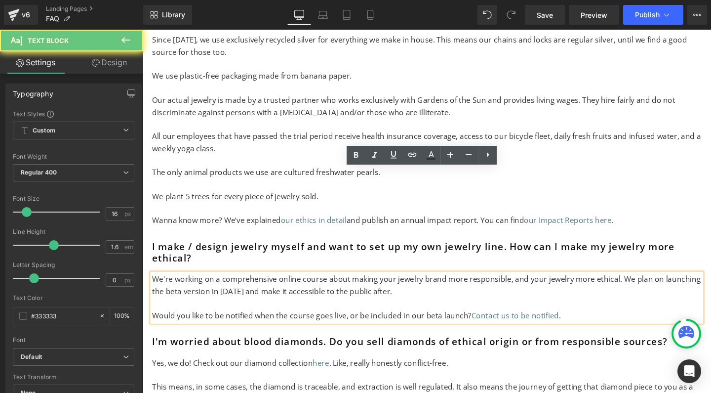
click at [236, 286] on p "We're working on a comprehensive online course about making your jewelry brand …" at bounding box center [442, 298] width 578 height 25
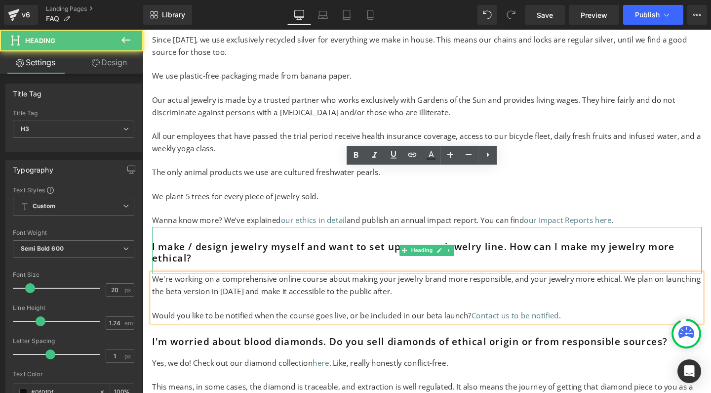
click at [527, 251] on h3 "I make / design jewelry myself and want to set up my own jewelry line. How can …" at bounding box center [442, 263] width 578 height 25
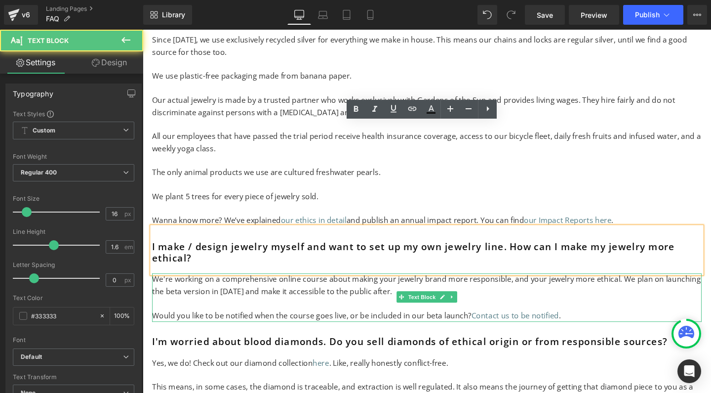
click at [235, 286] on p "We're working on a comprehensive online course about making your jewelry brand …" at bounding box center [442, 298] width 578 height 25
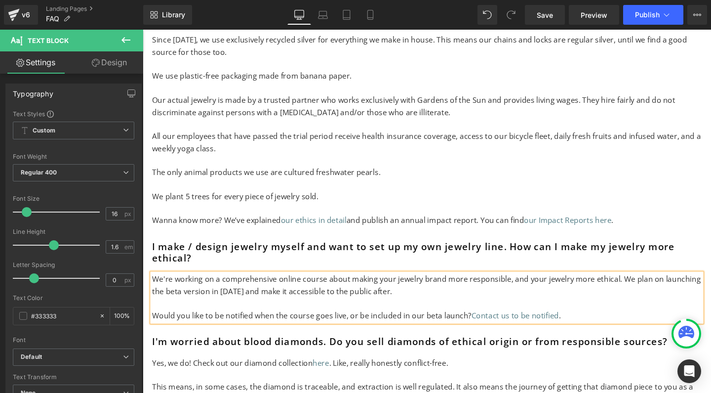
drag, startPoint x: 602, startPoint y: 307, endPoint x: 148, endPoint y: 287, distance: 454.5
click at [148, 287] on div "Ethics Heading What makes Gardens of the Sun an ethical jewelry brand? Heading …" at bounding box center [441, 227] width 593 height 846
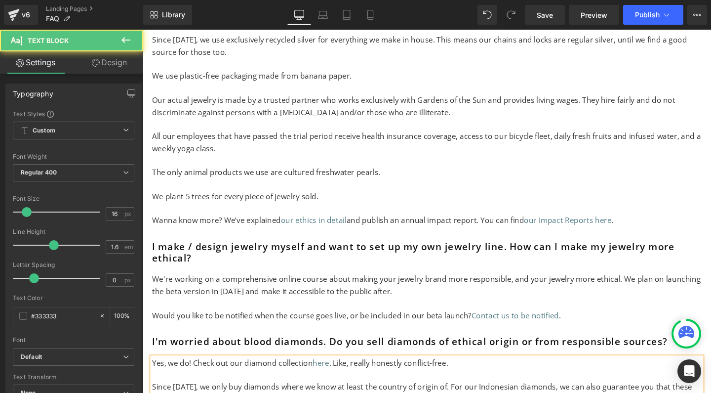
drag, startPoint x: 187, startPoint y: 319, endPoint x: 255, endPoint y: 322, distance: 67.8
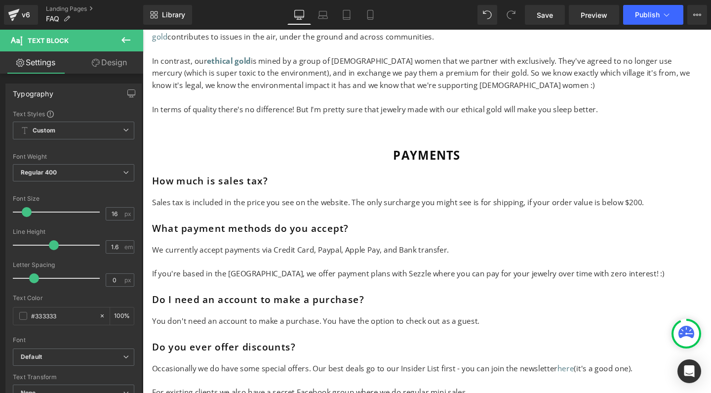
scroll to position [6324, 0]
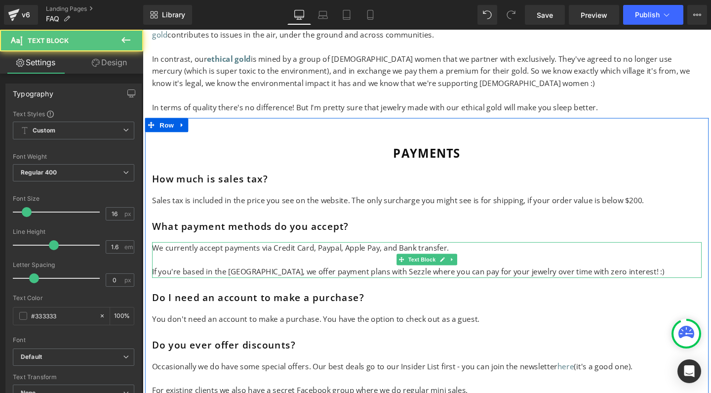
click at [471, 253] on p "We currently accept payments via Credit Card, Paypal, Apple Pay, and Bank trans…" at bounding box center [442, 259] width 578 height 13
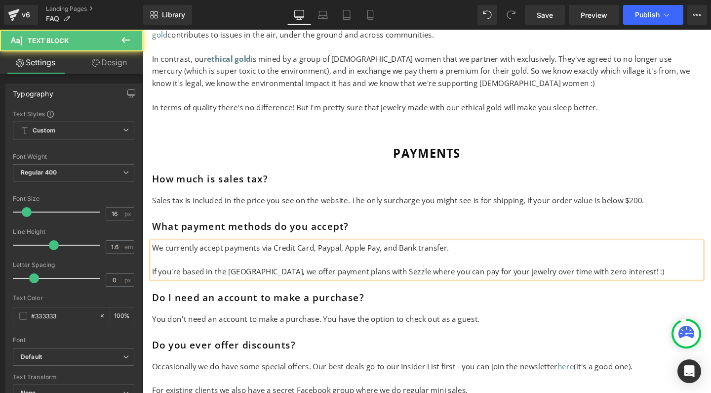
click at [283, 253] on p "We currently accept payments via Credit Card, Paypal, Apple Pay, and Bank trans…" at bounding box center [442, 259] width 578 height 13
click at [338, 253] on p "We currently accept payments via credit card, Paypal, Apple Pay, and Bank trans…" at bounding box center [442, 259] width 578 height 13
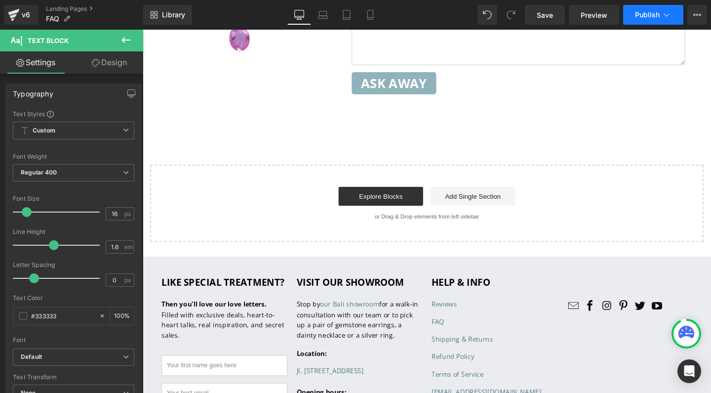
scroll to position [7555, 0]
click at [655, 17] on span "Publish" at bounding box center [647, 15] width 25 height 8
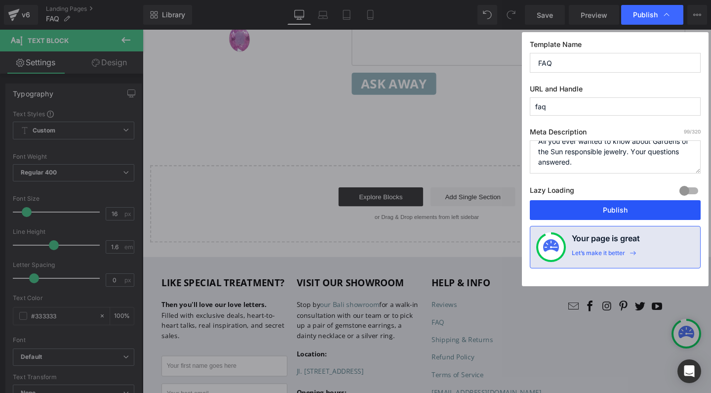
scroll to position [10, 0]
click at [607, 211] on button "Publish" at bounding box center [615, 210] width 171 height 20
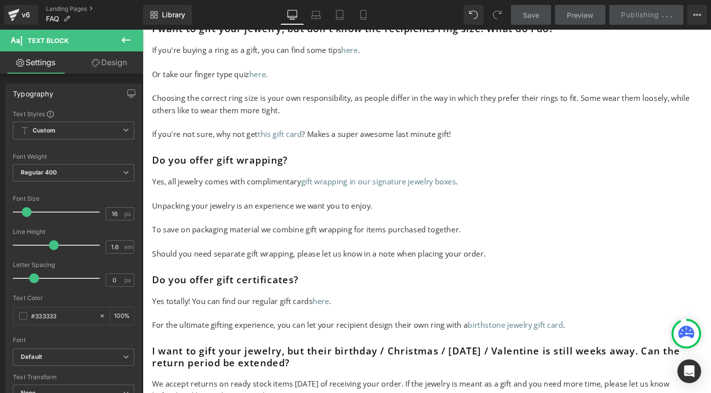
scroll to position [6940, 0]
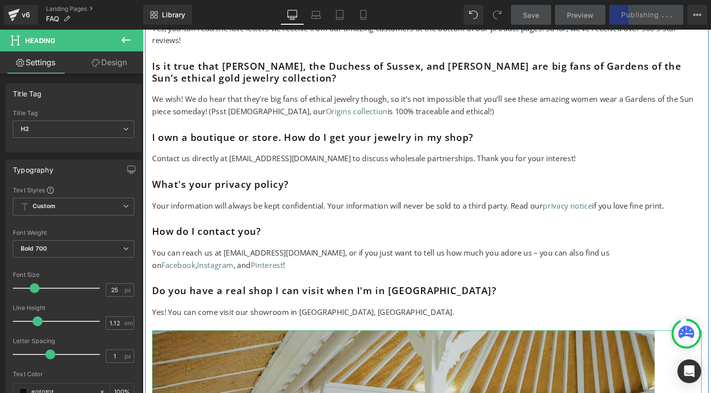
scroll to position [4147, 0]
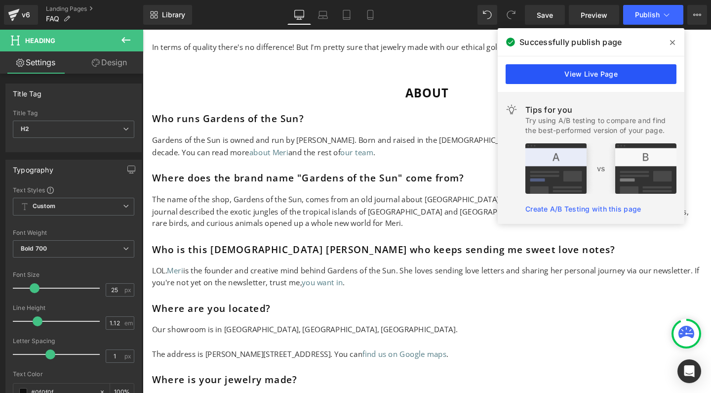
click at [584, 74] on link "View Live Page" at bounding box center [591, 74] width 171 height 20
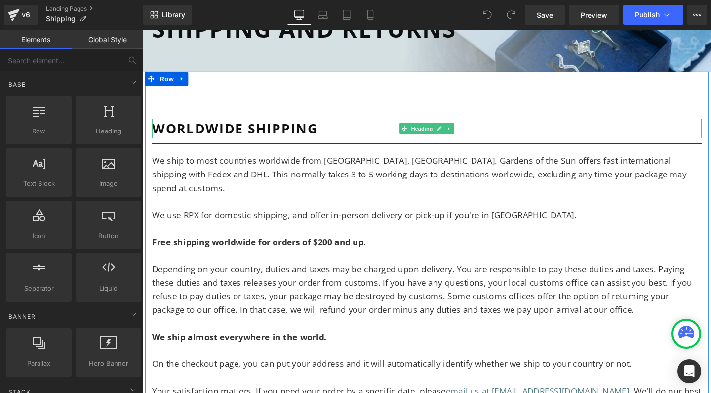
scroll to position [135, 0]
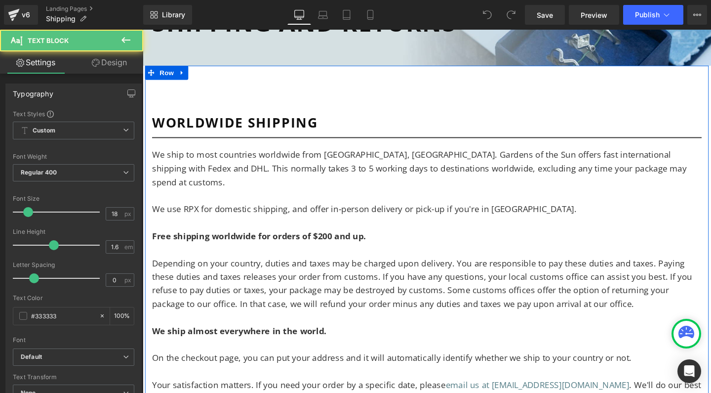
click at [448, 268] on p "Depending on your country, duties and taxes may be charged upon delivery. You a…" at bounding box center [442, 296] width 578 height 57
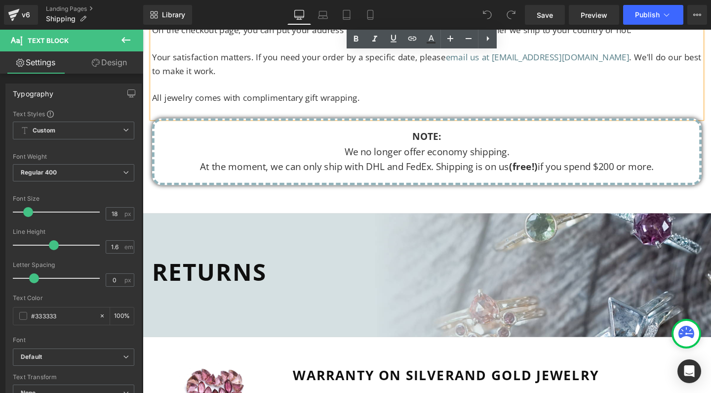
scroll to position [402, 0]
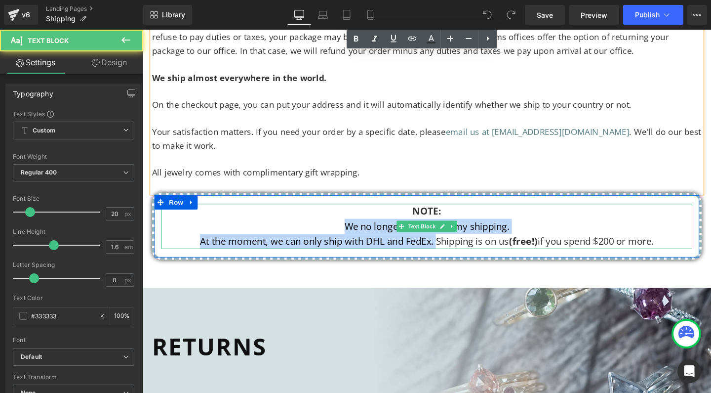
drag, startPoint x: 446, startPoint y: 230, endPoint x: 332, endPoint y: 213, distance: 115.8
click at [332, 213] on div "NOTE: We no longer offer economy shipping. At the moment, we can only ship with…" at bounding box center [442, 235] width 558 height 47
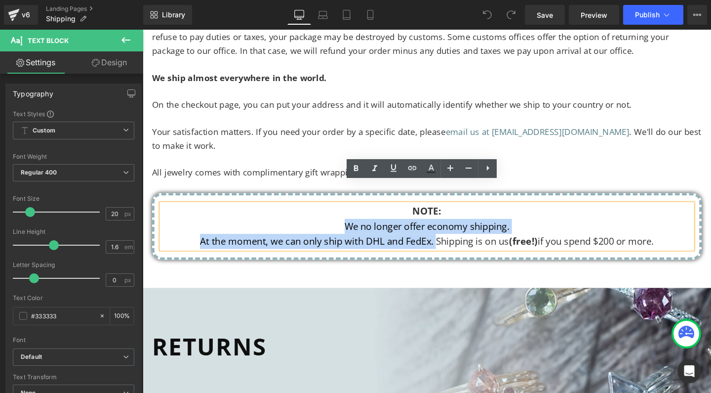
click at [373, 228] on p "We no longer offer economy shipping." at bounding box center [442, 236] width 558 height 16
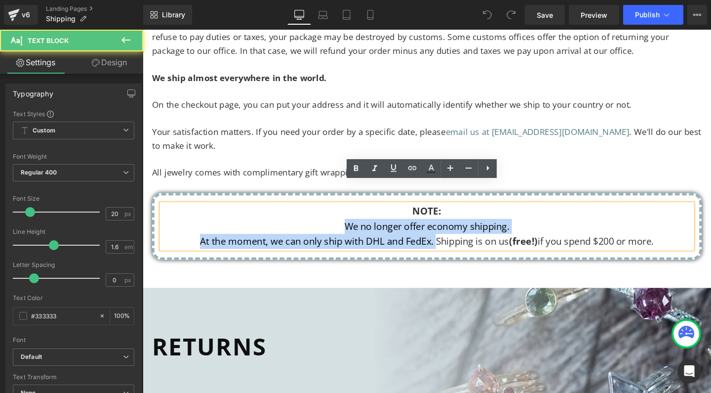
click at [373, 228] on p "We no longer offer economy shipping." at bounding box center [442, 236] width 558 height 16
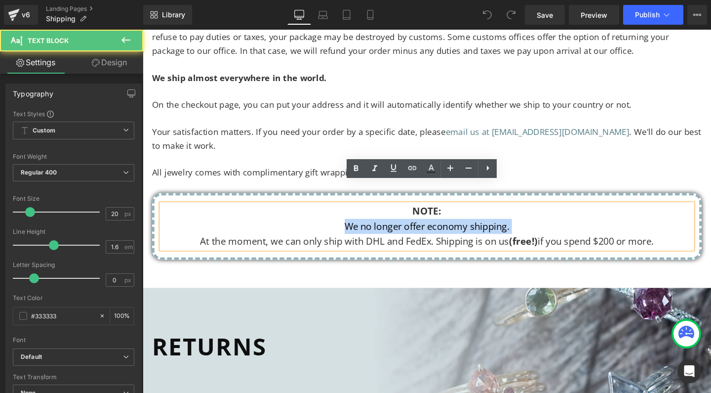
click at [373, 228] on p "We no longer offer economy shipping." at bounding box center [442, 236] width 558 height 16
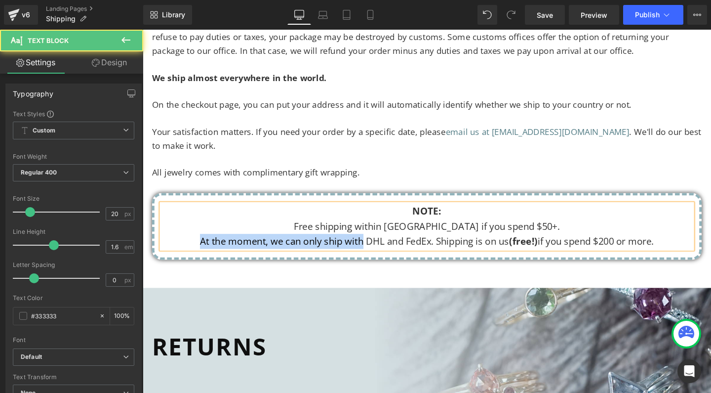
drag, startPoint x: 367, startPoint y: 229, endPoint x: 191, endPoint y: 231, distance: 176.4
click at [191, 244] on p "At the moment, we can only ship with DHL and FedEx. Shipping is on us (free!) i…" at bounding box center [442, 252] width 558 height 16
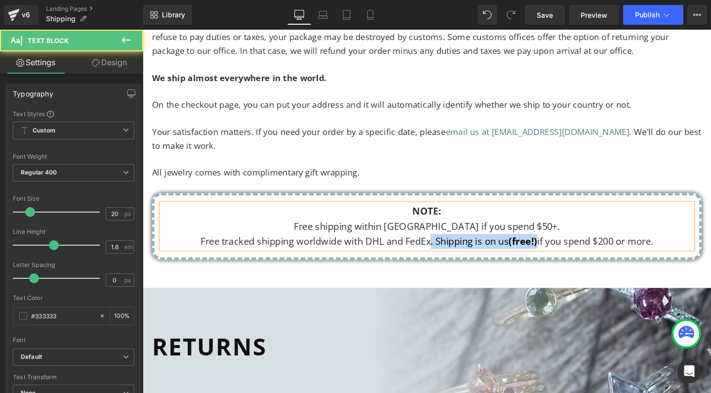
drag, startPoint x: 439, startPoint y: 231, endPoint x: 555, endPoint y: 232, distance: 115.6
click at [555, 244] on p "Free tracked shipping worldwide with DHL and FedEx. Shipping is on us (free!) i…" at bounding box center [442, 252] width 558 height 16
drag, startPoint x: 580, startPoint y: 229, endPoint x: 707, endPoint y: 240, distance: 127.5
click at [707, 240] on div "NOTE: Free shipping within [GEOGRAPHIC_DATA] if you spend $50+. Free tracked sh…" at bounding box center [442, 236] width 578 height 70
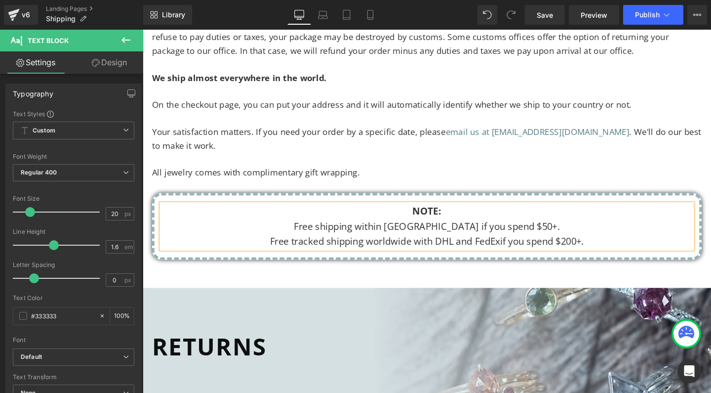
click at [440, 213] on strong "NOTE:" at bounding box center [442, 219] width 30 height 13
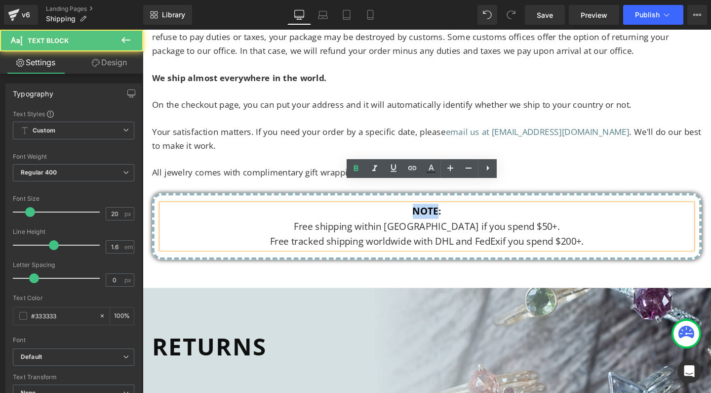
click at [440, 213] on strong "NOTE:" at bounding box center [442, 219] width 30 height 13
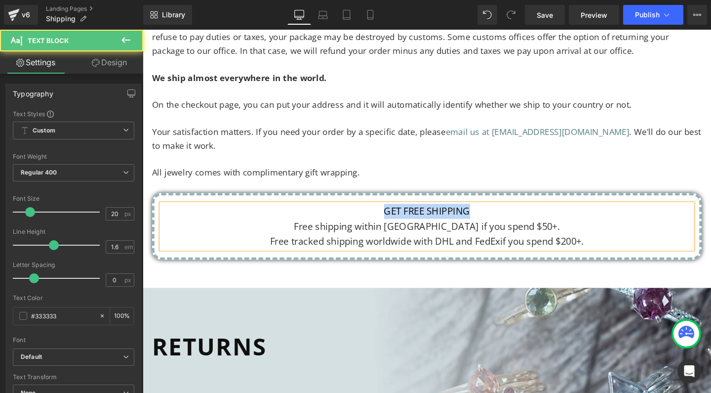
drag, startPoint x: 492, startPoint y: 196, endPoint x: 372, endPoint y: 198, distance: 119.6
click at [372, 212] on p "GET FREE SHIPPING" at bounding box center [442, 220] width 558 height 16
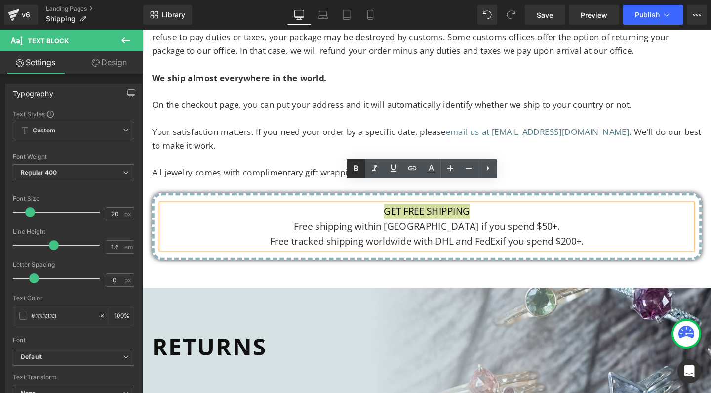
click at [356, 167] on icon at bounding box center [356, 169] width 12 height 12
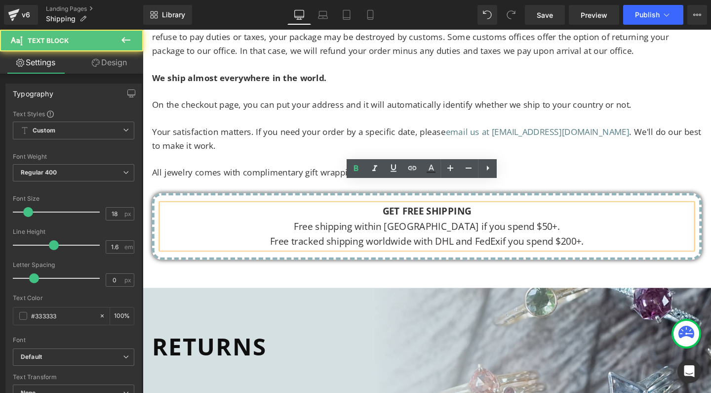
click at [343, 158] on p at bounding box center [442, 165] width 578 height 14
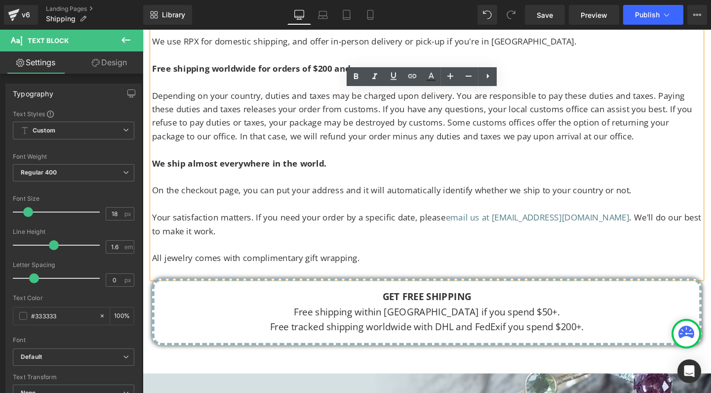
scroll to position [77, 0]
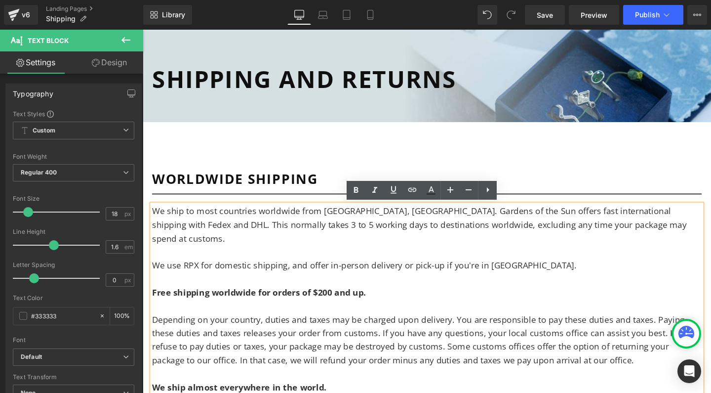
click at [297, 229] on p "We ship to most countries worldwide from [GEOGRAPHIC_DATA], [GEOGRAPHIC_DATA]. …" at bounding box center [442, 234] width 578 height 42
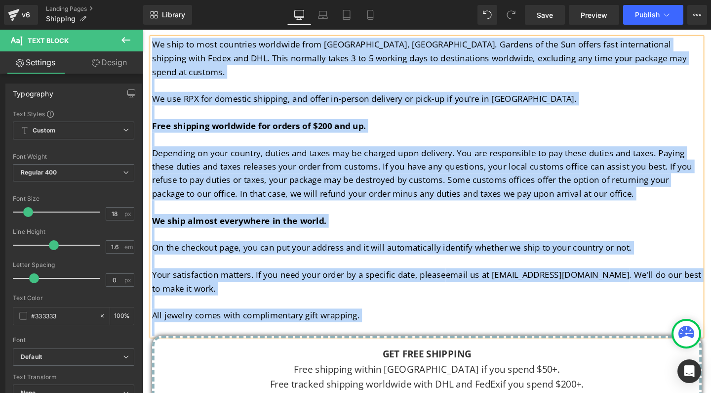
scroll to position [253, 0]
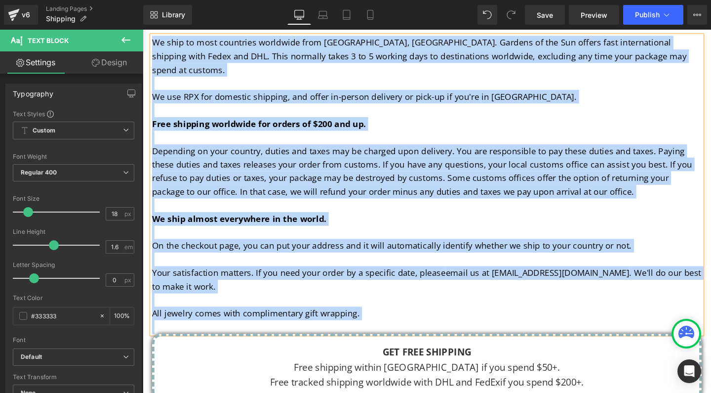
copy div "Lo ipsu do sita consectet adipiscin elit Sedd, Eiusmodte. Incidid ut lab Etd ma…"
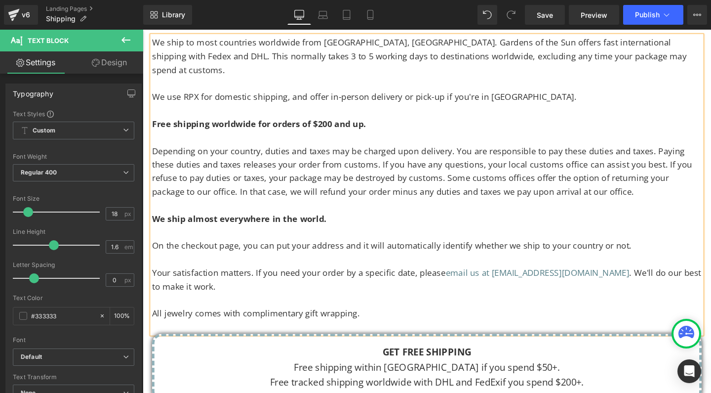
click at [337, 235] on p at bounding box center [442, 242] width 578 height 14
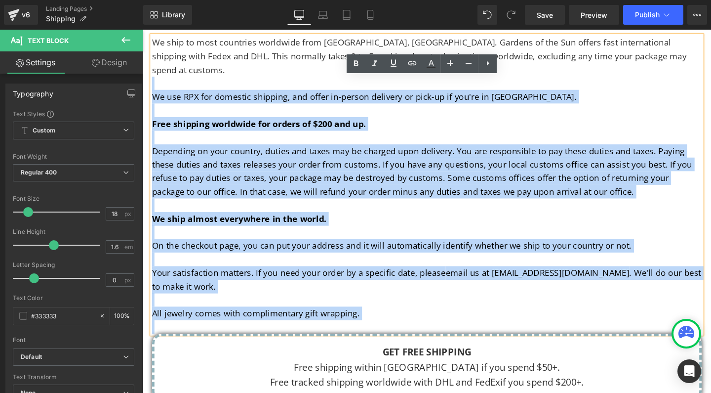
drag, startPoint x: 376, startPoint y: 313, endPoint x: 161, endPoint y: 75, distance: 321.1
click at [161, 75] on div "We ship to most countries worldwide from [GEOGRAPHIC_DATA], [GEOGRAPHIC_DATA]. …" at bounding box center [442, 192] width 578 height 313
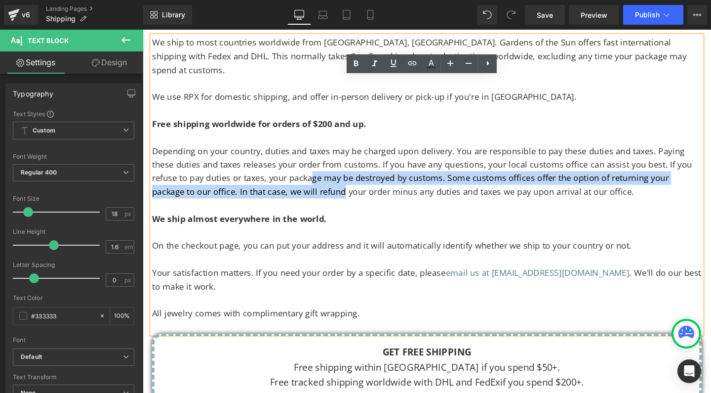
click at [317, 173] on p "Depending on your country, duties and taxes may be charged upon delivery. You a…" at bounding box center [442, 178] width 578 height 57
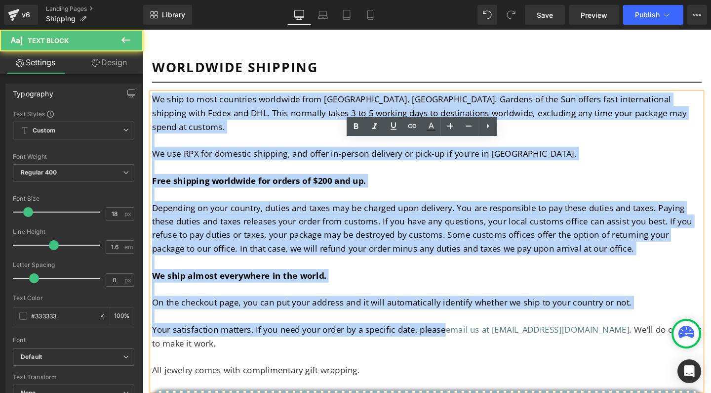
scroll to position [97, 0]
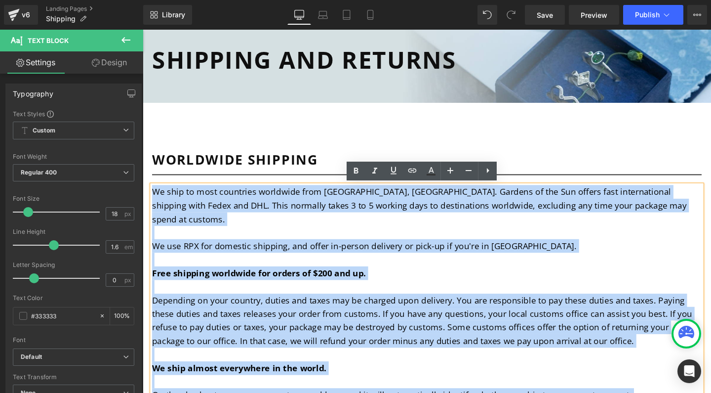
drag, startPoint x: 456, startPoint y: 266, endPoint x: 153, endPoint y: 200, distance: 309.9
click at [153, 200] on div "We ship to most countries worldwide from [GEOGRAPHIC_DATA], [GEOGRAPHIC_DATA]. …" at bounding box center [442, 349] width 578 height 313
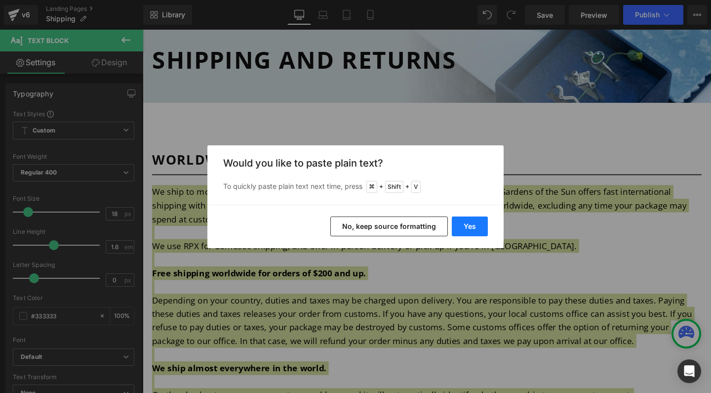
click at [467, 232] on button "Yes" at bounding box center [470, 226] width 36 height 20
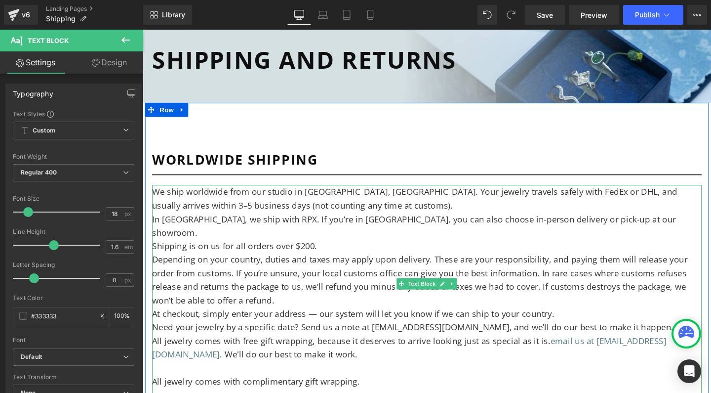
click at [157, 229] on span "In [GEOGRAPHIC_DATA], we ship with RPX. If you’re in [GEOGRAPHIC_DATA], you can…" at bounding box center [428, 235] width 551 height 26
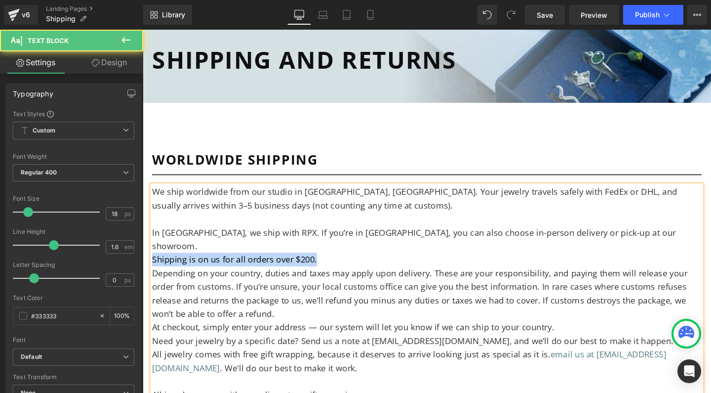
drag, startPoint x: 303, startPoint y: 255, endPoint x: 92, endPoint y: 256, distance: 211.5
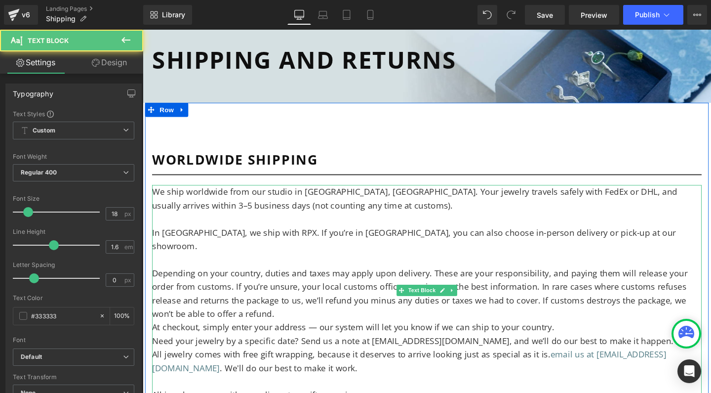
click at [331, 213] on p "We ship worldwide from our studio in [GEOGRAPHIC_DATA], [GEOGRAPHIC_DATA]. Your…" at bounding box center [442, 207] width 578 height 29
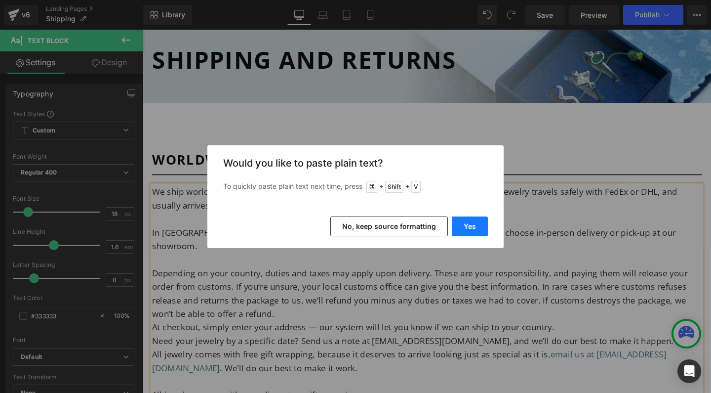
click at [474, 221] on button "Yes" at bounding box center [470, 226] width 36 height 20
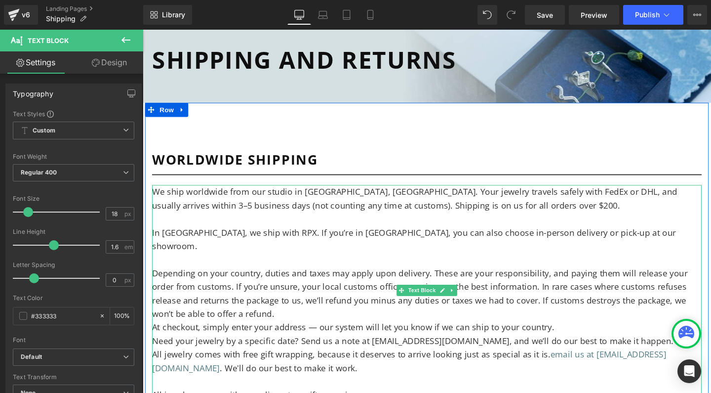
click at [282, 241] on span "In [GEOGRAPHIC_DATA], we ship with RPX. If you’re in [GEOGRAPHIC_DATA], you can…" at bounding box center [428, 250] width 551 height 26
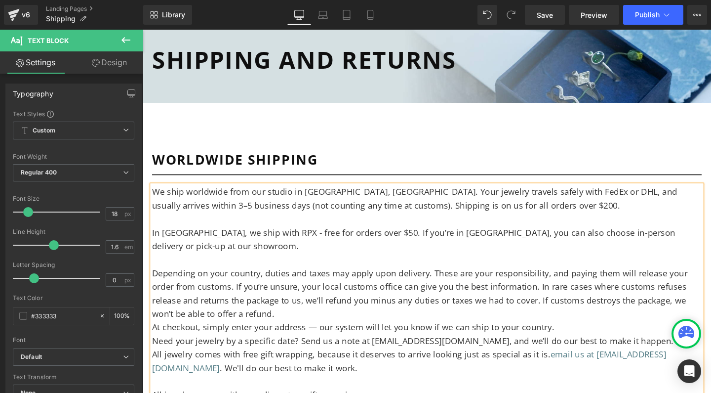
click at [355, 243] on span "In [GEOGRAPHIC_DATA], we ship with RPX - free for orders over $50. If you’re in…" at bounding box center [428, 250] width 550 height 26
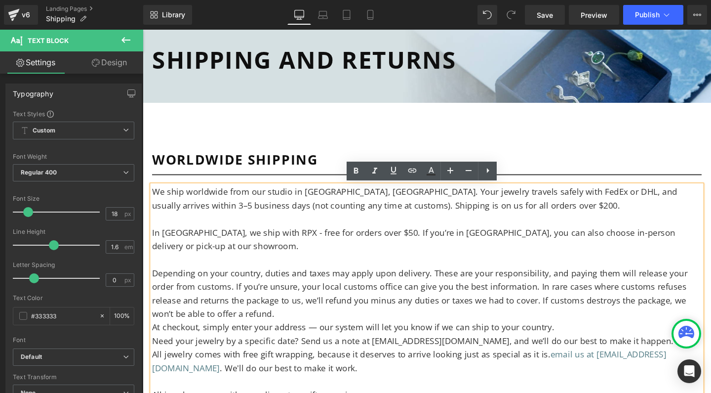
click at [368, 271] on p at bounding box center [442, 271] width 578 height 14
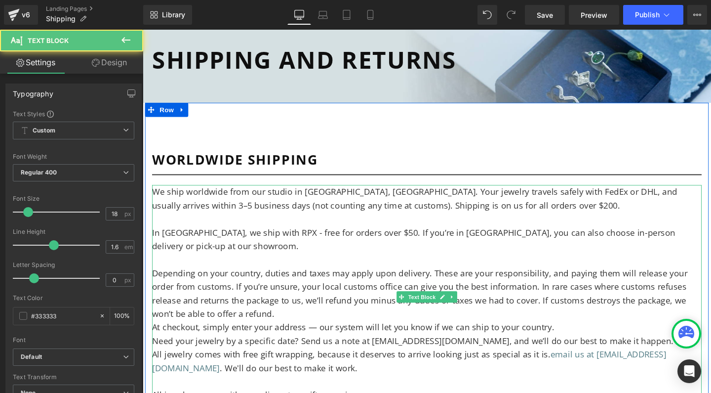
click at [164, 337] on span "At checkout, simply enter your address — our system will let you know if we can…" at bounding box center [364, 342] width 423 height 12
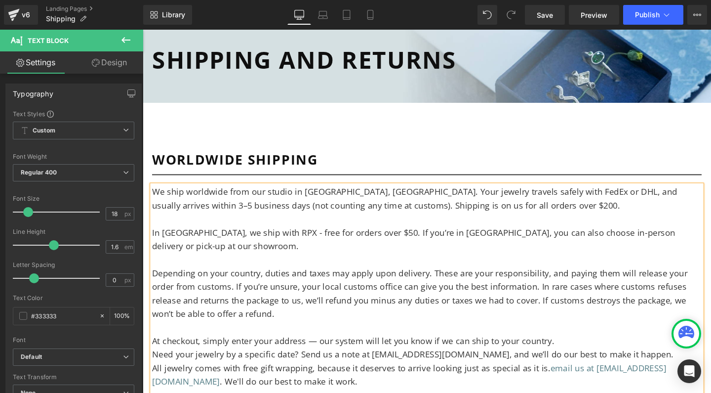
click at [321, 352] on span "At checkout, simply enter your address — our system will let you know if we can…" at bounding box center [364, 356] width 423 height 12
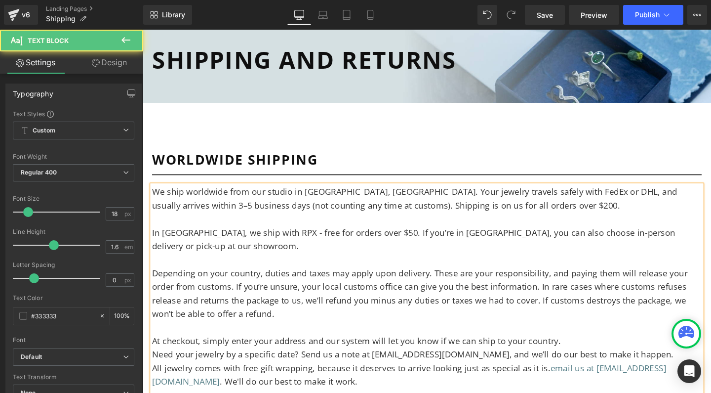
click at [584, 352] on p "At checkout, simply enter your address and our system will let you know if we c…" at bounding box center [442, 356] width 578 height 14
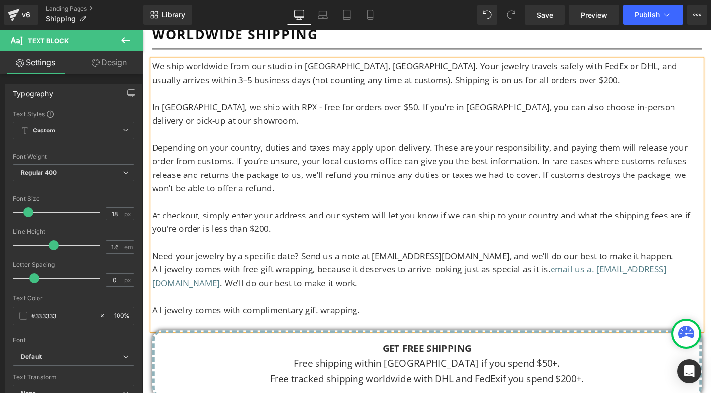
scroll to position [247, 0]
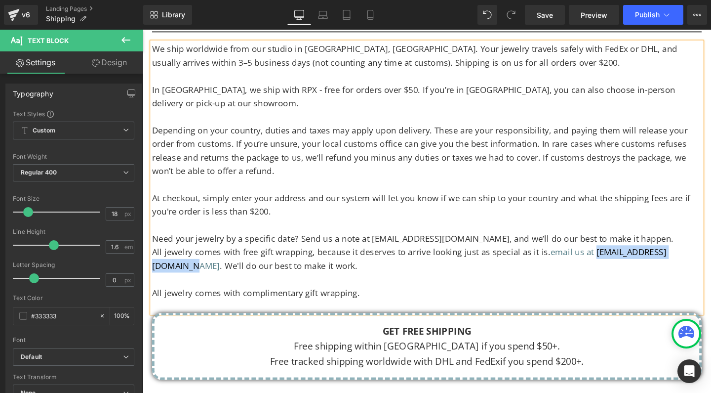
drag, startPoint x: 265, startPoint y: 272, endPoint x: 146, endPoint y: 272, distance: 119.6
click at [146, 272] on div "WORLDWIDE SHIPPING Heading Separator We ship worldwide from our studio in [GEOG…" at bounding box center [441, 184] width 593 height 426
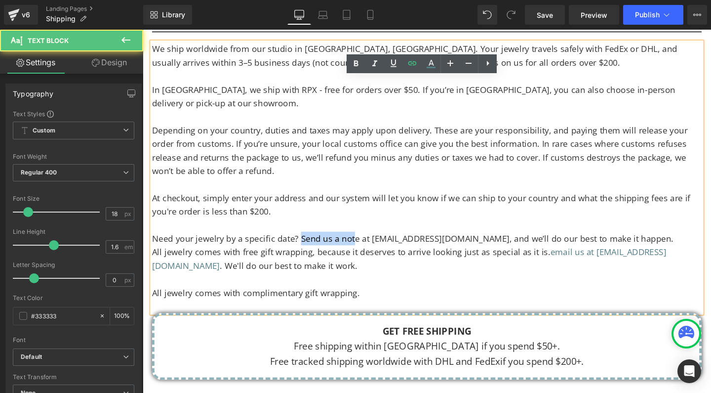
drag, startPoint x: 307, startPoint y: 244, endPoint x: 364, endPoint y: 244, distance: 56.8
click at [364, 244] on span "Need your jewelry by a specific date? Send us a note at [EMAIL_ADDRESS][DOMAIN_…" at bounding box center [427, 249] width 548 height 12
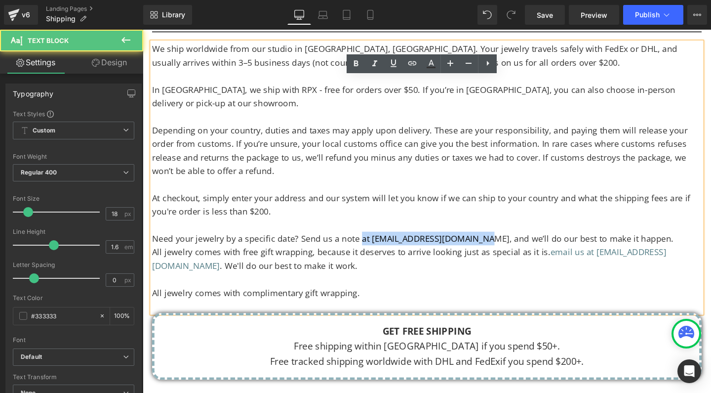
drag, startPoint x: 371, startPoint y: 244, endPoint x: 496, endPoint y: 246, distance: 125.0
click at [496, 246] on span "Need your jewelry by a specific date? Send us a note at [EMAIL_ADDRESS][DOMAIN_…" at bounding box center [427, 249] width 548 height 12
click at [475, 266] on p "All jewelry comes with free gift wrapping, because it deserves to arrive lookin…" at bounding box center [442, 270] width 578 height 29
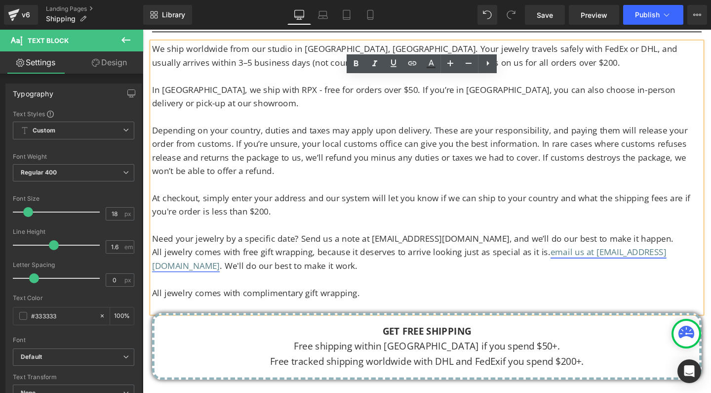
drag, startPoint x: 379, startPoint y: 301, endPoint x: 567, endPoint y: 259, distance: 191.9
click at [567, 259] on div "We ship worldwide from our studio in [GEOGRAPHIC_DATA], [GEOGRAPHIC_DATA]. Your…" at bounding box center [442, 185] width 578 height 285
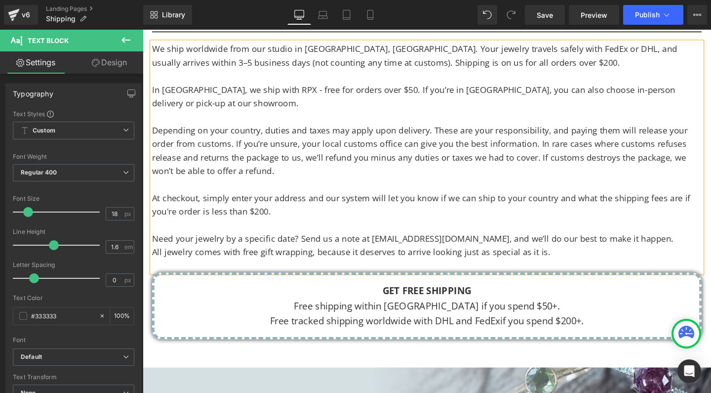
click at [682, 247] on p "Need your jewelry by a specific date? Send us a note at [EMAIL_ADDRESS][DOMAIN_…" at bounding box center [442, 249] width 578 height 14
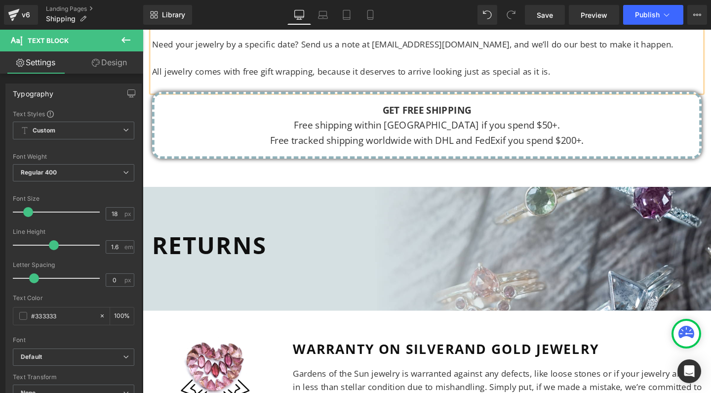
scroll to position [714, 0]
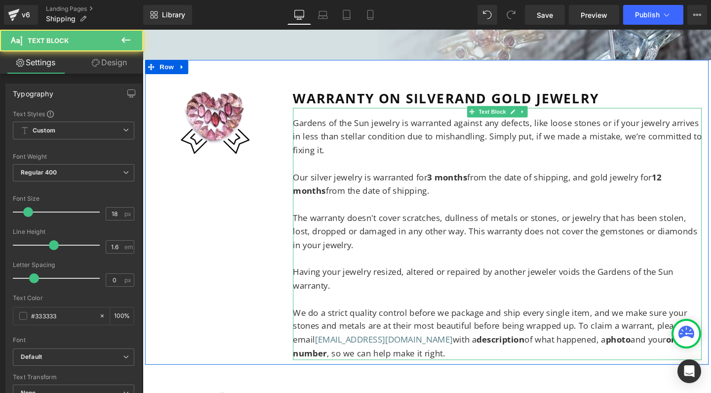
click at [407, 139] on p "Gardens of the Sun jewelry is warranted against any defects, like loose stones …" at bounding box center [516, 142] width 430 height 42
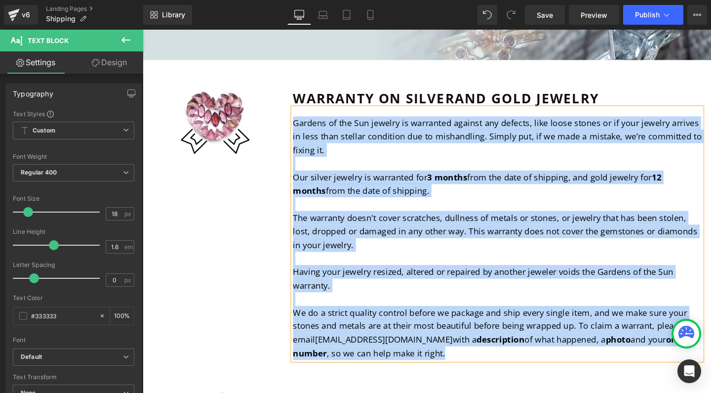
copy div "Gardens of the Sun jewelry is warranted against any defects, like loose stones …"
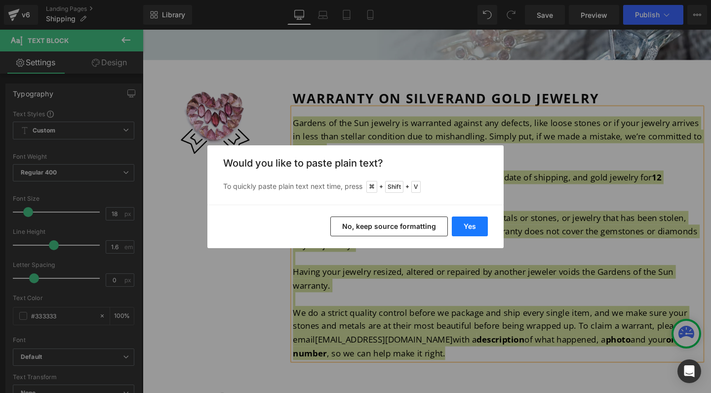
click at [462, 228] on button "Yes" at bounding box center [470, 226] width 36 height 20
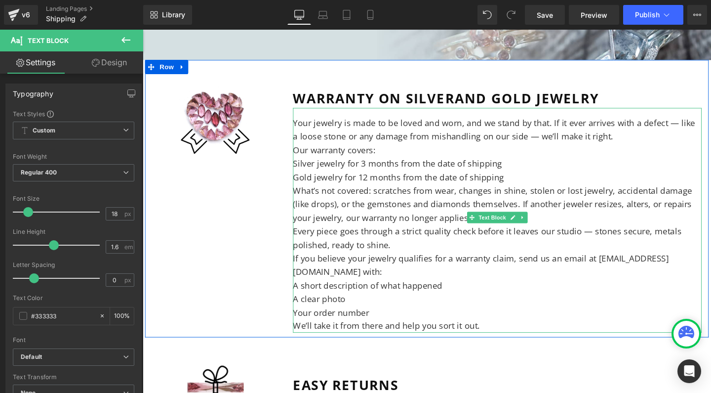
click at [699, 121] on p "Your jewelry is made to be loved and worn, and we stand by that. If it ever arr…" at bounding box center [516, 135] width 430 height 29
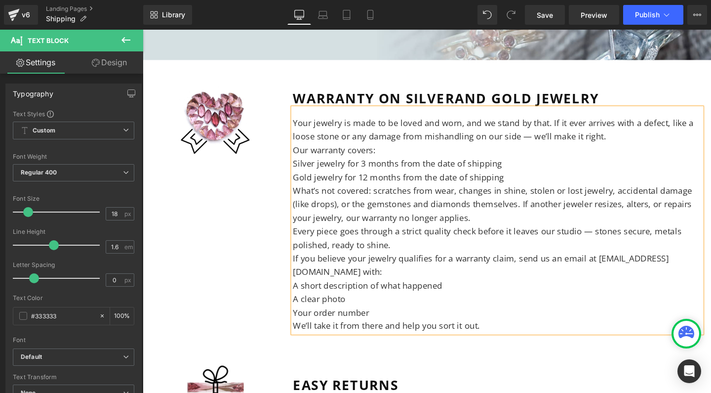
click at [542, 133] on p "Your jewelry is made to be loved and worn, and we stand by that. If it ever arr…" at bounding box center [516, 135] width 430 height 29
click at [304, 149] on p "Our warranty covers:" at bounding box center [516, 156] width 430 height 14
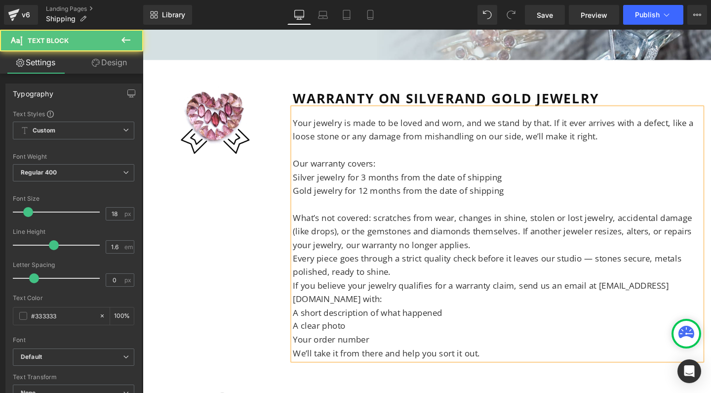
click at [539, 230] on p "What’s not covered: scratches from wear, changes in shine, stolen or lost jewel…" at bounding box center [516, 241] width 430 height 42
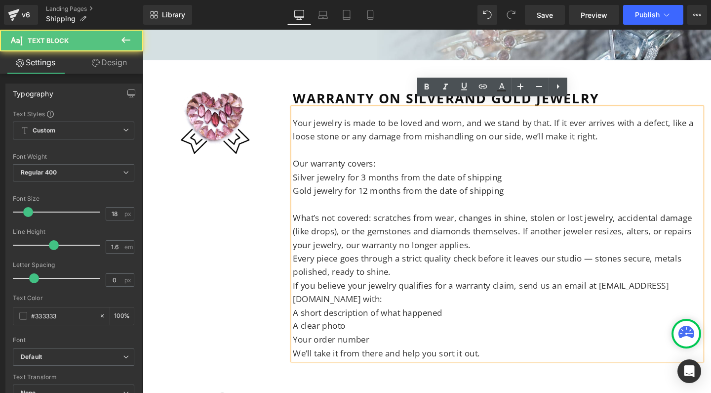
click at [524, 241] on p "What’s not covered: scratches from wear, changes in shine, stolen or lost jewel…" at bounding box center [516, 241] width 430 height 42
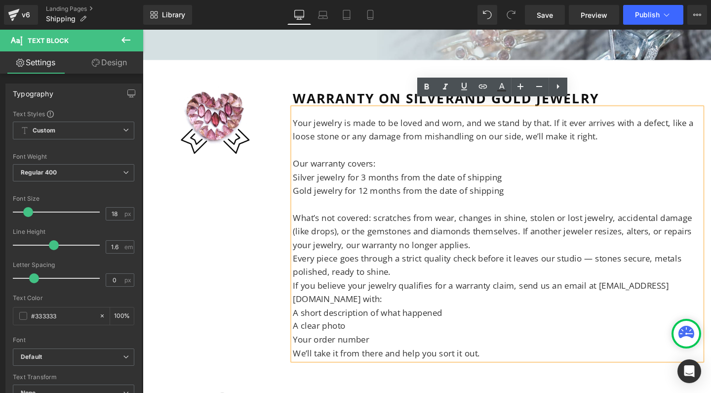
click at [302, 262] on p "Every piece goes through a strict quality check before it leaves our studio — s…" at bounding box center [516, 276] width 430 height 29
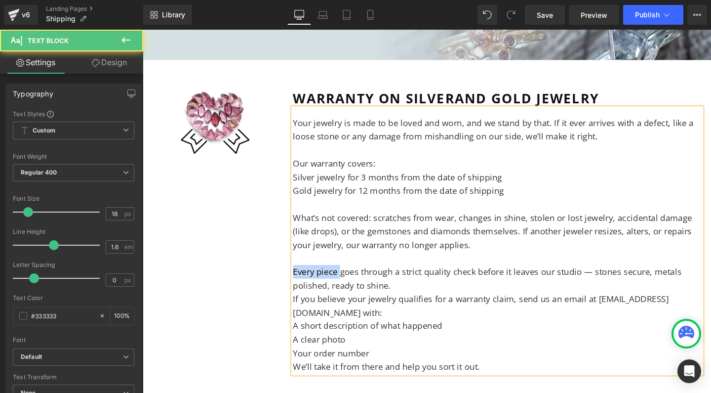
drag, startPoint x: 348, startPoint y: 273, endPoint x: 267, endPoint y: 273, distance: 80.5
click at [267, 273] on div "Image WARRANTY ON SILVER AND GOLD JEWELRY Heading Your jewelry is made to be lo…" at bounding box center [441, 228] width 593 height 334
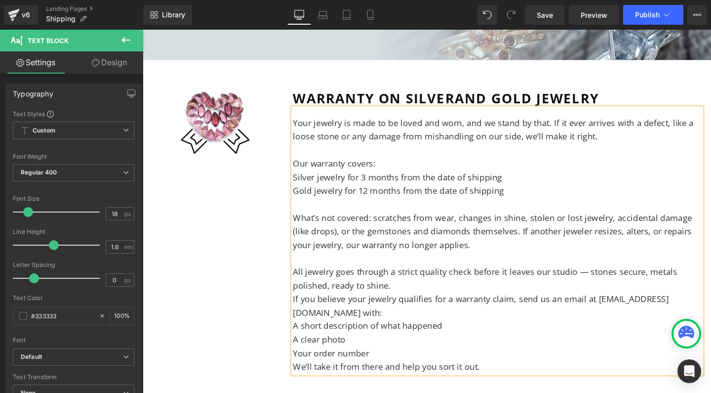
click at [607, 277] on p "All jewelry goes through a strict quality check before it leaves our studio — s…" at bounding box center [516, 291] width 430 height 29
click at [306, 305] on p "If you believe your jewelry qualifies for a warranty claim, send us an email at…" at bounding box center [516, 319] width 430 height 29
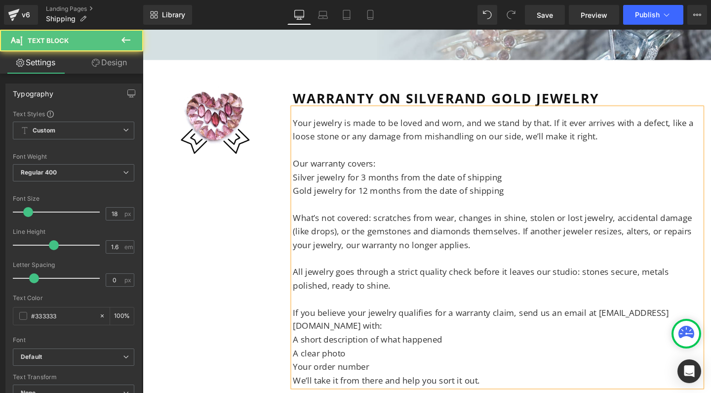
click at [305, 324] on p "If you believe your jewelry qualifies for a warranty claim, send us an email at…" at bounding box center [516, 334] width 430 height 29
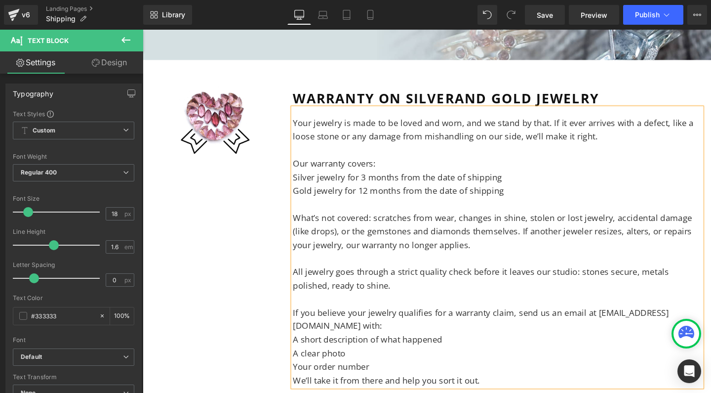
click at [417, 329] on p "If you believe your jewelry qualifies for a warranty claim, send us an email at…" at bounding box center [516, 334] width 430 height 29
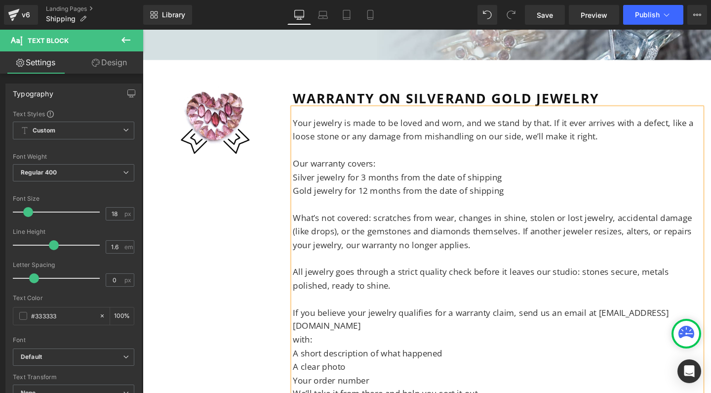
click at [608, 320] on p "If you believe your jewelry qualifies for a warranty claim, send us an email at…" at bounding box center [516, 334] width 430 height 29
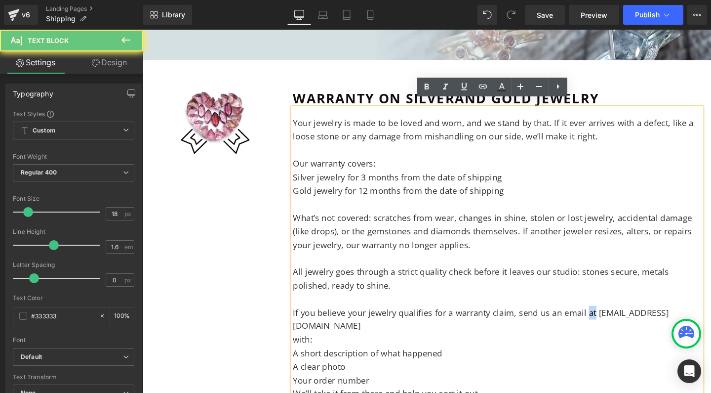
click at [608, 320] on p "If you believe your jewelry qualifies for a warranty claim, send us an email at…" at bounding box center [516, 334] width 430 height 29
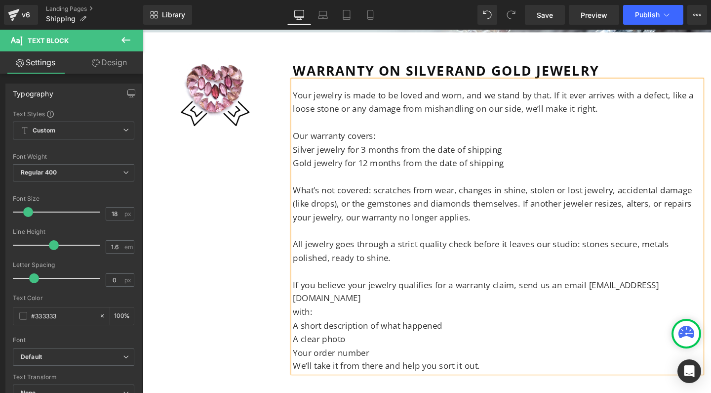
scroll to position [752, 0]
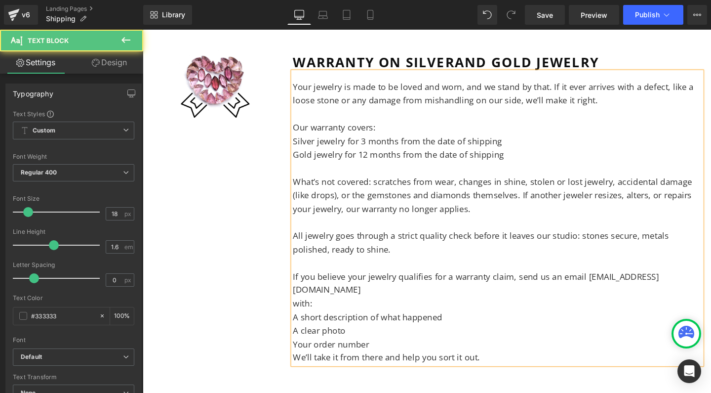
click at [406, 367] on p "We’ll take it from there and help you sort it out." at bounding box center [516, 374] width 430 height 14
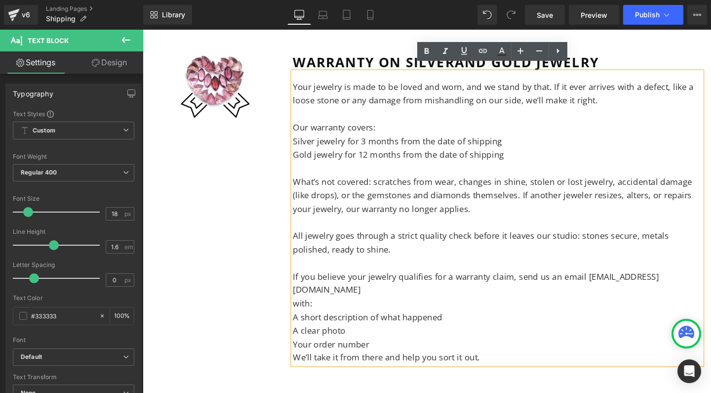
click at [301, 367] on p "We’ll take it from there and help you sort it out." at bounding box center [516, 374] width 430 height 14
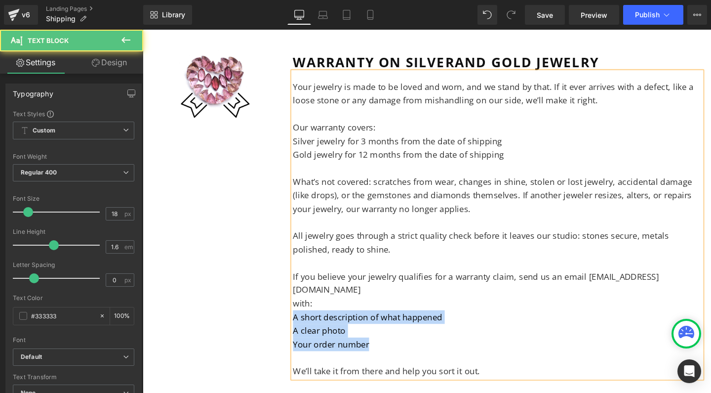
drag, startPoint x: 386, startPoint y: 332, endPoint x: 282, endPoint y: 305, distance: 108.1
click at [282, 305] on div "Image WARRANTY ON SILVER AND GOLD JEWELRY Heading Your jewelry is made to be lo…" at bounding box center [441, 212] width 593 height 377
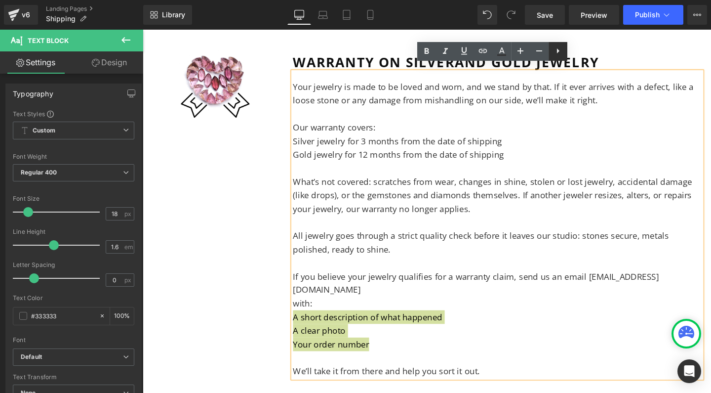
click at [559, 49] on icon at bounding box center [558, 50] width 2 height 5
click at [556, 52] on icon at bounding box center [558, 51] width 12 height 12
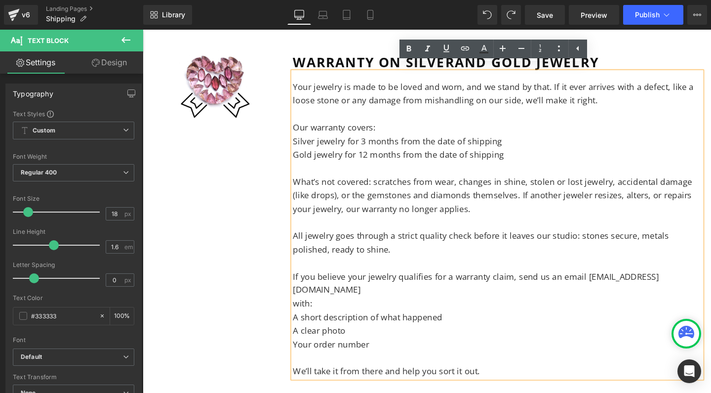
click at [341, 310] on p "with:" at bounding box center [516, 317] width 430 height 14
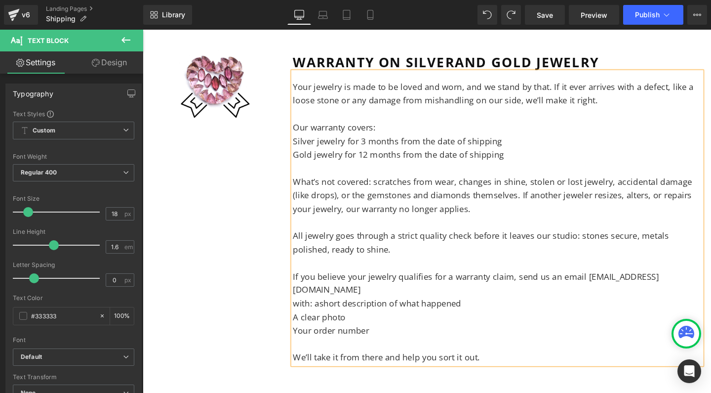
click at [301, 325] on p "A clear photo" at bounding box center [516, 332] width 430 height 14
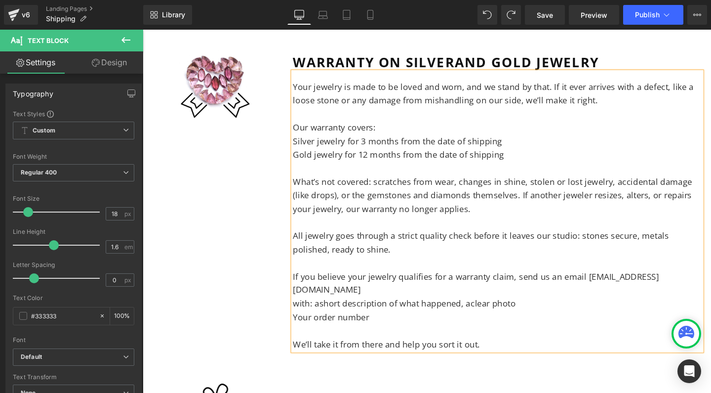
click at [306, 325] on p "Your order number" at bounding box center [516, 332] width 430 height 14
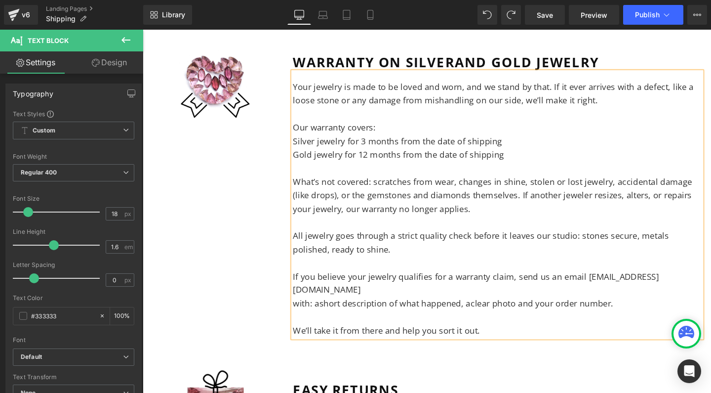
click at [400, 125] on p "Our warranty covers:" at bounding box center [516, 132] width 430 height 14
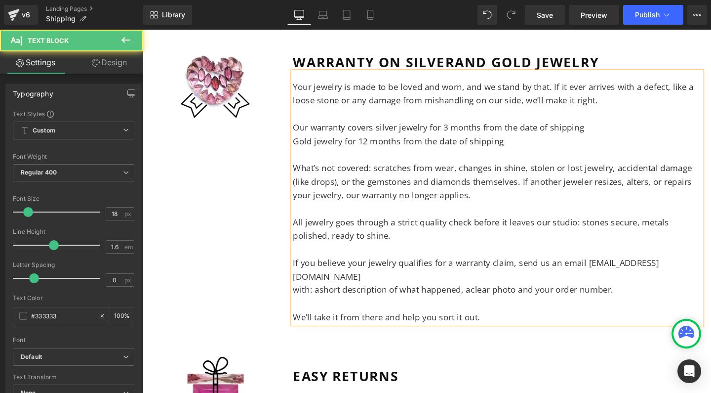
click at [305, 140] on p "Gold jewelry for 12 months from the date of shipping" at bounding box center [516, 147] width 430 height 14
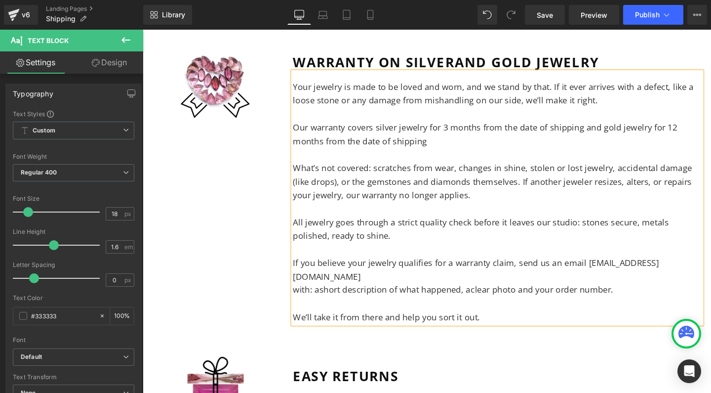
click at [453, 137] on p "Our warranty covers s ilver jewelry for 3 months from the date of shipping and …" at bounding box center [516, 139] width 430 height 29
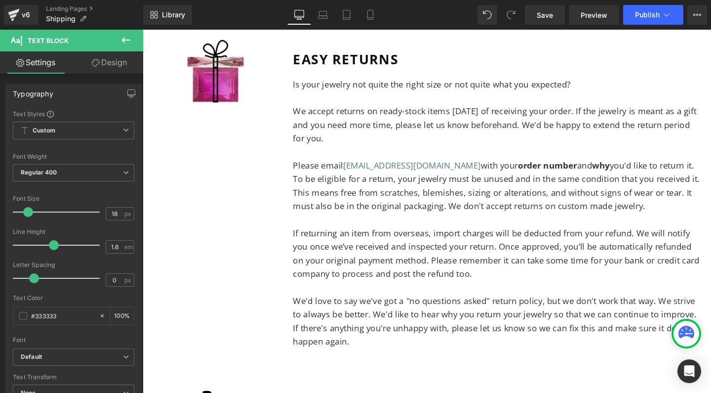
scroll to position [1110, 0]
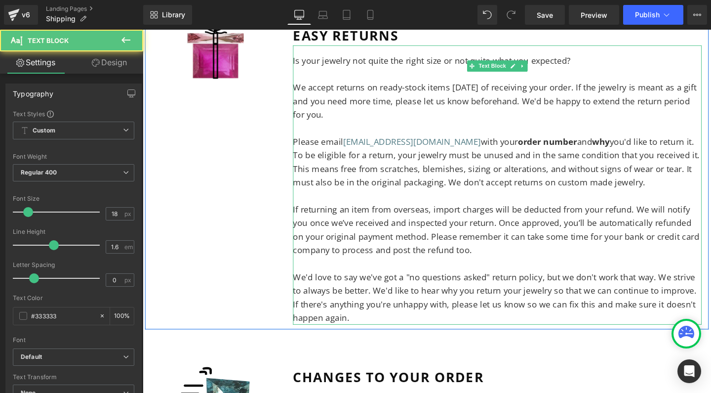
click at [375, 163] on p "Please email [EMAIL_ADDRESS][DOMAIN_NAME] with your order number and why you'd …" at bounding box center [516, 168] width 430 height 57
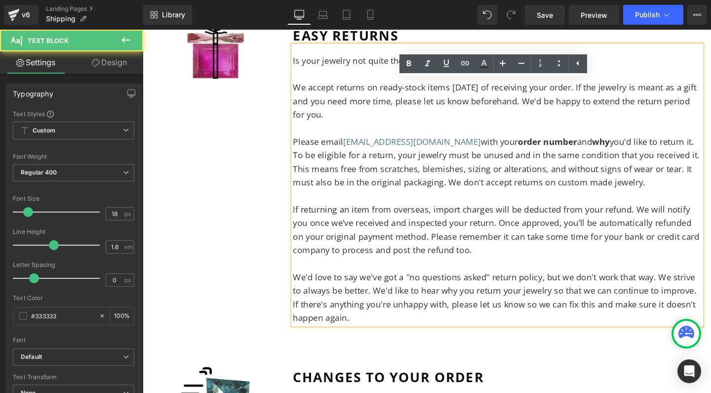
click at [375, 153] on p "Please email [EMAIL_ADDRESS][DOMAIN_NAME] with your order number and why you'd …" at bounding box center [516, 168] width 430 height 57
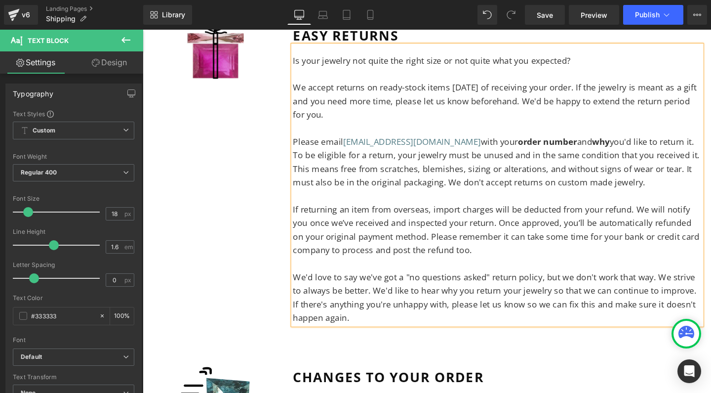
copy div "Lo ipsu dolorsi ame conse adi elits doei te inc utlab etdo mag aliquaen? Ad min…"
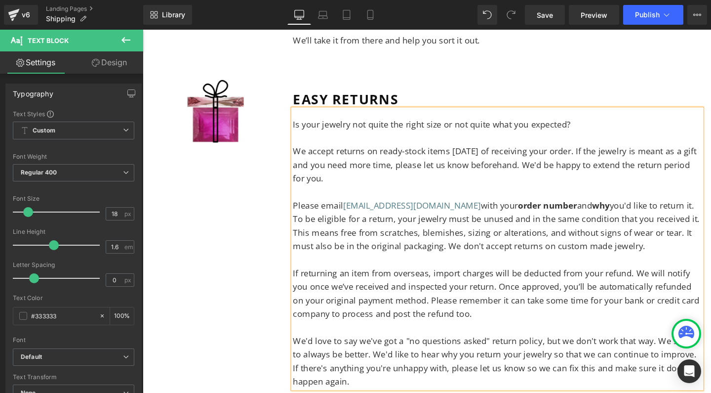
scroll to position [1042, 0]
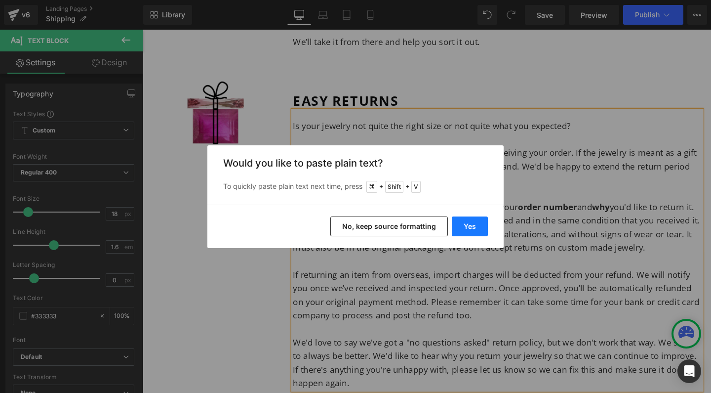
click at [463, 222] on button "Yes" at bounding box center [470, 226] width 36 height 20
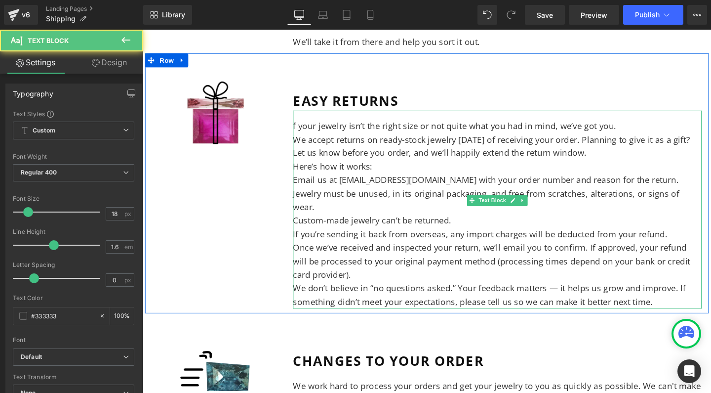
click at [307, 124] on p "f your jewelry isn’t the right size or not quite what you had in mind, we’ve go…" at bounding box center [516, 131] width 430 height 14
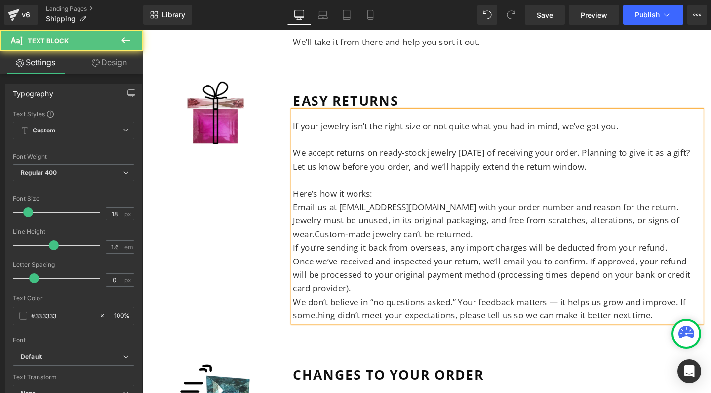
click at [301, 209] on p "Email us at [EMAIL_ADDRESS][DOMAIN_NAME] with your order number and reason for …" at bounding box center [516, 216] width 430 height 14
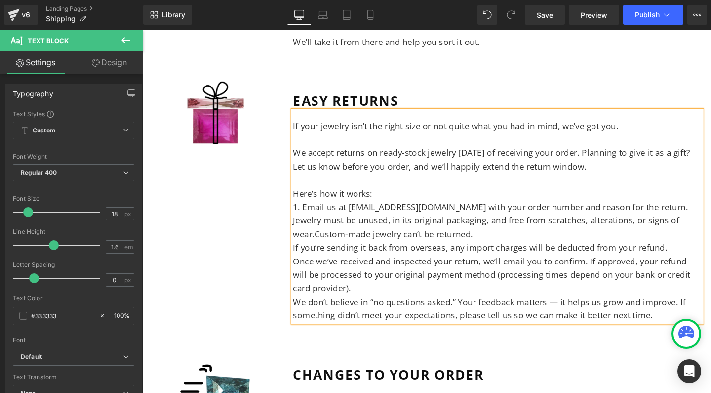
click at [301, 223] on p "Jewelry must be unused, in its original packaging, and free from scratches, alt…" at bounding box center [516, 237] width 430 height 29
click at [303, 251] on p "If you’re sending it back from overseas, any import charges will be deducted fr…" at bounding box center [516, 258] width 430 height 14
click at [301, 266] on p "Once we’ve received and inspected your return, we’ll email you to confirm. If a…" at bounding box center [516, 287] width 430 height 42
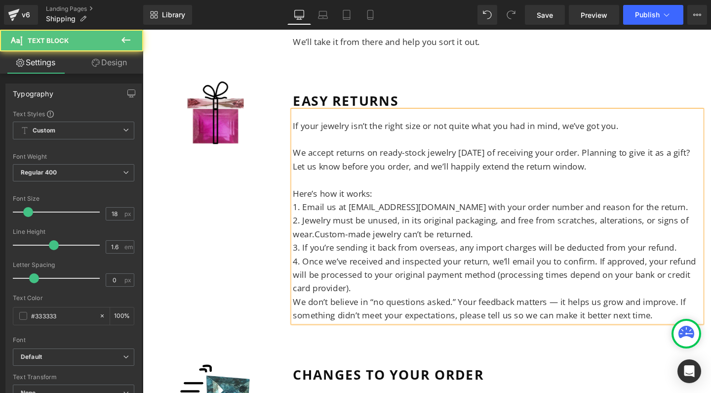
click at [301, 308] on p "We don’t believe in “no questions asked.” Your feedback matters — it helps us g…" at bounding box center [516, 322] width 430 height 29
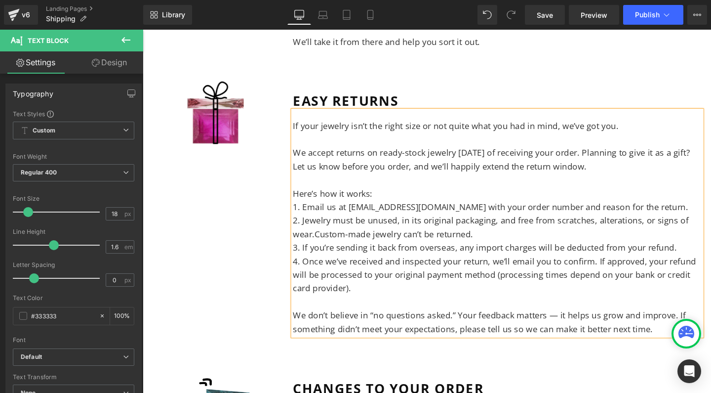
click at [463, 323] on p "We don’t believe in “no questions asked.” Your feedback matters — it helps us g…" at bounding box center [516, 337] width 430 height 29
click at [570, 323] on p "We don’t believe in “no questions asked”. Your feedback matters — it helps us g…" at bounding box center [516, 337] width 430 height 29
click at [681, 323] on p "We don’t believe in “no questions asked”. Your feedback matters, and it helps u…" at bounding box center [516, 337] width 430 height 29
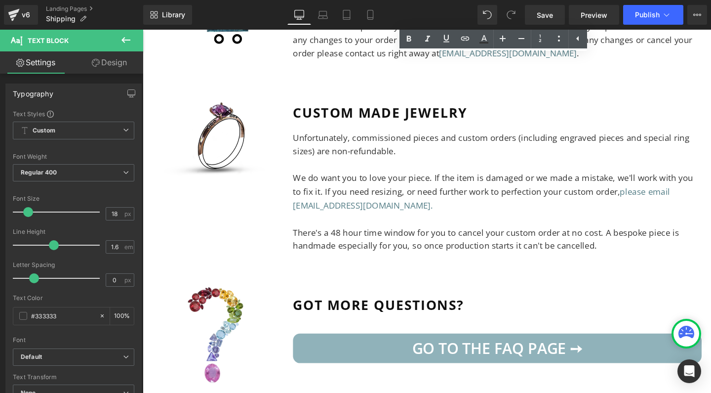
scroll to position [1448, 0]
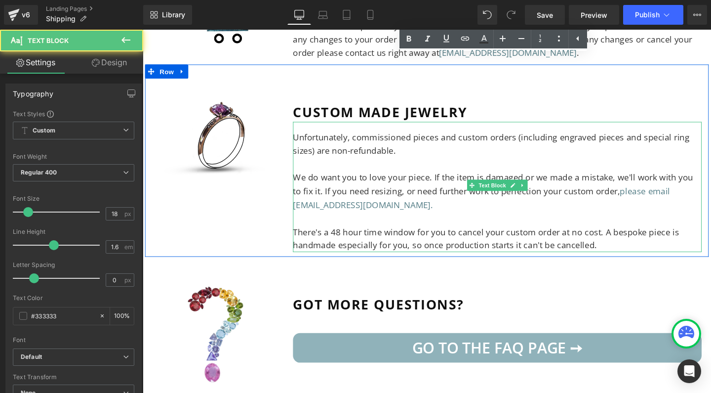
click at [339, 135] on p "Unfortunately, commissioned pieces and custom orders (including engraved pieces…" at bounding box center [516, 149] width 430 height 29
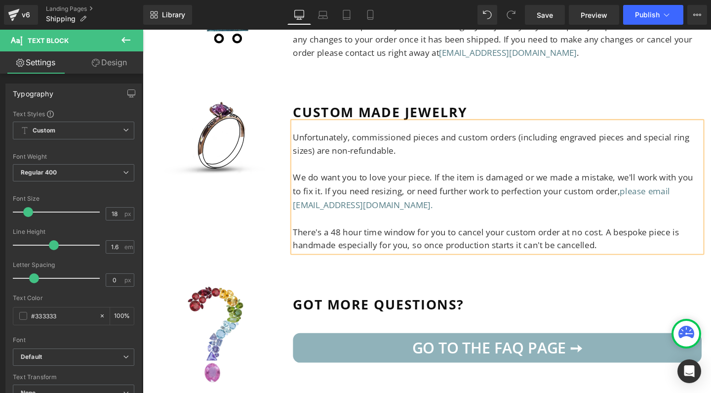
copy div "Unfortunately, commissioned pieces and custom orders (including engraved pieces…"
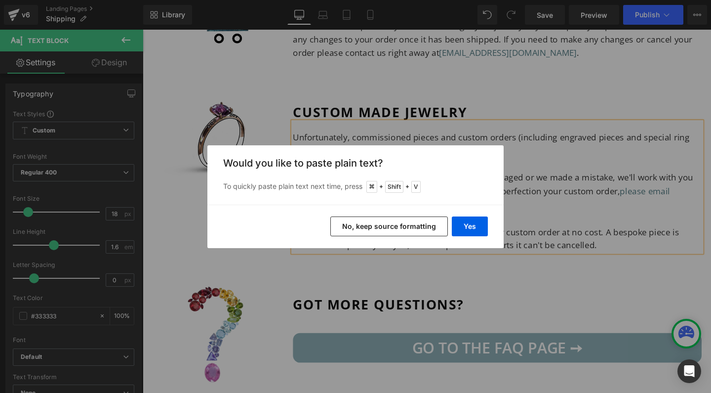
click at [406, 228] on button "No, keep source formatting" at bounding box center [390, 226] width 118 height 20
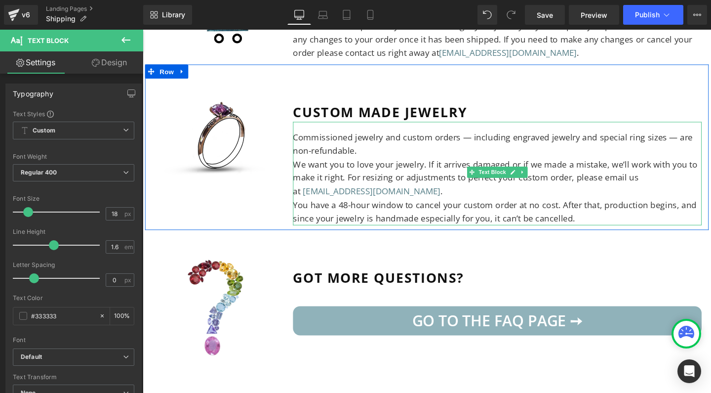
click at [485, 135] on p "Commissioned jewelry and custom orders — including engraved jewelry and special…" at bounding box center [516, 149] width 430 height 29
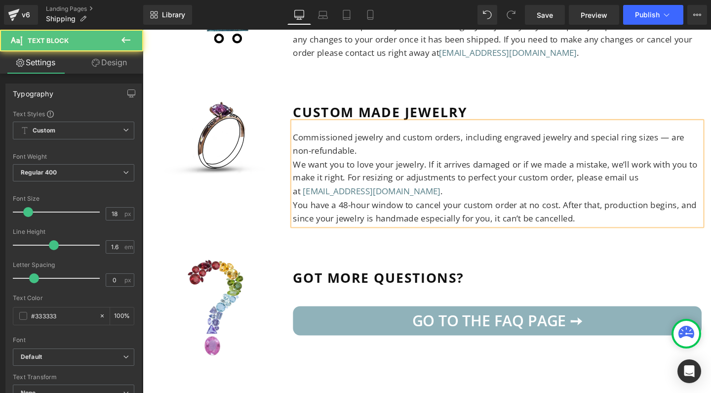
click at [692, 135] on p "Commissioned jewelry and custom orders, including engraved jewelry and special …" at bounding box center [516, 149] width 430 height 29
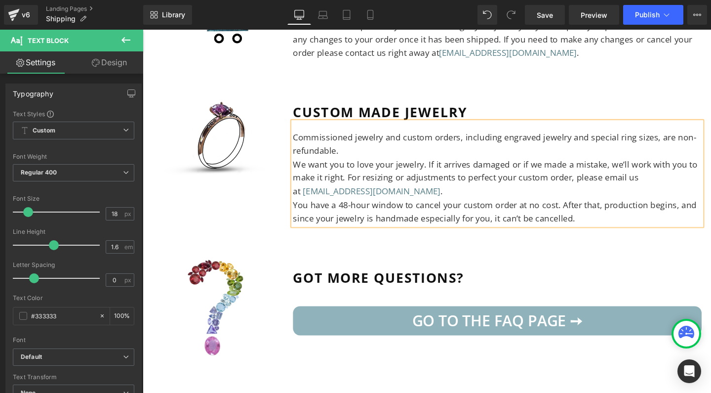
click at [307, 164] on p "We want you to love your jewelry. If it arrives damaged or if we made a mistake…" at bounding box center [516, 185] width 430 height 42
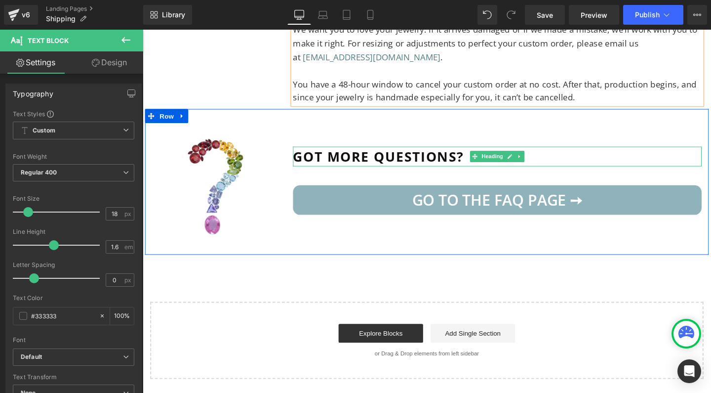
scroll to position [1631, 0]
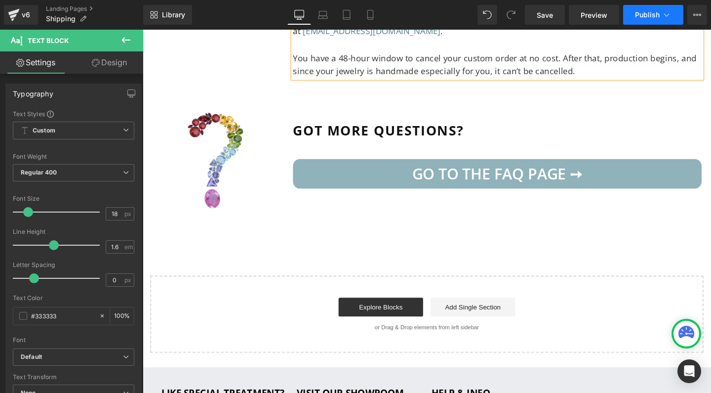
click at [648, 14] on span "Publish" at bounding box center [647, 15] width 25 height 8
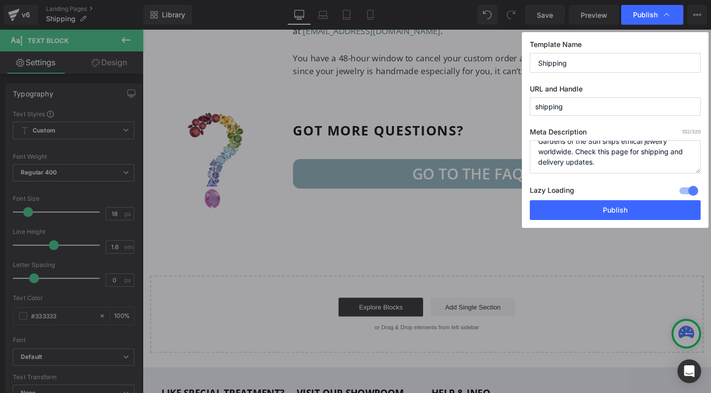
scroll to position [10, 0]
click at [587, 209] on button "Publish" at bounding box center [615, 210] width 171 height 20
